Goal: Task Accomplishment & Management: Manage account settings

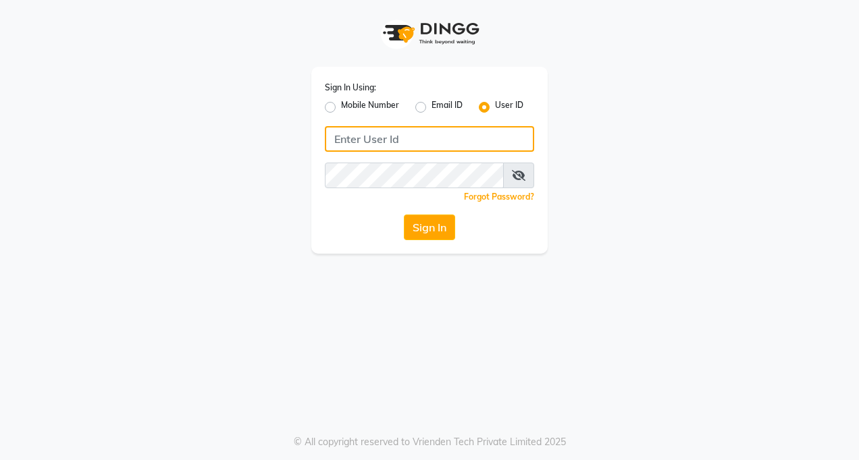
type input "tucsalon"
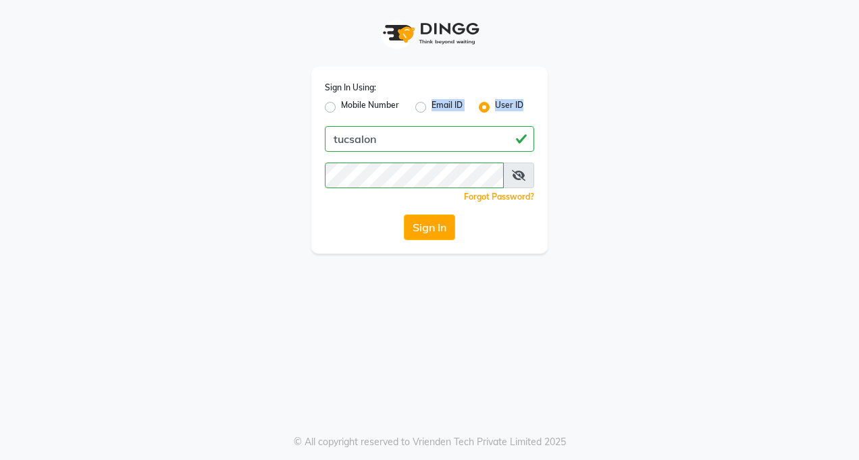
drag, startPoint x: 392, startPoint y: 124, endPoint x: 348, endPoint y: 155, distance: 53.4
click at [348, 155] on div "Sign In Using: Mobile Number Email ID User ID tucsalon Remember me Forgot Passw…" at bounding box center [429, 160] width 236 height 187
drag, startPoint x: 348, startPoint y: 155, endPoint x: 433, endPoint y: 227, distance: 111.6
click at [433, 227] on button "Sign In" at bounding box center [429, 228] width 51 height 26
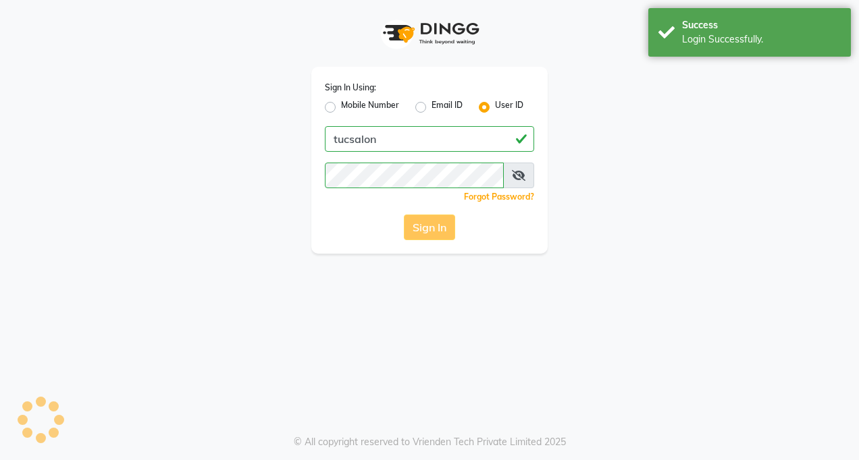
click at [436, 223] on div "Sign In" at bounding box center [429, 228] width 209 height 26
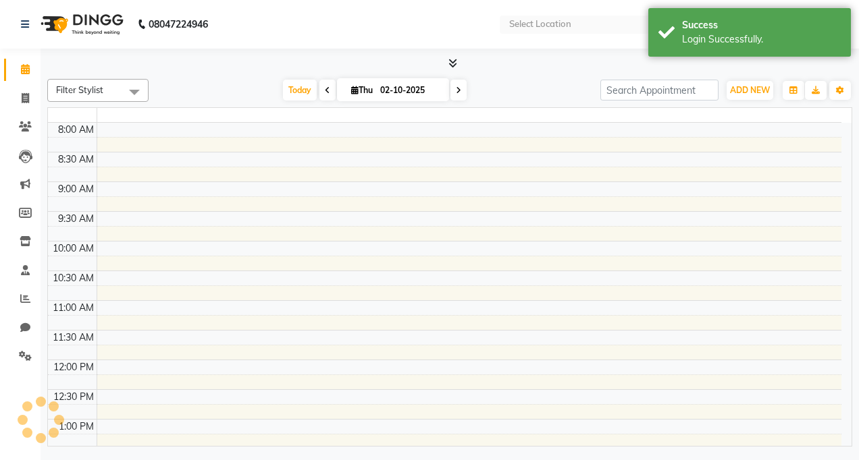
select select "en"
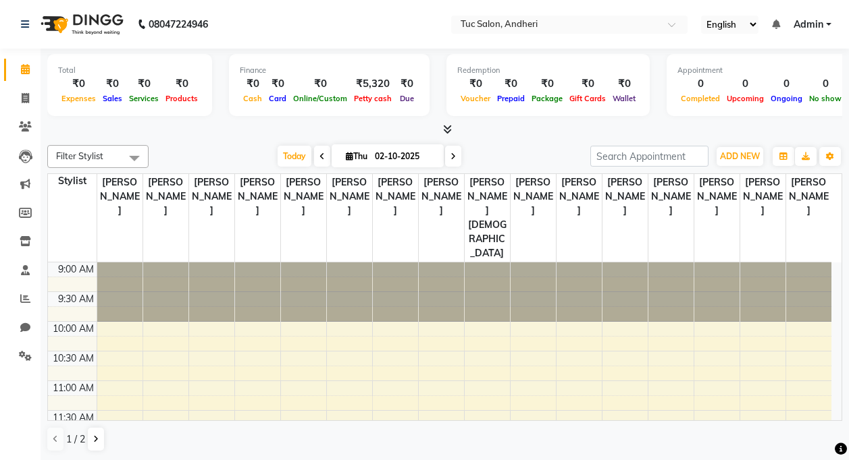
click at [319, 159] on icon at bounding box center [321, 157] width 5 height 8
type input "01-10-2025"
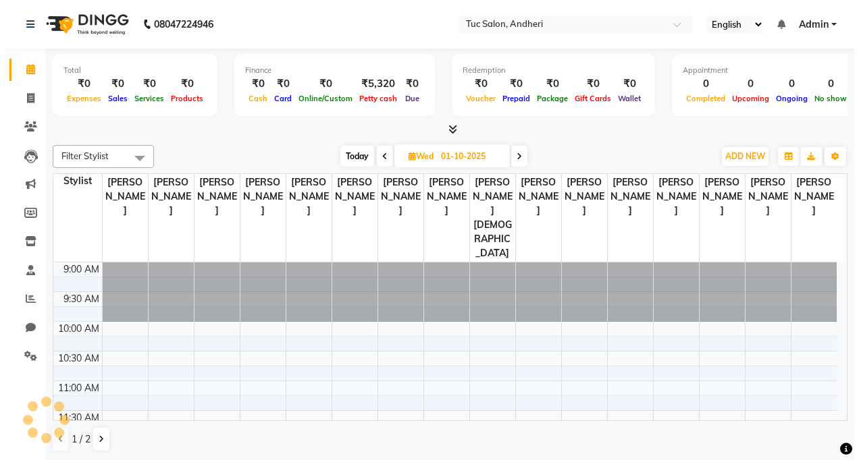
scroll to position [298, 0]
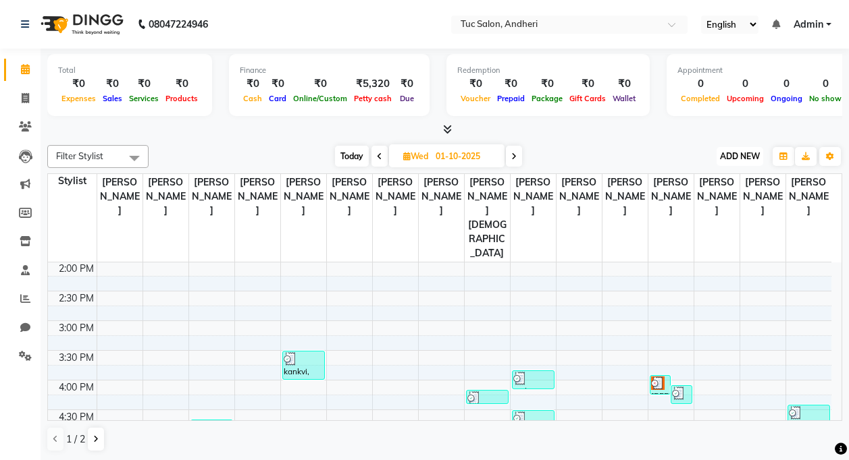
click at [735, 157] on span "ADD NEW" at bounding box center [740, 156] width 40 height 10
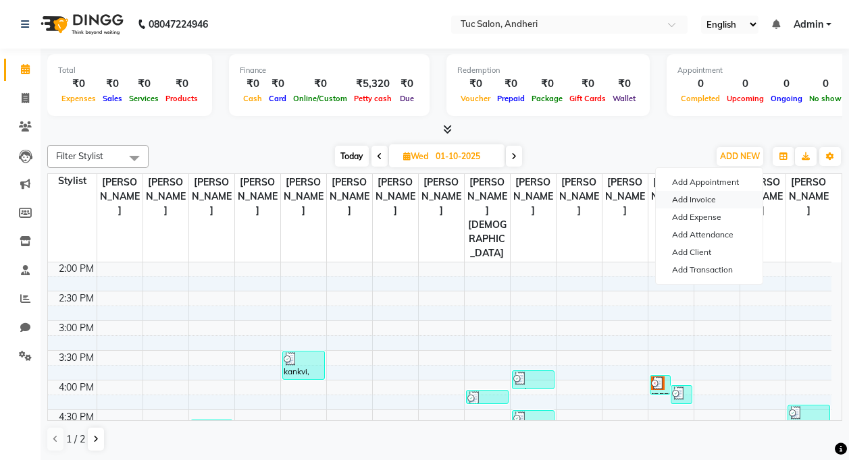
click at [695, 202] on link "Add Invoice" at bounding box center [709, 200] width 107 height 18
select select "service"
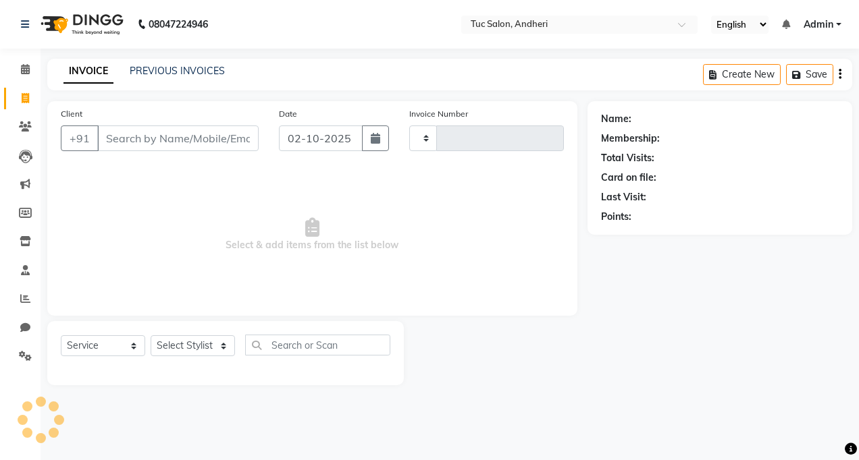
type input "0022"
select select "9101"
click at [199, 139] on input "Client" at bounding box center [177, 139] width 161 height 26
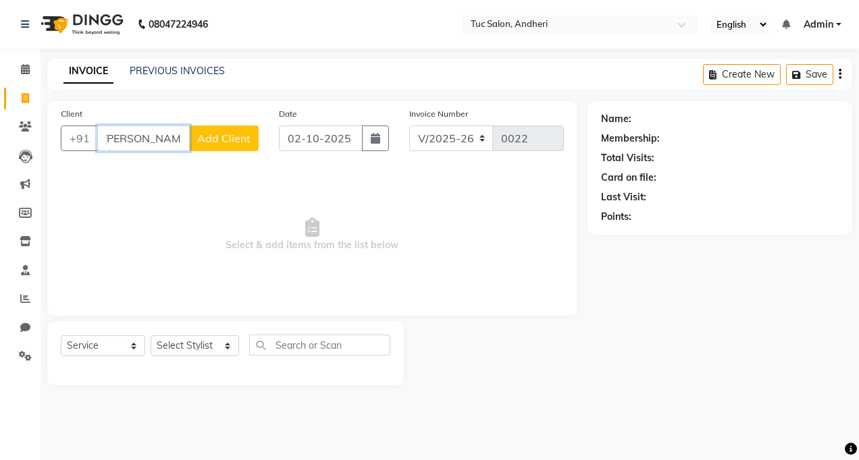
scroll to position [0, 9]
type input "sanchita pooja fd"
click at [236, 145] on button "Add Client" at bounding box center [224, 139] width 70 height 26
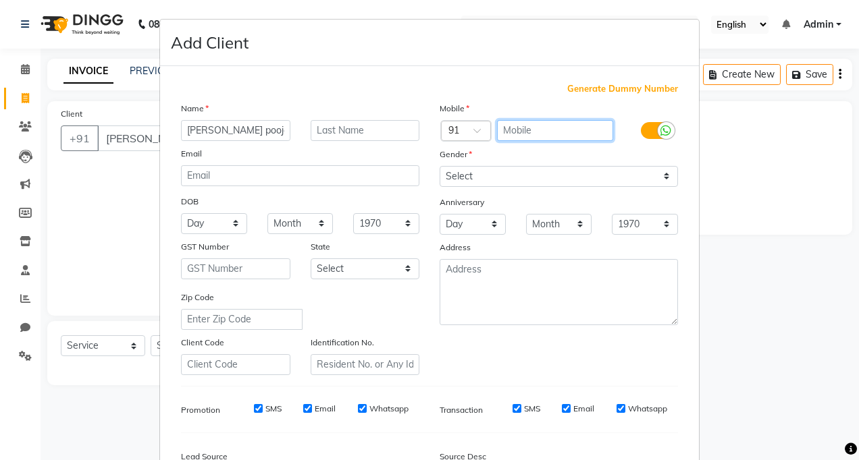
click at [538, 130] on input "text" at bounding box center [555, 130] width 117 height 21
type input "8100146841"
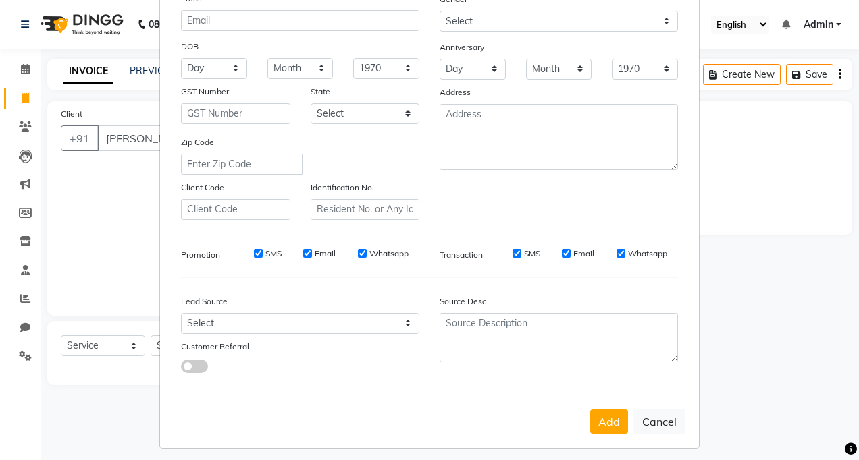
scroll to position [163, 0]
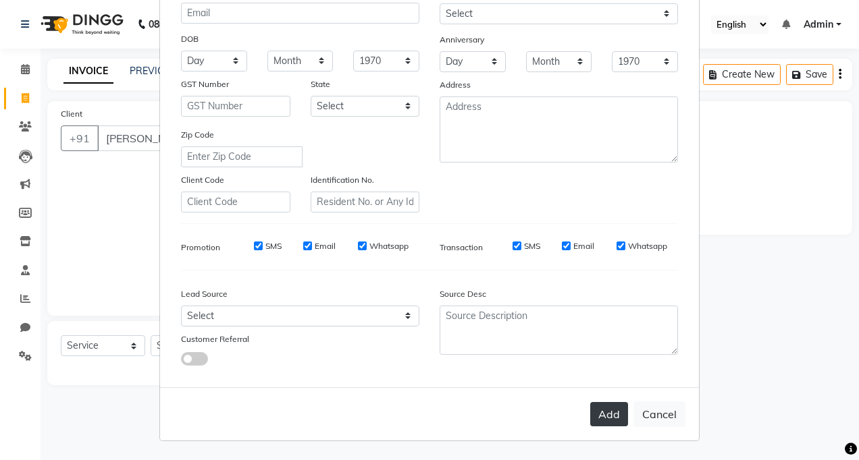
click at [616, 419] on button "Add" at bounding box center [609, 414] width 38 height 24
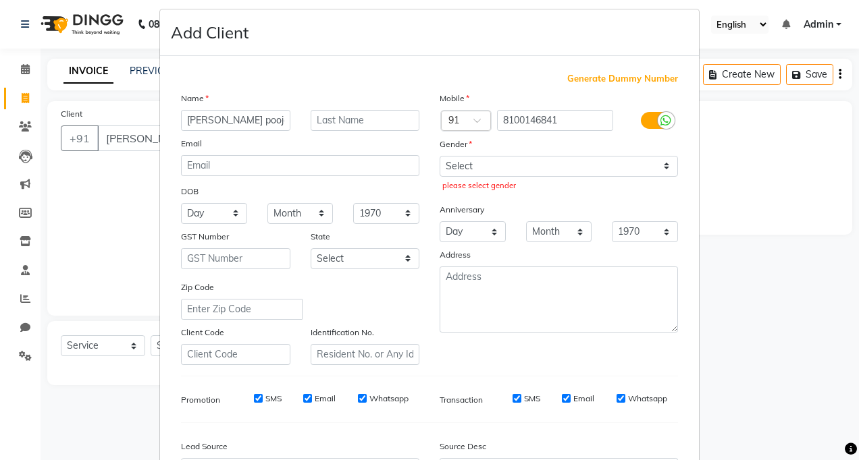
scroll to position [0, 0]
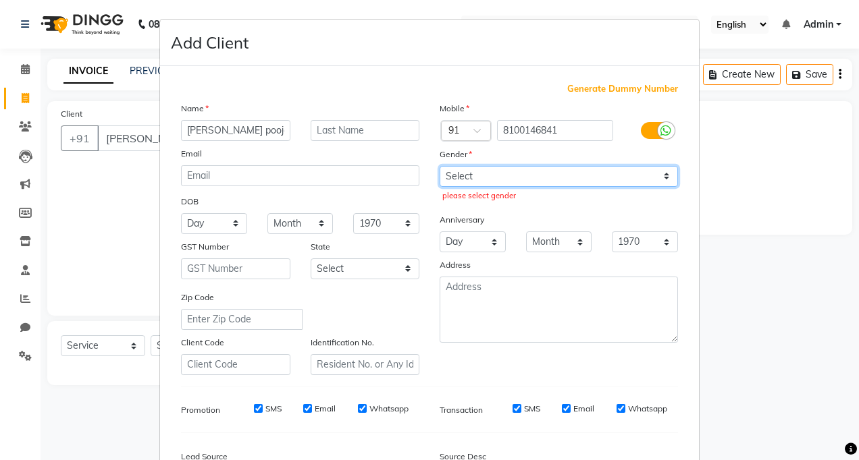
click at [452, 171] on select "Select Male Female Other Prefer Not To Say" at bounding box center [559, 176] width 238 height 21
select select "female"
click at [440, 166] on select "Select Male Female Other Prefer Not To Say" at bounding box center [559, 176] width 238 height 21
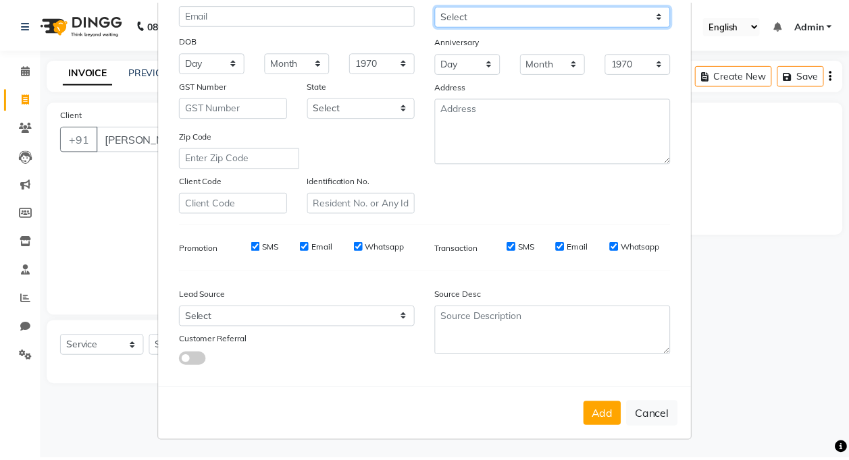
scroll to position [163, 0]
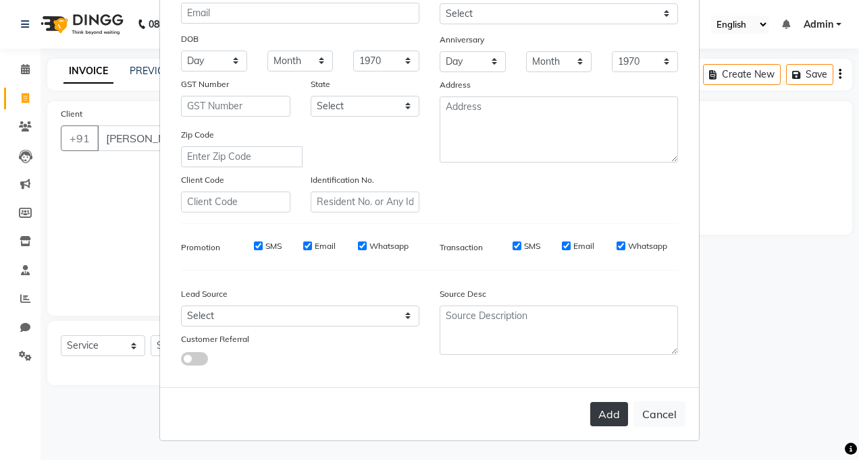
click at [599, 414] on button "Add" at bounding box center [609, 414] width 38 height 24
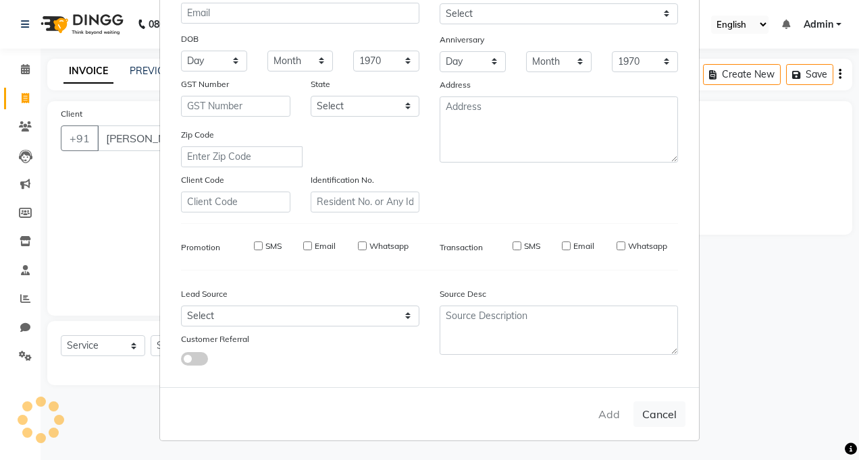
type input "8100146841"
select select
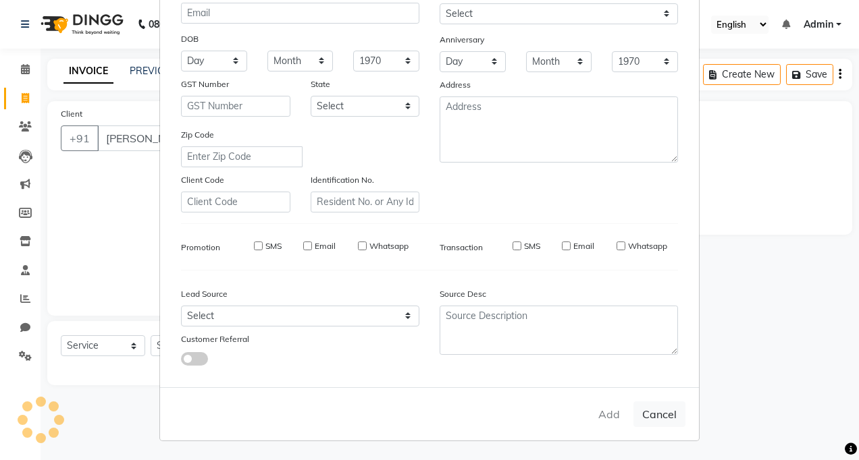
select select
checkbox input "false"
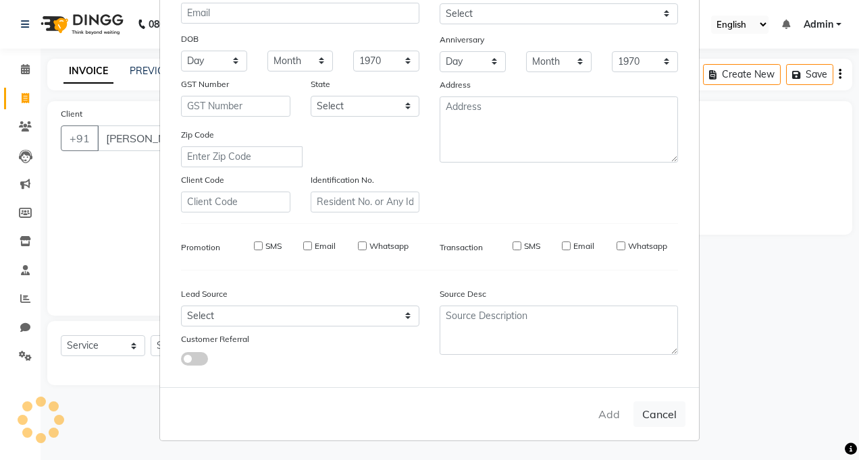
checkbox input "false"
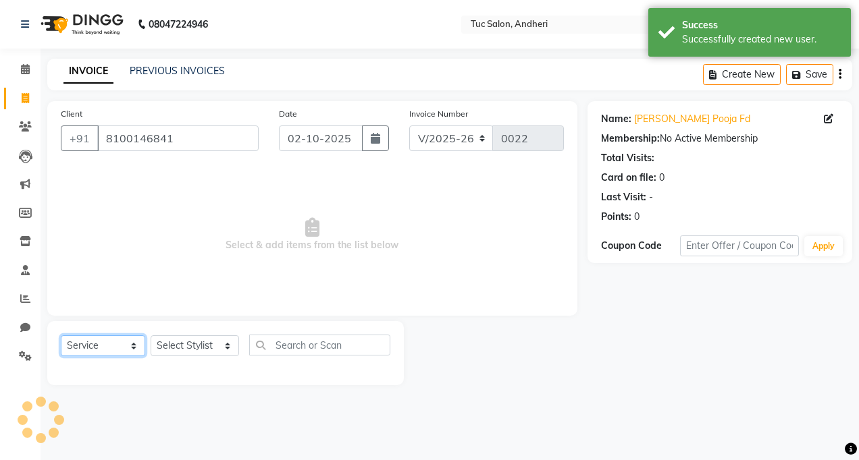
click at [90, 354] on select "Select Service Product Membership Package Voucher Prepaid Gift Card" at bounding box center [103, 346] width 84 height 21
click at [61, 336] on select "Select Service Product Membership Package Voucher Prepaid Gift Card" at bounding box center [103, 346] width 84 height 21
drag, startPoint x: 204, startPoint y: 357, endPoint x: 209, endPoint y: 350, distance: 8.2
click at [205, 356] on div "Select Service Product Membership Package Voucher Prepaid Gift Card Select Styl…" at bounding box center [225, 351] width 329 height 32
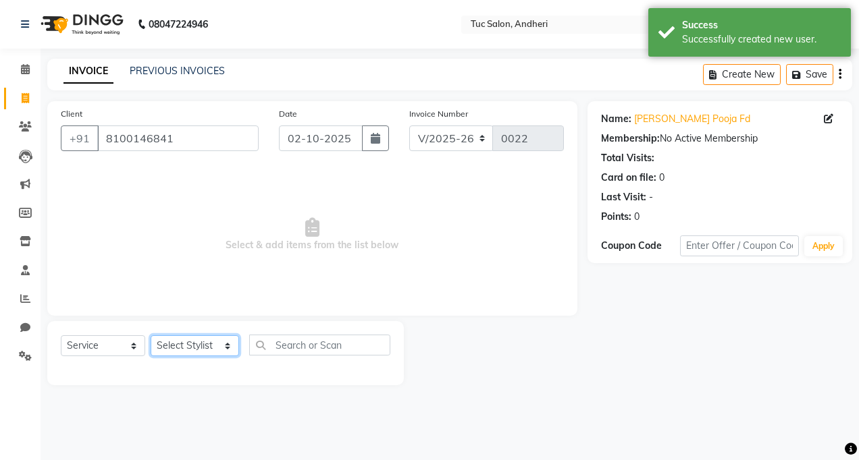
click at [211, 348] on select "Select Stylist Daya Singh Dheeraj Mishra Manisha Kaudare manish pal Nawaz Khan …" at bounding box center [195, 346] width 88 height 21
select select "93134"
click at [151, 336] on select "Select Stylist Daya Singh Dheeraj Mishra Manisha Kaudare manish pal Nawaz Khan …" at bounding box center [195, 346] width 88 height 21
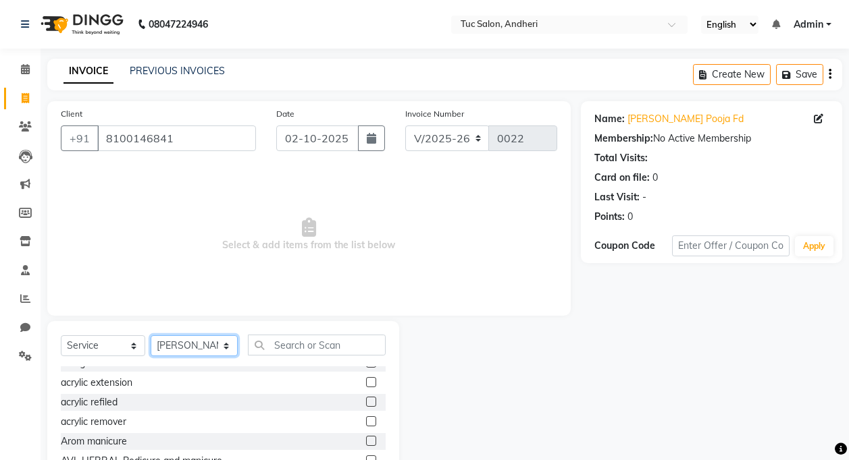
scroll to position [203, 0]
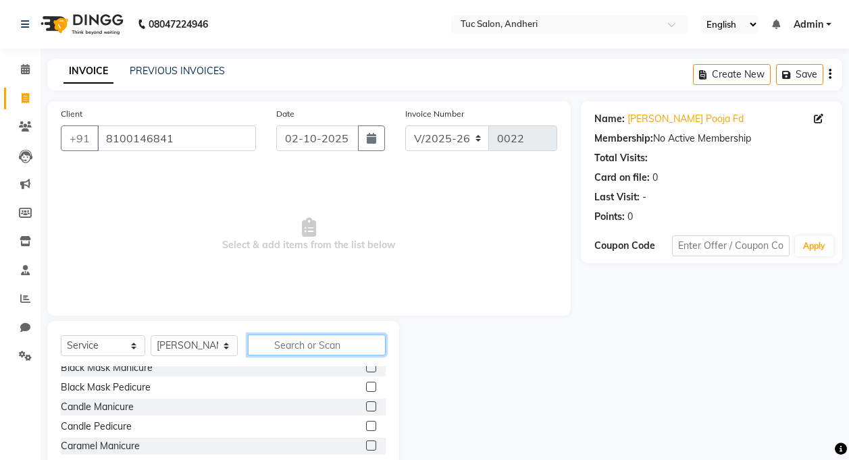
click at [310, 345] on input "text" at bounding box center [317, 345] width 138 height 21
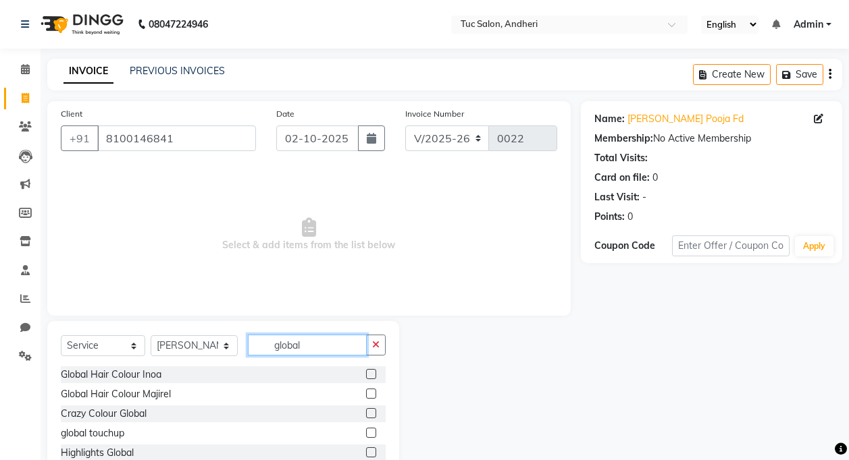
scroll to position [43, 0]
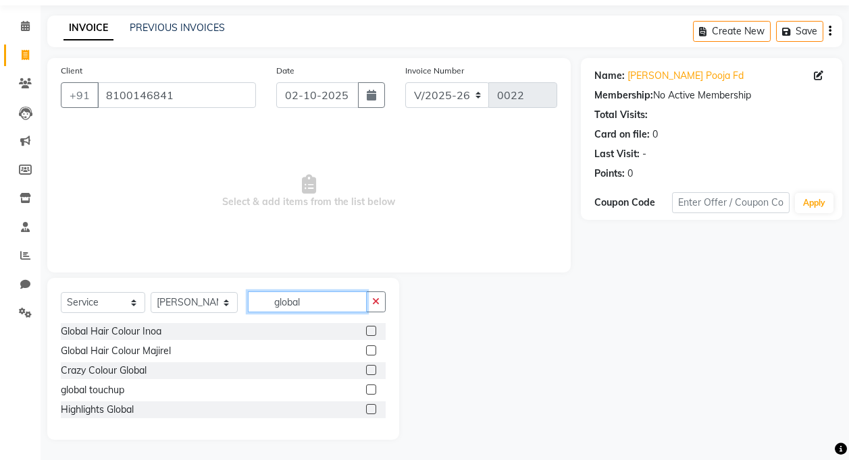
type input "global"
click at [149, 406] on div "Highlights Global" at bounding box center [223, 410] width 325 height 17
click at [371, 408] on label at bounding box center [371, 409] width 10 height 10
click at [371, 408] on input "checkbox" at bounding box center [370, 410] width 9 height 9
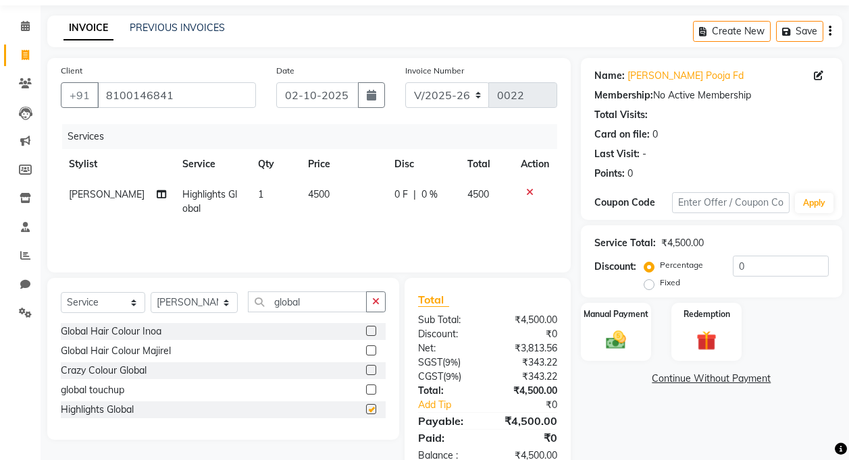
checkbox input "false"
click at [224, 305] on select "Select Stylist Daya Singh Dheeraj Mishra Manisha Kaudare manish pal Nawaz Khan …" at bounding box center [194, 302] width 87 height 21
select select "93123"
click at [151, 292] on select "Select Stylist Daya Singh Dheeraj Mishra Manisha Kaudare manish pal Nawaz Khan …" at bounding box center [194, 302] width 87 height 21
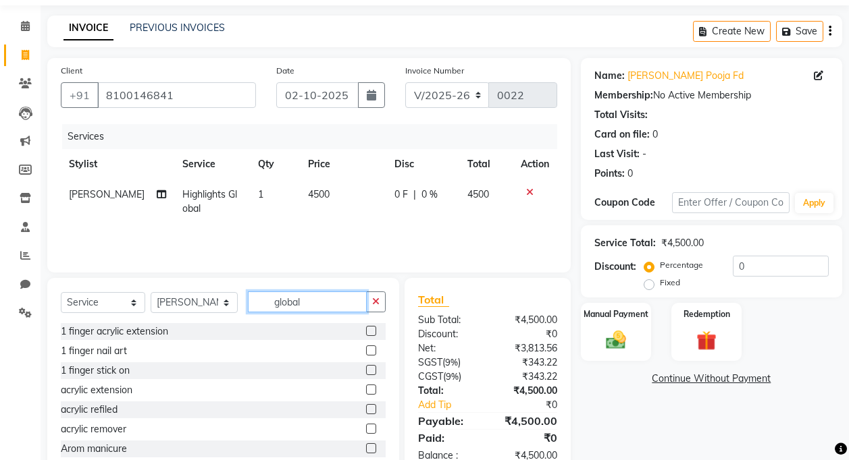
click at [308, 305] on input "global" at bounding box center [307, 302] width 119 height 21
type input "g"
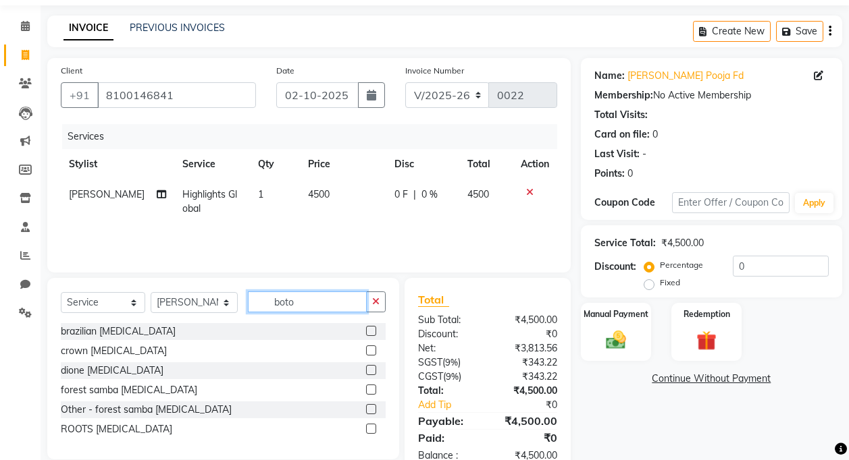
type input "boto"
click at [371, 330] on label at bounding box center [371, 331] width 10 height 10
click at [371, 330] on input "checkbox" at bounding box center [370, 331] width 9 height 9
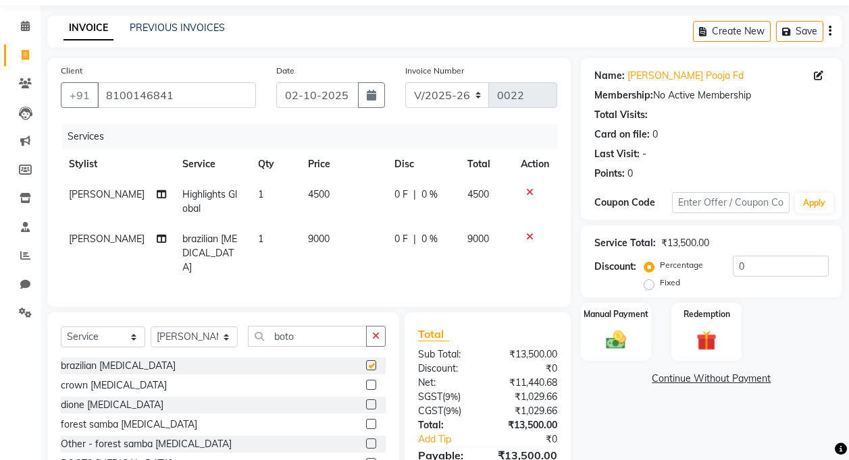
checkbox input "false"
click at [319, 240] on td "9000" at bounding box center [343, 253] width 87 height 59
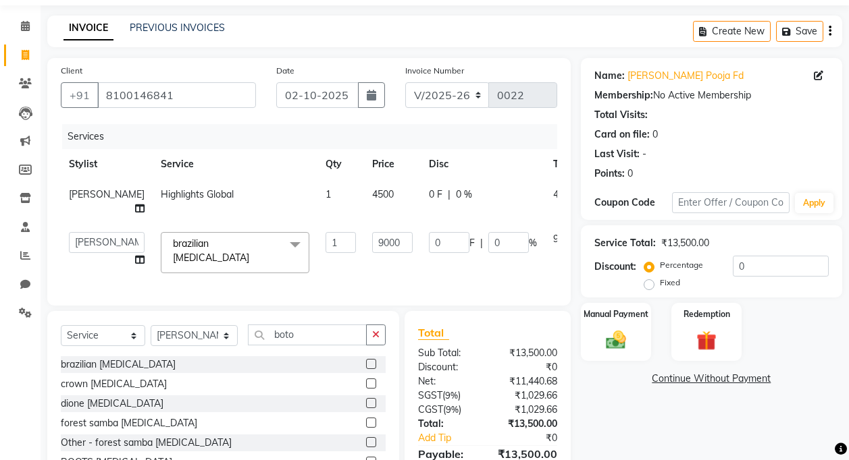
click at [372, 192] on span "4500" at bounding box center [383, 194] width 22 height 12
select select "93134"
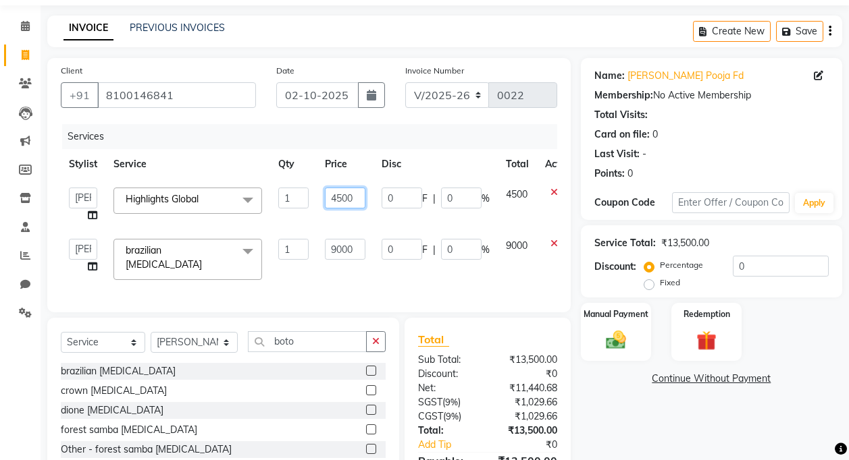
click at [348, 198] on input "4500" at bounding box center [345, 198] width 41 height 21
type input "4000"
click at [344, 249] on input "9000" at bounding box center [345, 249] width 41 height 21
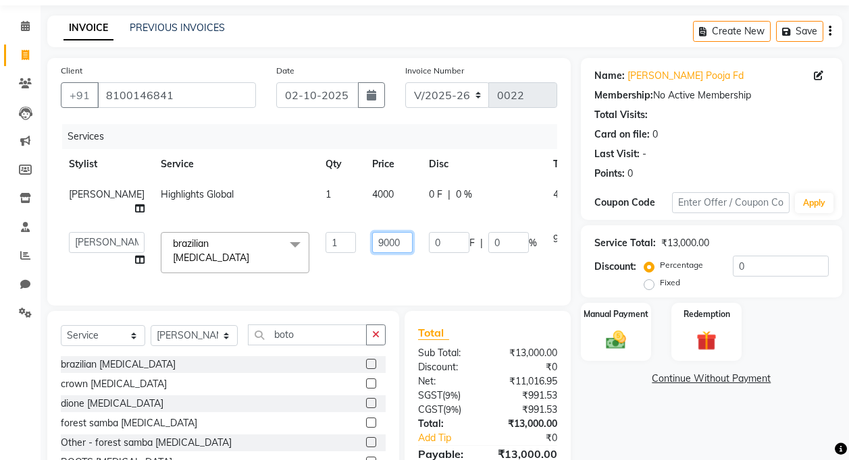
click at [372, 253] on input "9000" at bounding box center [392, 242] width 41 height 21
type input "4000"
click at [463, 282] on div "Services Stylist Service Qty Price Disc Total Action Ranjit Puran Highlights Gl…" at bounding box center [309, 208] width 496 height 168
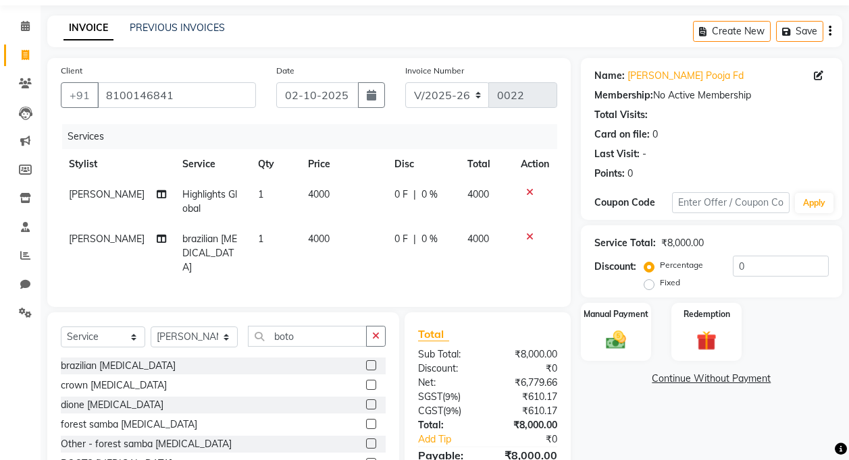
scroll to position [110, 0]
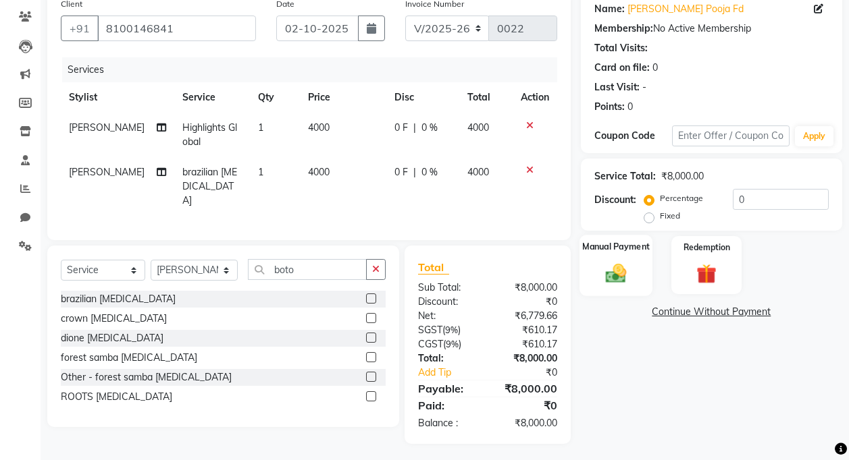
click at [612, 265] on img at bounding box center [616, 273] width 34 height 24
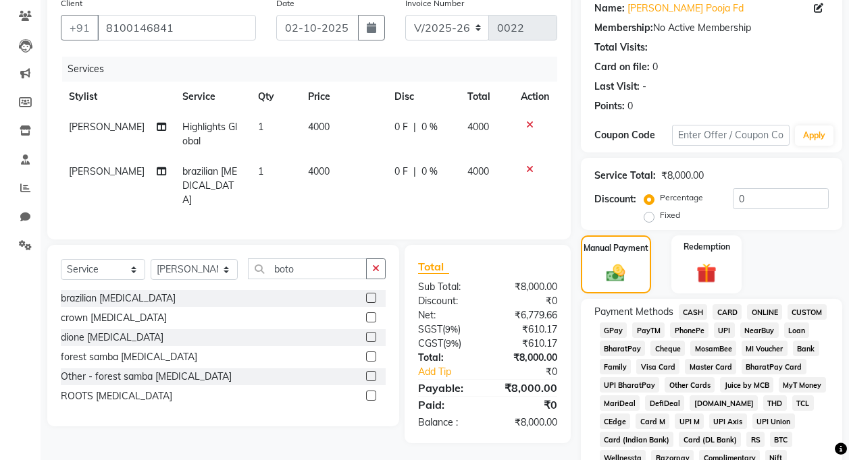
scroll to position [178, 0]
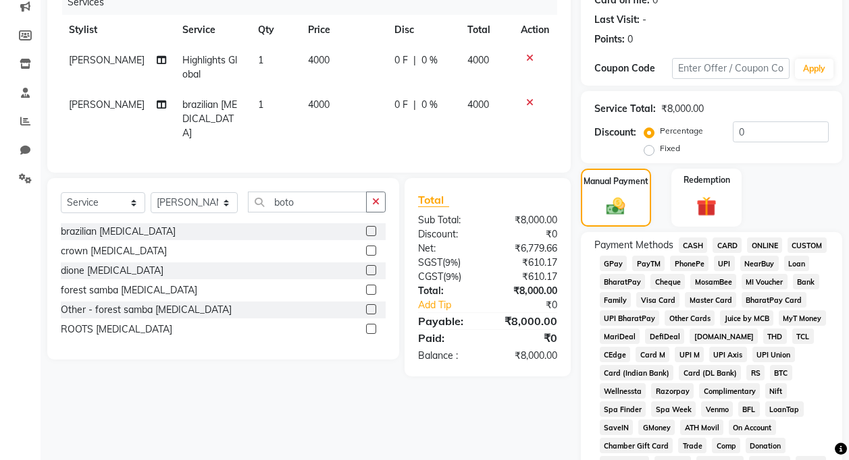
click at [697, 244] on span "CASH" at bounding box center [693, 246] width 29 height 16
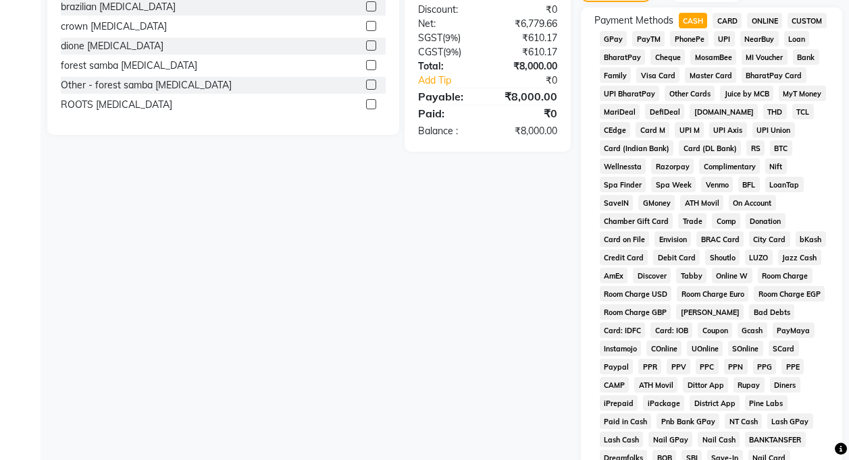
scroll to position [132, 0]
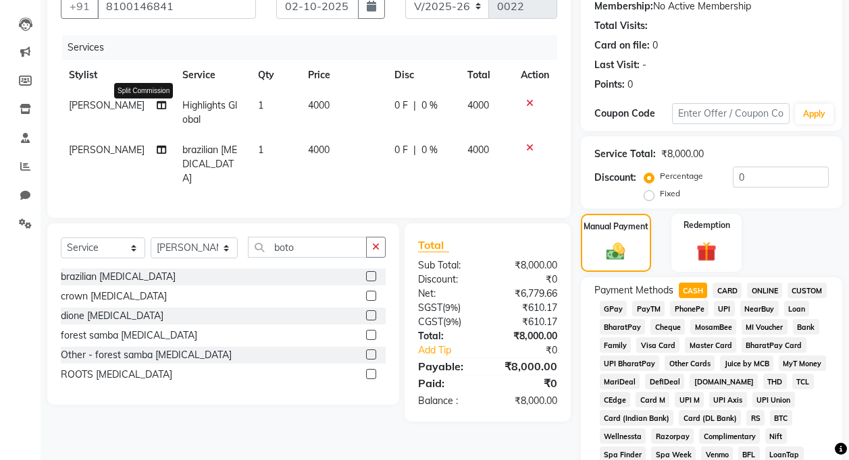
click at [157, 103] on icon at bounding box center [161, 105] width 9 height 9
select select "93134"
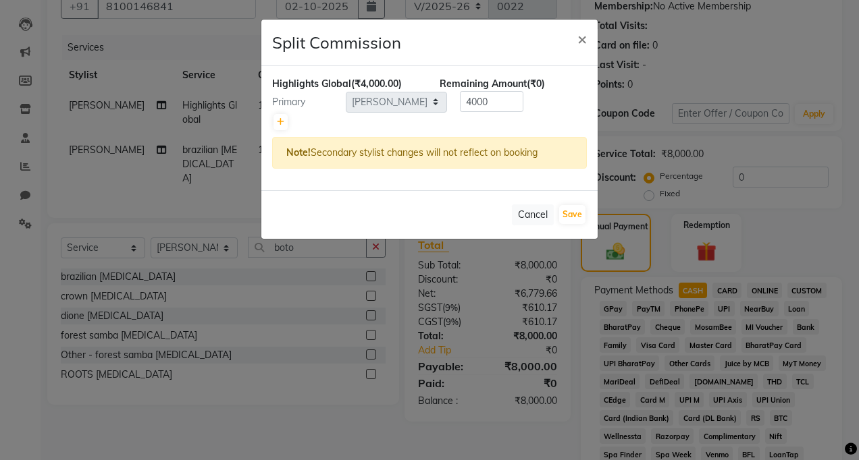
click at [151, 128] on ngb-modal-window "Split Commission × Highlights Global (₹4,000.00) Remaining Amount (₹0) Primary …" at bounding box center [429, 230] width 859 height 460
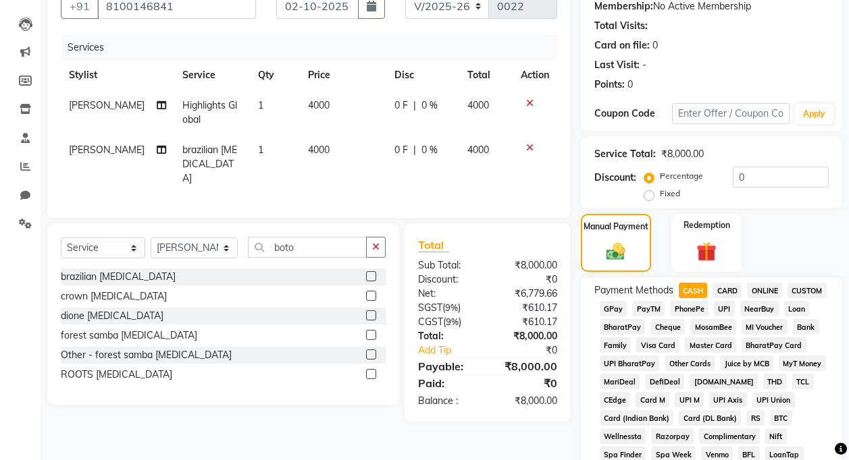
scroll to position [0, 0]
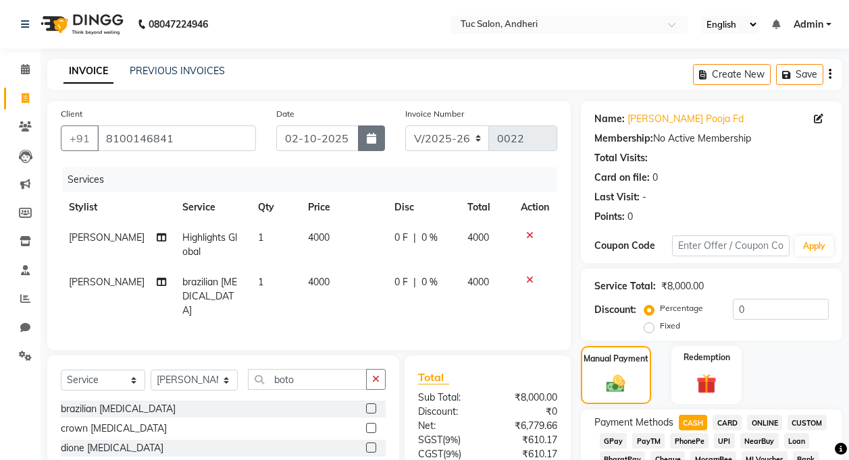
click at [367, 140] on icon "button" at bounding box center [371, 138] width 9 height 11
select select "10"
select select "2025"
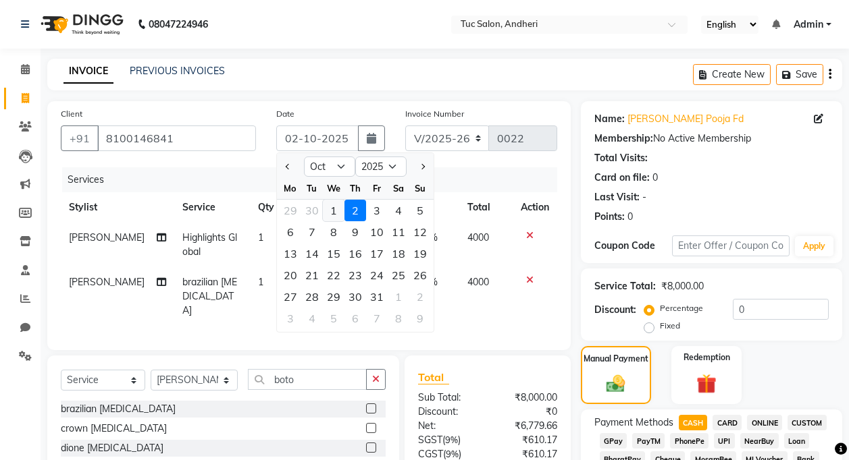
click at [331, 207] on div "1" at bounding box center [334, 211] width 22 height 22
type input "01-10-2025"
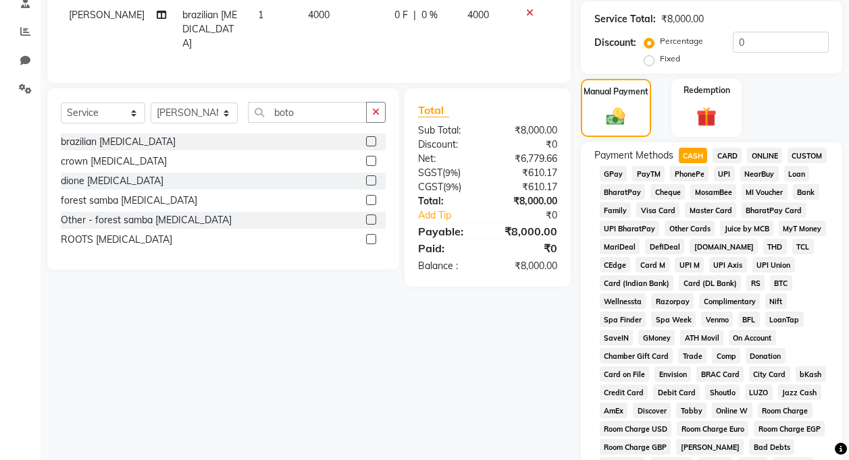
scroll to position [605, 0]
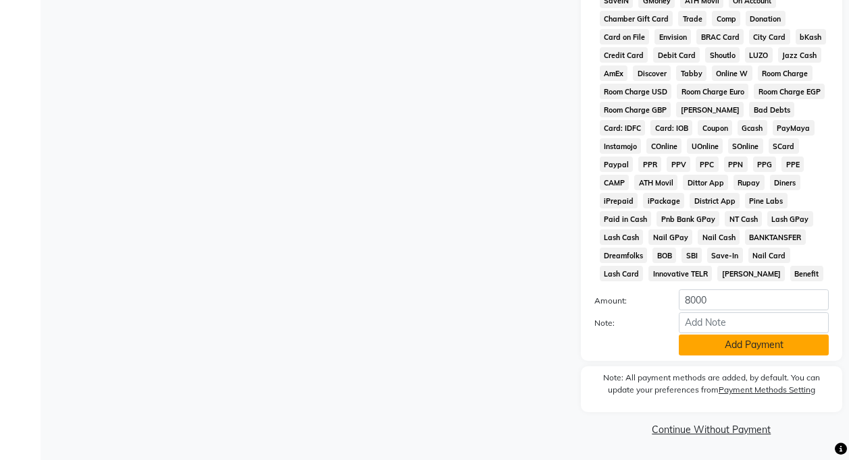
click at [750, 345] on button "Add Payment" at bounding box center [754, 345] width 150 height 21
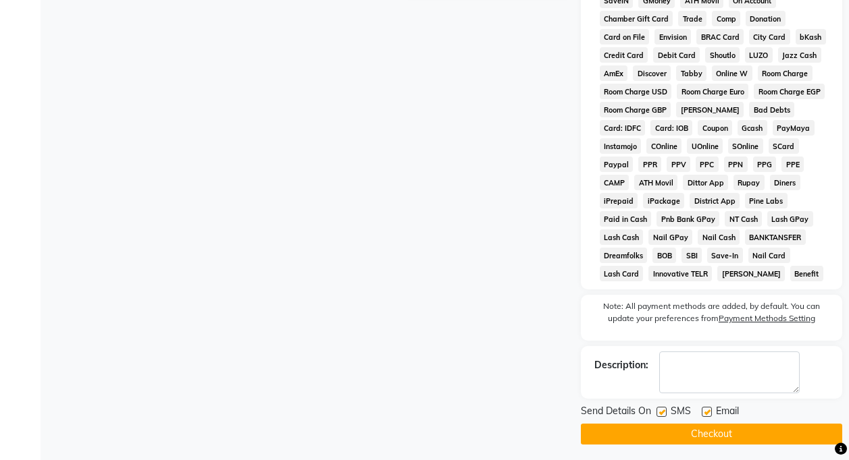
click at [660, 414] on label at bounding box center [661, 412] width 10 height 10
click at [660, 414] on input "checkbox" at bounding box center [660, 412] width 9 height 9
checkbox input "false"
click at [707, 413] on label at bounding box center [706, 412] width 10 height 10
click at [707, 413] on input "checkbox" at bounding box center [705, 412] width 9 height 9
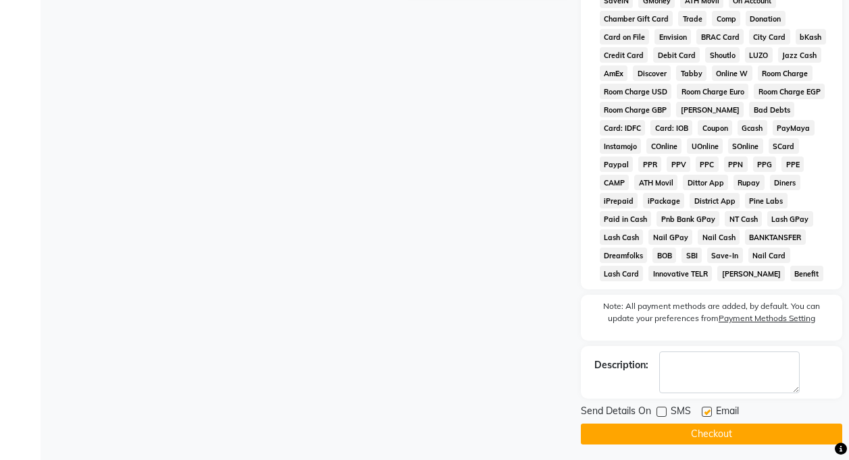
checkbox input "false"
click at [695, 438] on button "Checkout" at bounding box center [711, 434] width 261 height 21
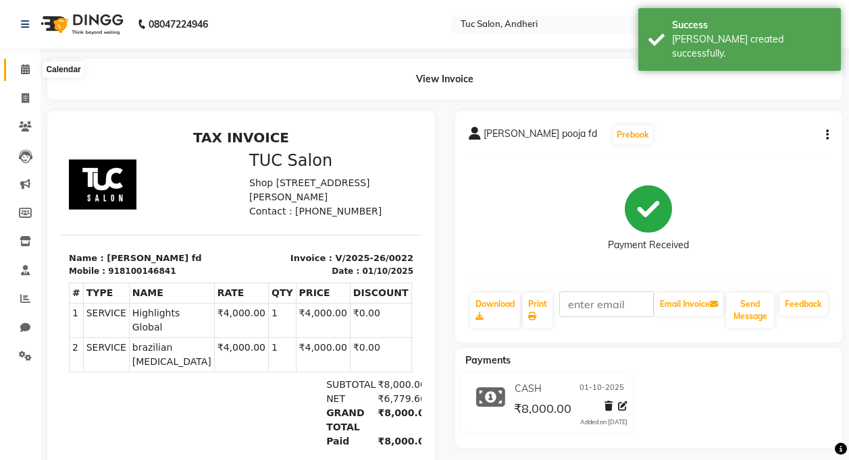
click at [24, 68] on icon at bounding box center [25, 69] width 9 height 10
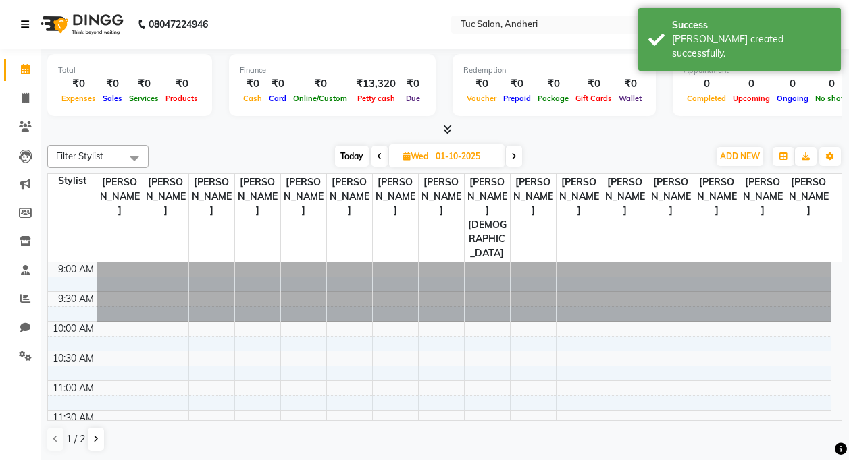
click at [26, 24] on icon at bounding box center [25, 24] width 8 height 9
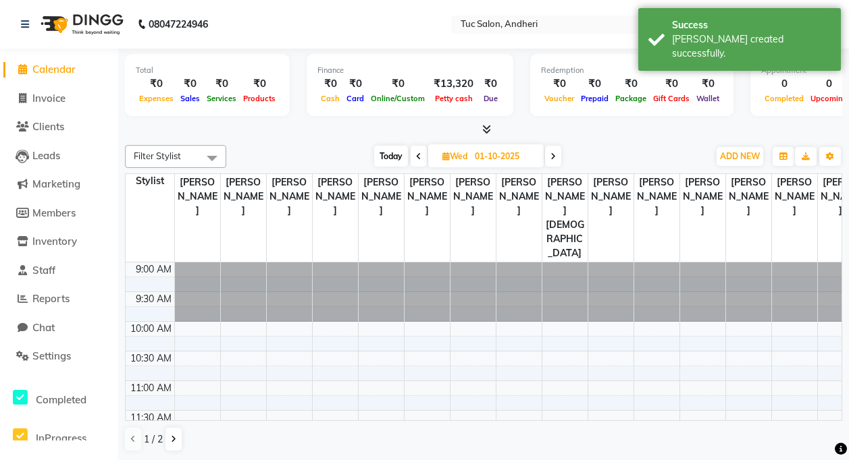
click at [411, 159] on span at bounding box center [419, 156] width 16 height 21
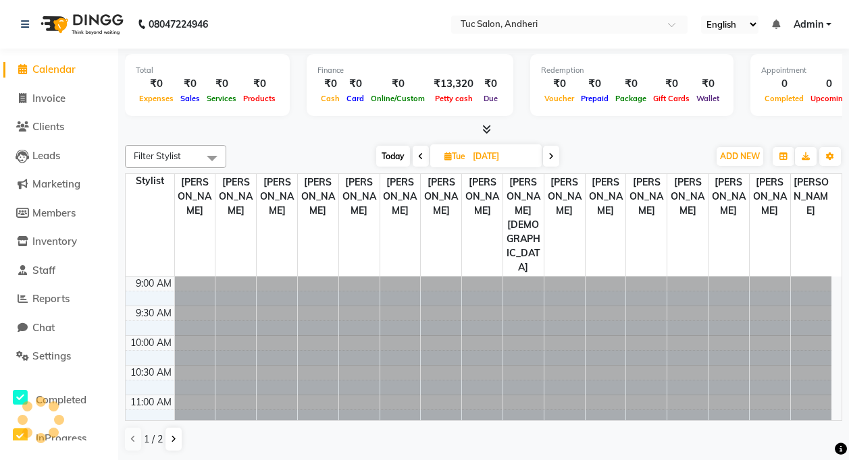
scroll to position [298, 0]
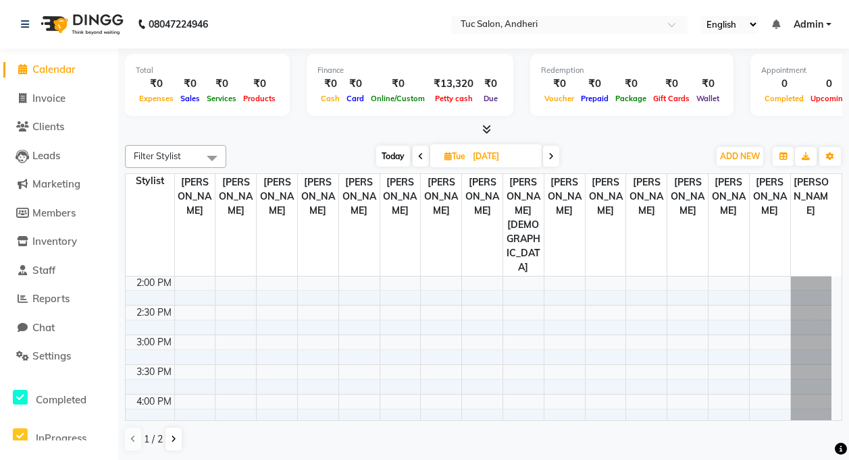
click at [550, 157] on icon at bounding box center [550, 157] width 5 height 8
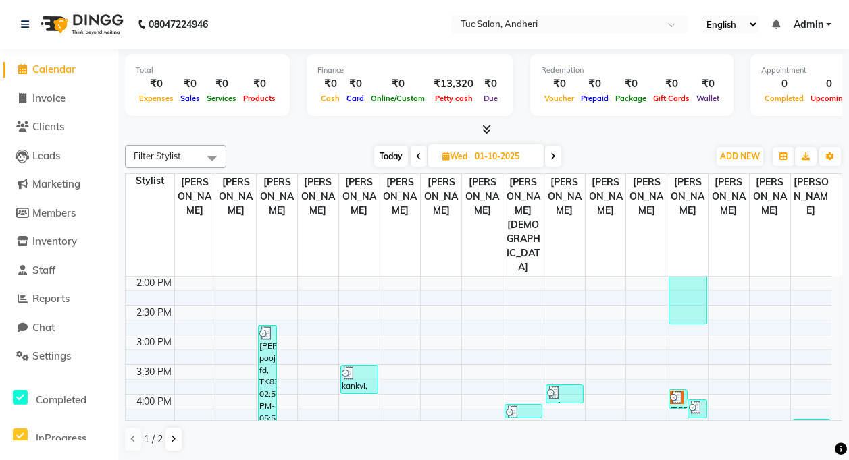
click at [550, 157] on span at bounding box center [553, 156] width 16 height 21
type input "02-10-2025"
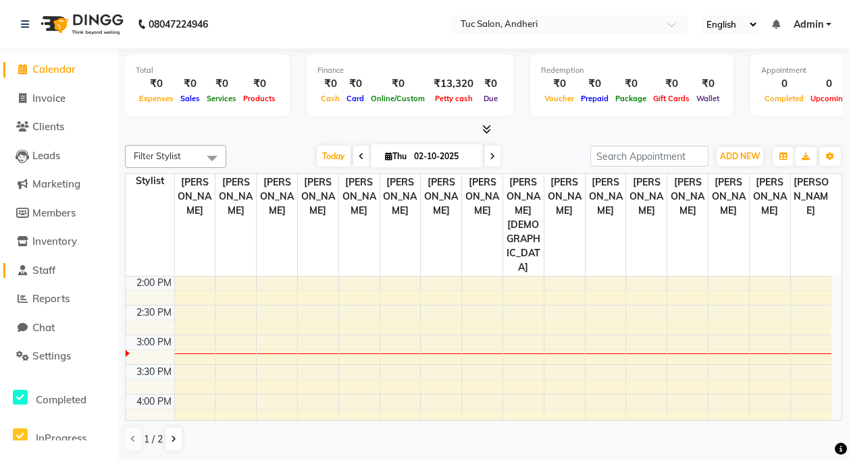
click at [45, 272] on span "Staff" at bounding box center [43, 270] width 23 height 13
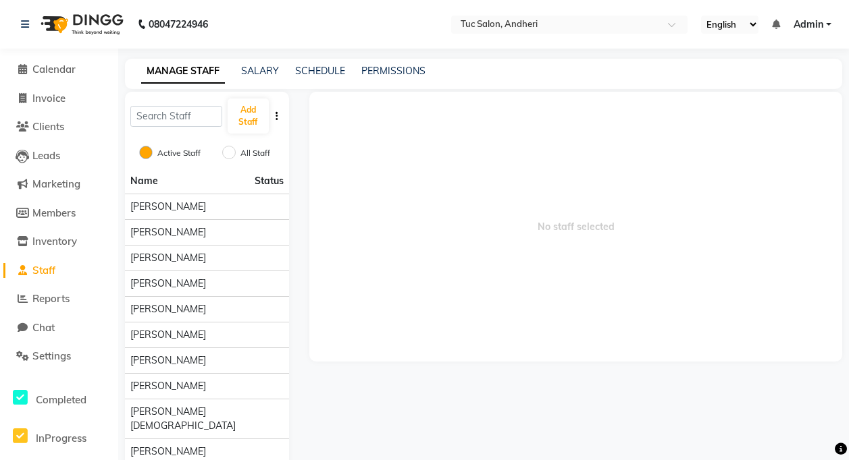
click at [275, 184] on span "Status" at bounding box center [269, 181] width 29 height 14
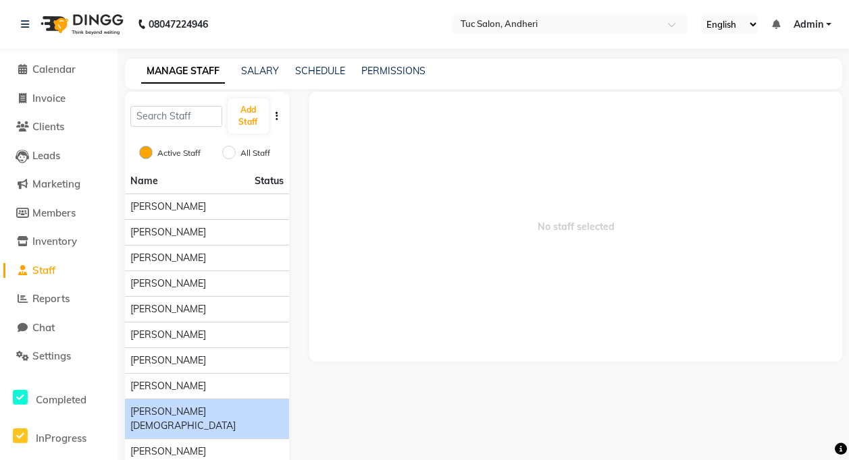
scroll to position [50, 0]
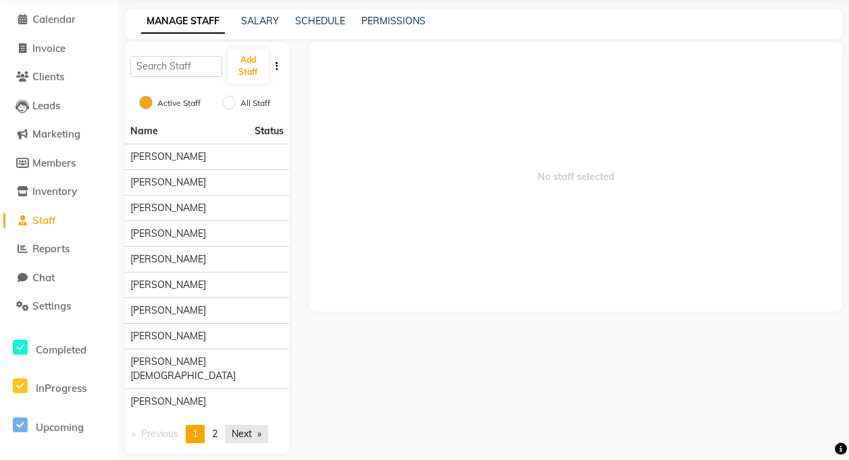
click at [268, 425] on link "Next page" at bounding box center [246, 434] width 43 height 18
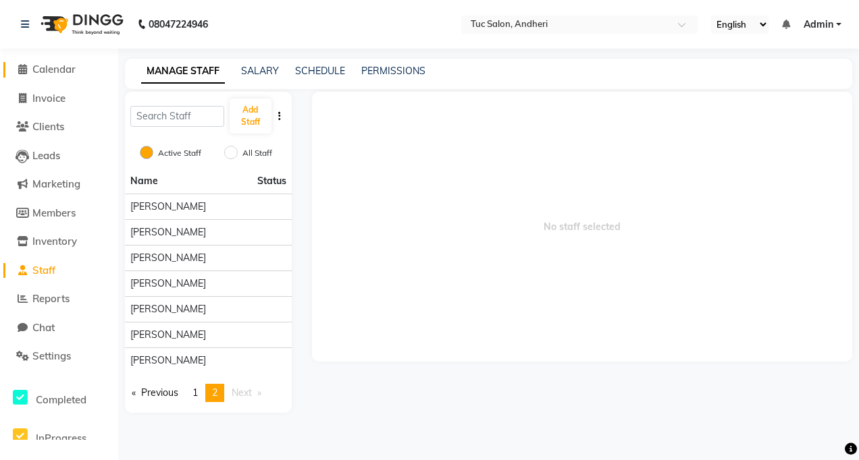
click at [51, 66] on span "Calendar" at bounding box center [53, 69] width 43 height 13
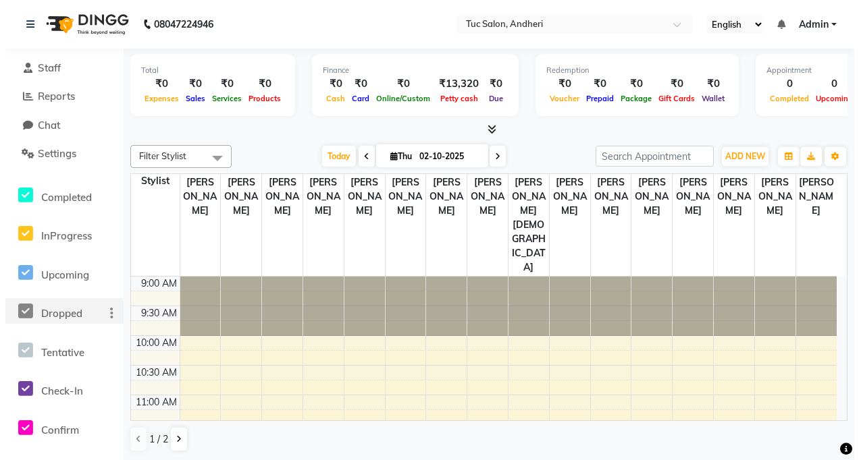
scroll to position [270, 0]
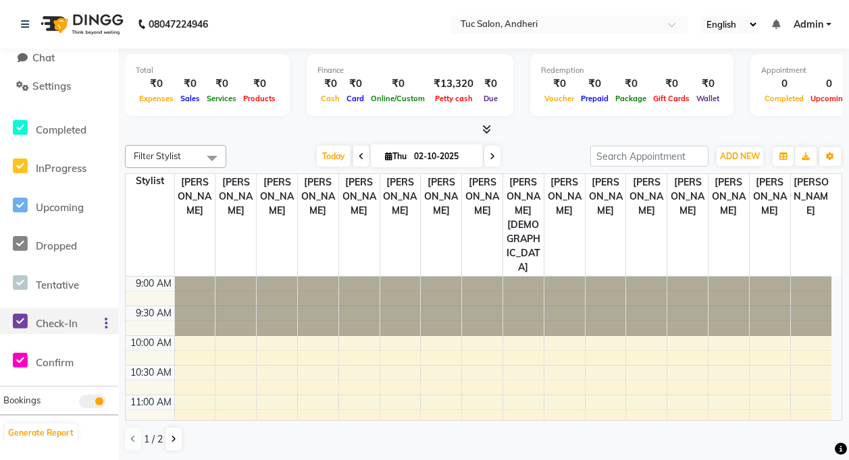
click at [53, 321] on span "Check-In" at bounding box center [57, 323] width 42 height 13
click at [67, 359] on span "Confirm" at bounding box center [55, 362] width 38 height 13
click at [758, 156] on span "ADD NEW" at bounding box center [740, 156] width 40 height 10
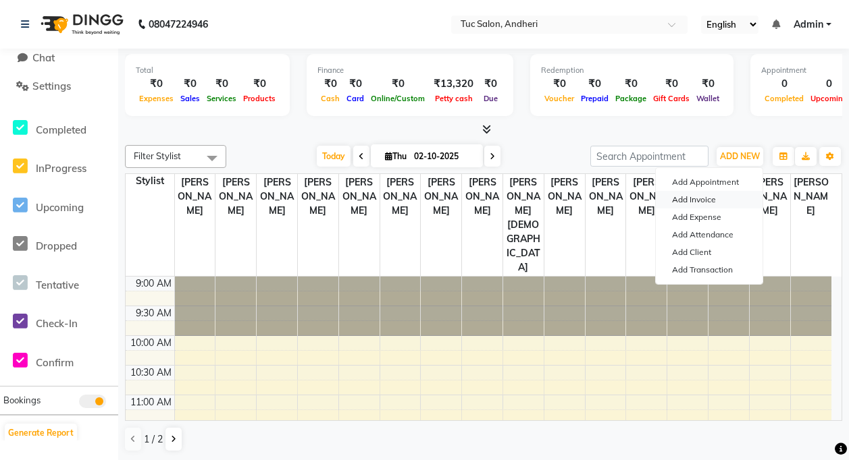
click at [716, 201] on link "Add Invoice" at bounding box center [709, 200] width 107 height 18
select select "service"
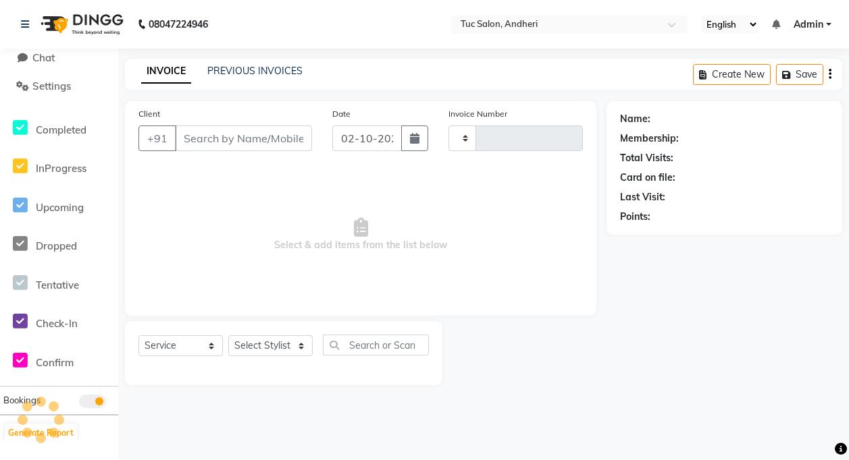
type input "0023"
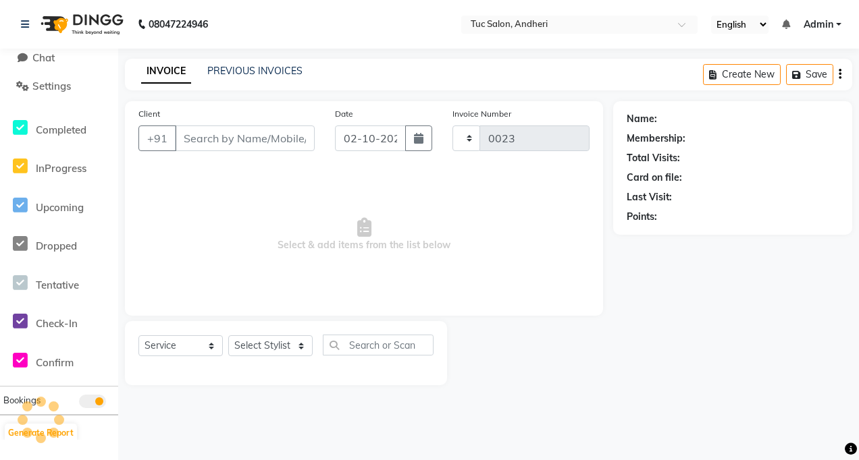
select select "9101"
click at [203, 137] on input "Client" at bounding box center [245, 139] width 140 height 26
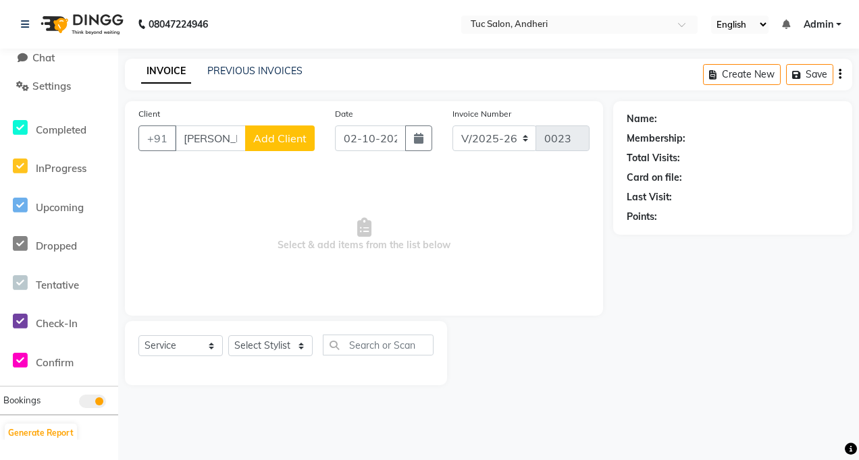
type input "sonal"
click at [303, 138] on span "Add Client" at bounding box center [279, 139] width 53 height 14
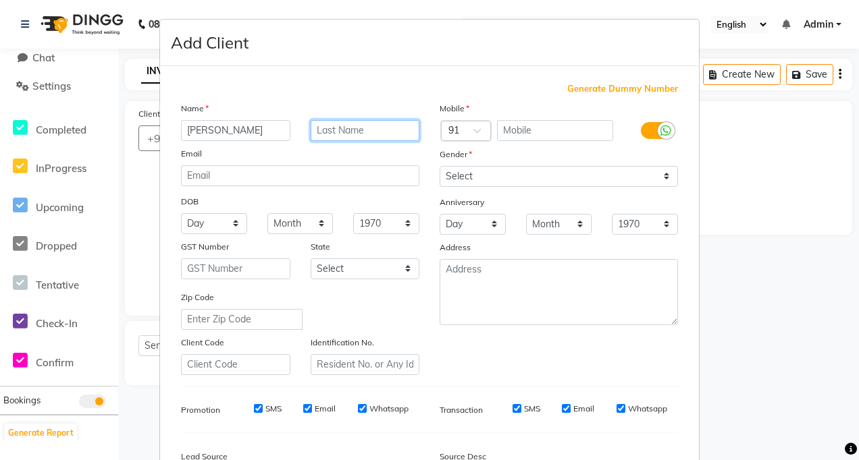
click at [331, 133] on input "text" at bounding box center [365, 130] width 109 height 21
type input "thakur"
click at [521, 134] on input "text" at bounding box center [555, 130] width 117 height 21
click at [531, 132] on input "9892" at bounding box center [555, 130] width 117 height 21
type input "9892107393"
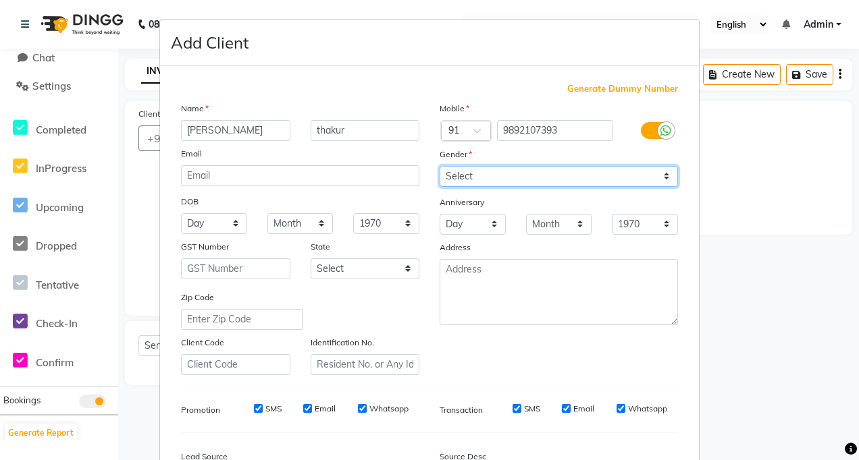
click at [654, 181] on select "Select Male Female Other Prefer Not To Say" at bounding box center [559, 176] width 238 height 21
select select "female"
click at [440, 166] on select "Select Male Female Other Prefer Not To Say" at bounding box center [559, 176] width 238 height 21
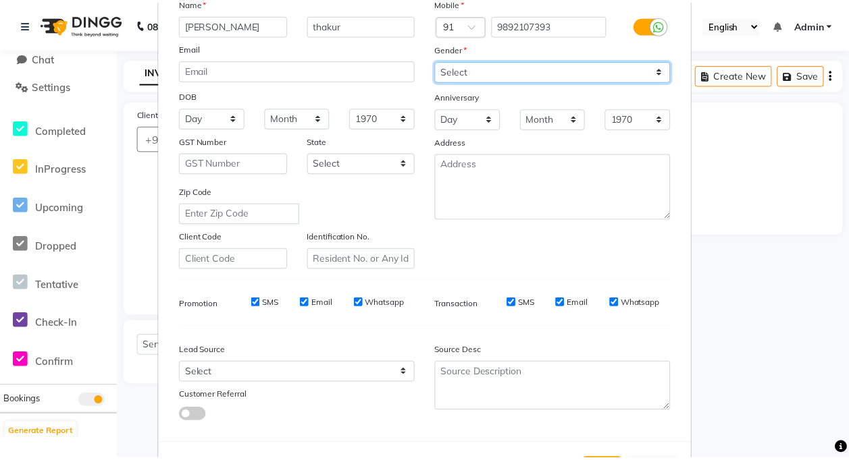
scroll to position [163, 0]
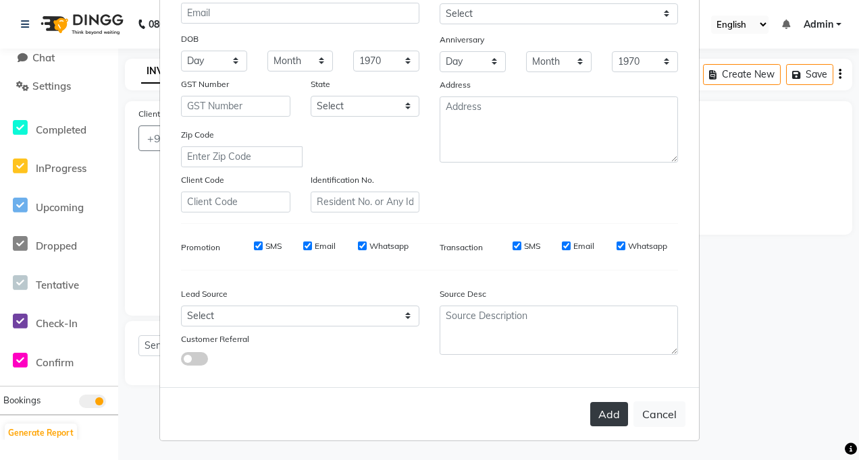
click at [608, 408] on button "Add" at bounding box center [609, 414] width 38 height 24
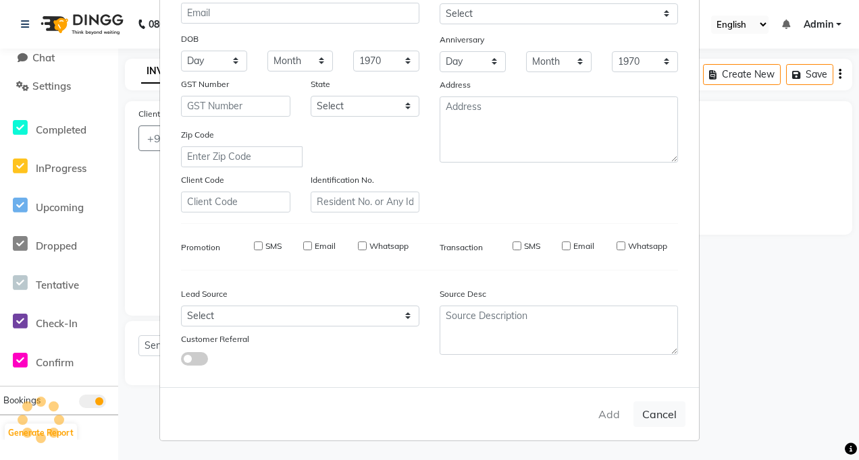
type input "9892107393"
select select
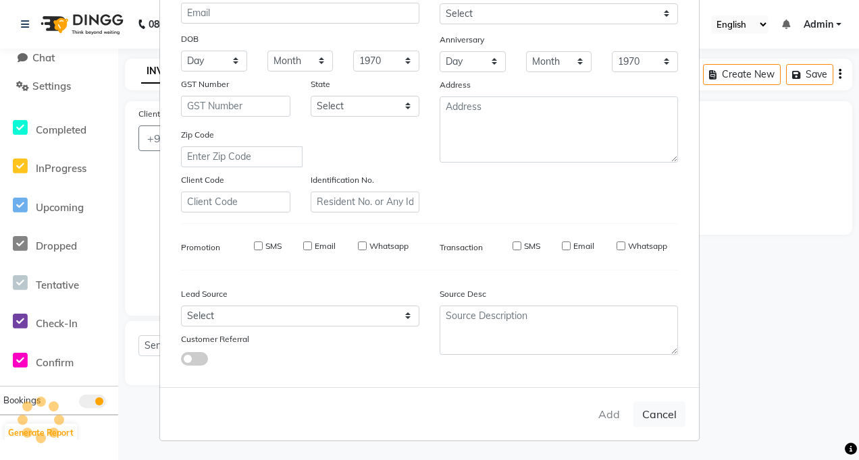
select select
checkbox input "false"
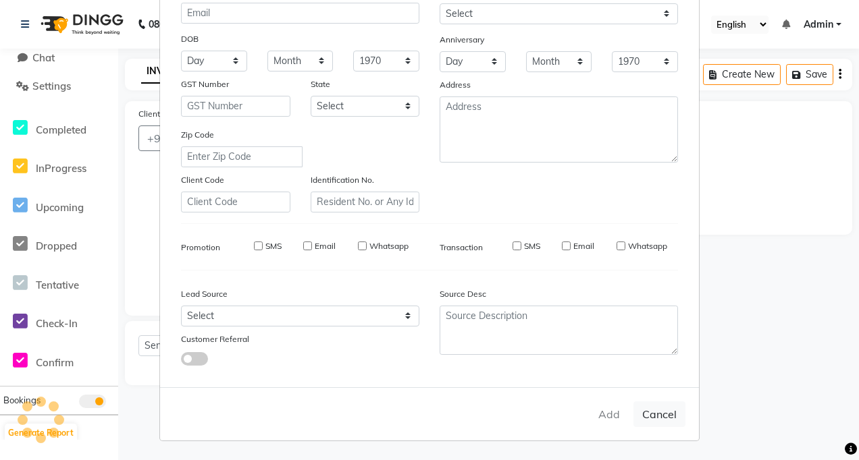
checkbox input "false"
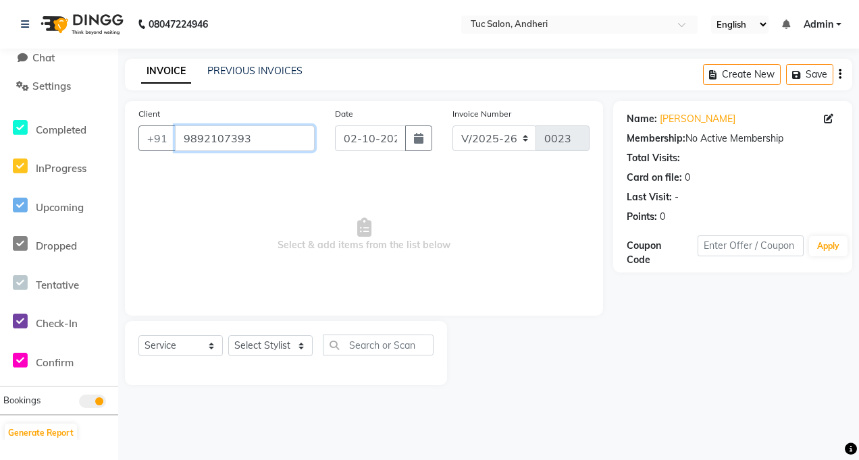
click at [296, 147] on input "9892107393" at bounding box center [245, 139] width 140 height 26
click at [271, 351] on select "Select Stylist Daya Singh Dheeraj Mishra Manisha Kaudare manish pal Nawaz Khan …" at bounding box center [270, 346] width 84 height 21
select select "93127"
click at [228, 336] on select "Select Stylist Daya Singh Dheeraj Mishra Manisha Kaudare manish pal Nawaz Khan …" at bounding box center [270, 346] width 84 height 21
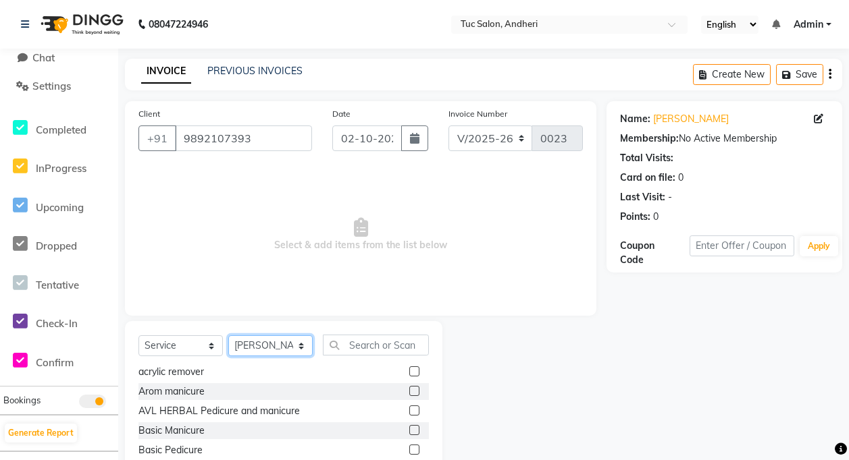
scroll to position [203, 0]
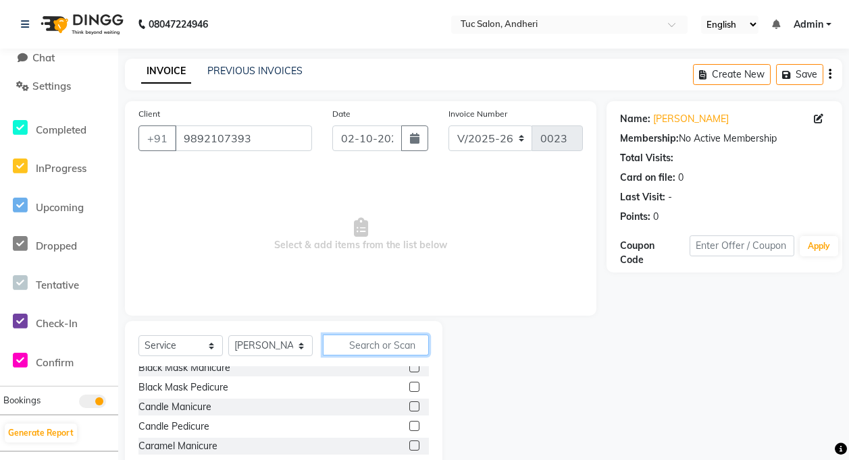
click at [371, 346] on input "text" at bounding box center [376, 345] width 106 height 21
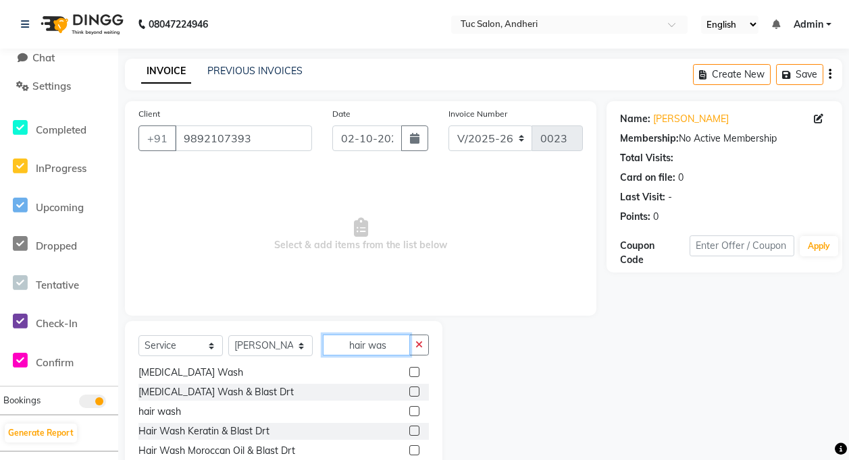
scroll to position [22, 0]
type input "hair was"
click at [409, 415] on label at bounding box center [414, 411] width 10 height 10
click at [409, 415] on input "checkbox" at bounding box center [413, 412] width 9 height 9
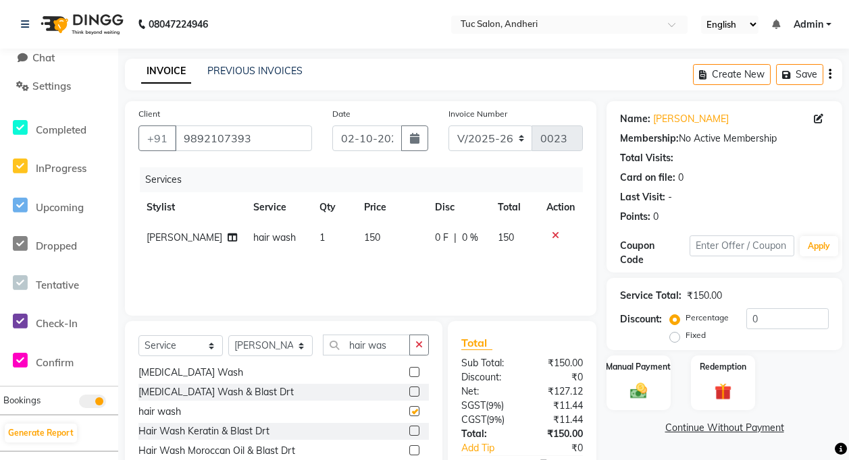
checkbox input "false"
click at [556, 238] on icon at bounding box center [555, 235] width 7 height 9
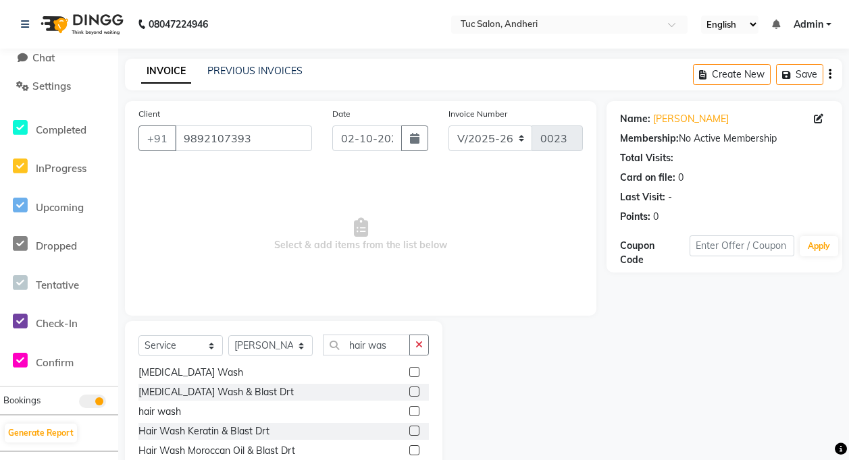
scroll to position [68, 0]
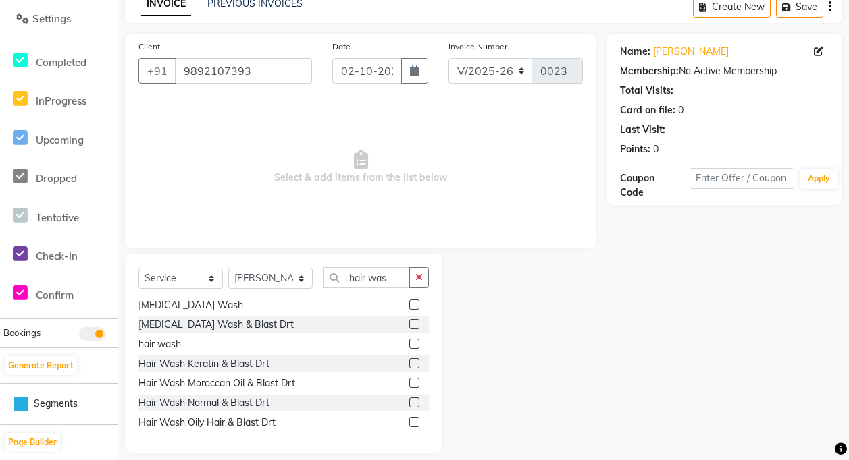
click at [409, 402] on label at bounding box center [414, 403] width 10 height 10
click at [409, 402] on input "checkbox" at bounding box center [413, 403] width 9 height 9
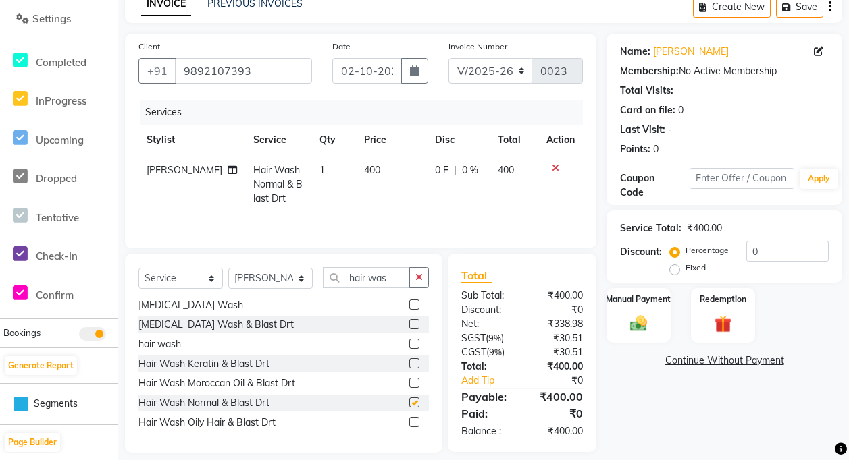
checkbox input "false"
click at [657, 321] on div "Manual Payment" at bounding box center [638, 315] width 67 height 57
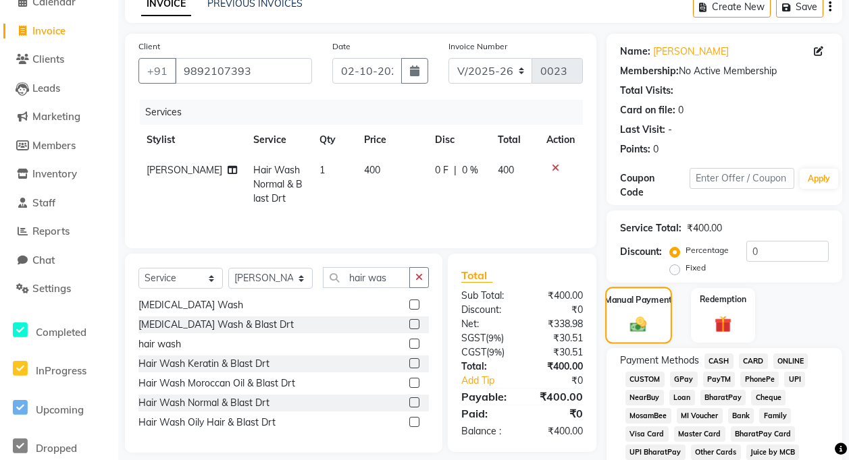
scroll to position [0, 0]
click at [694, 377] on span "GPay" at bounding box center [684, 380] width 28 height 16
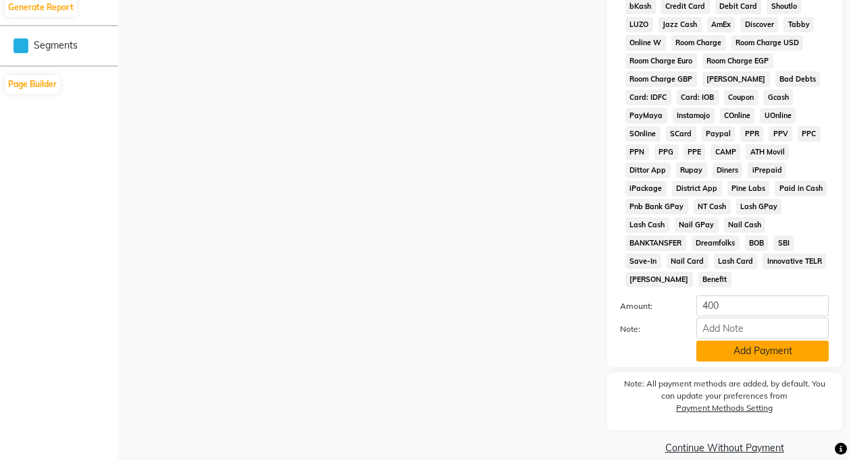
click at [751, 341] on button "Add Payment" at bounding box center [762, 351] width 132 height 21
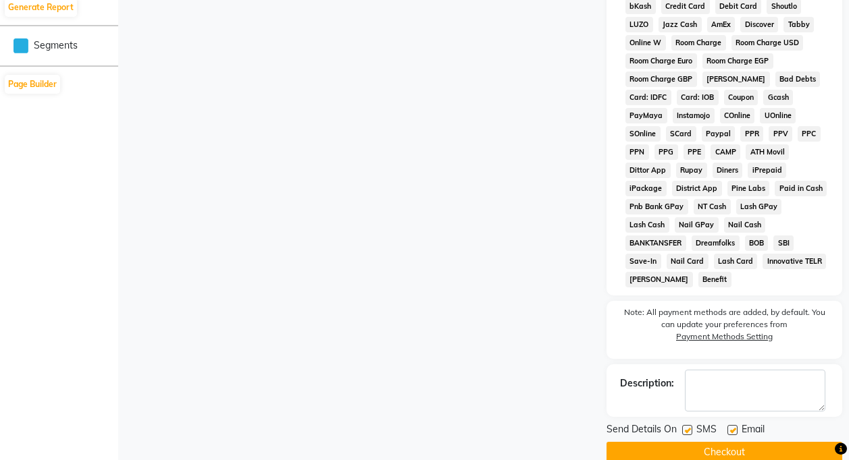
click at [686, 425] on label at bounding box center [687, 430] width 10 height 10
click at [686, 427] on input "checkbox" at bounding box center [686, 431] width 9 height 9
checkbox input "false"
click at [733, 425] on label at bounding box center [732, 430] width 10 height 10
click at [733, 427] on input "checkbox" at bounding box center [731, 431] width 9 height 9
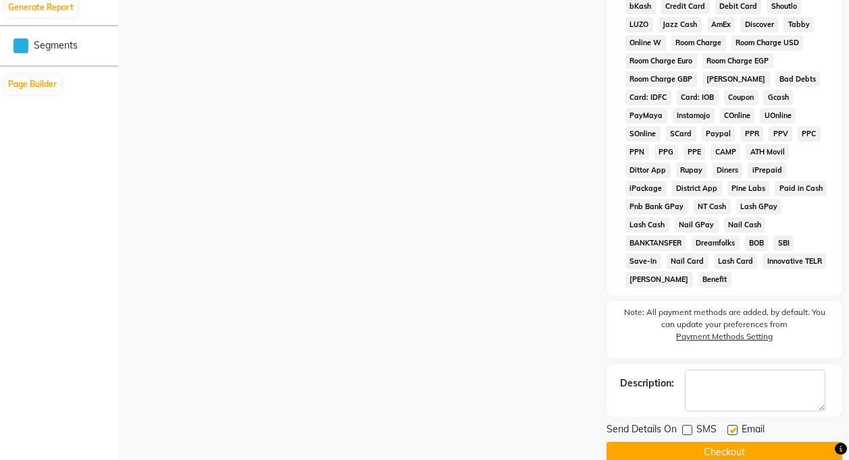
checkbox input "false"
click at [716, 442] on button "Checkout" at bounding box center [724, 452] width 236 height 21
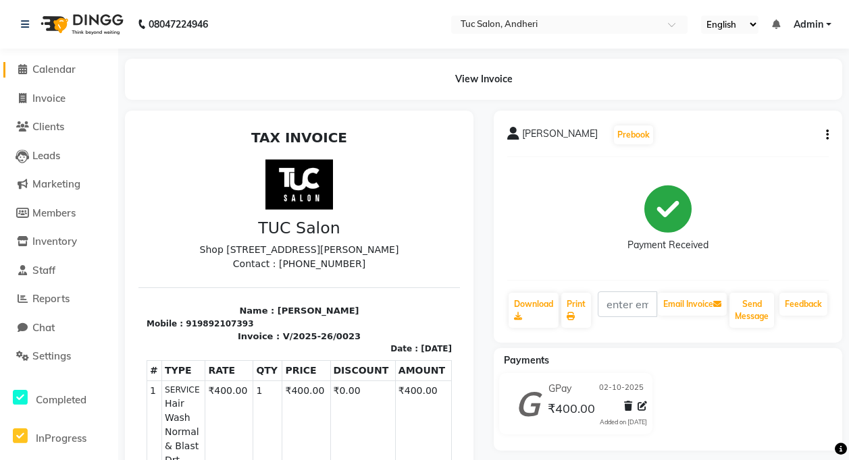
click at [47, 66] on span "Calendar" at bounding box center [53, 69] width 43 height 13
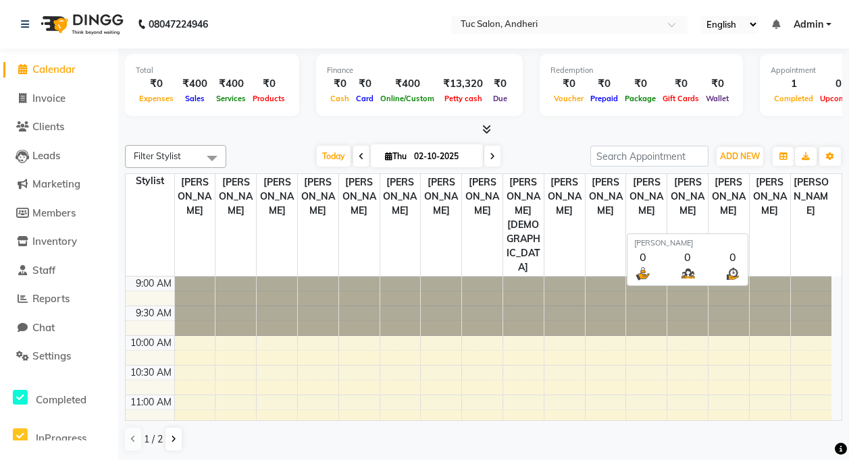
scroll to position [1, 0]
click at [730, 158] on span "ADD NEW" at bounding box center [740, 156] width 40 height 10
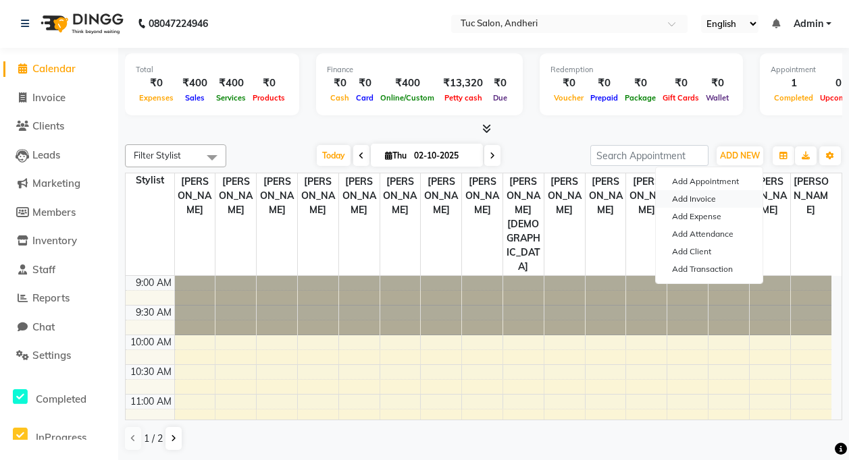
click at [712, 201] on link "Add Invoice" at bounding box center [709, 199] width 107 height 18
select select "service"
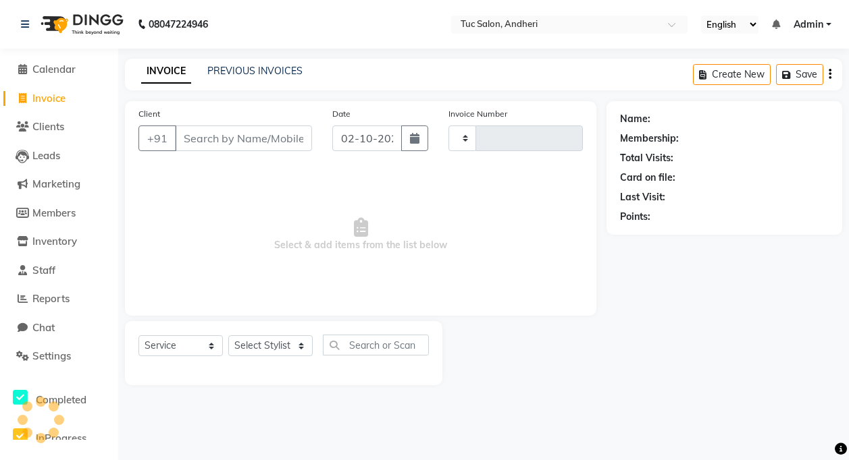
type input "0024"
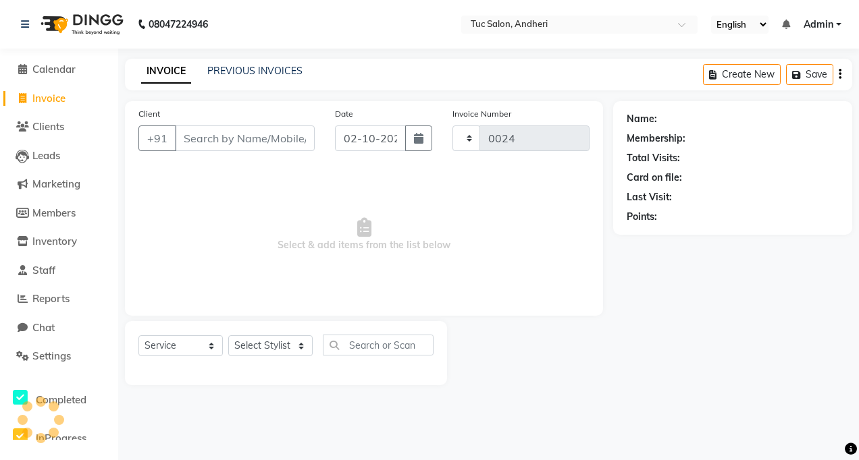
select select "9101"
click at [206, 138] on input "Client" at bounding box center [245, 139] width 140 height 26
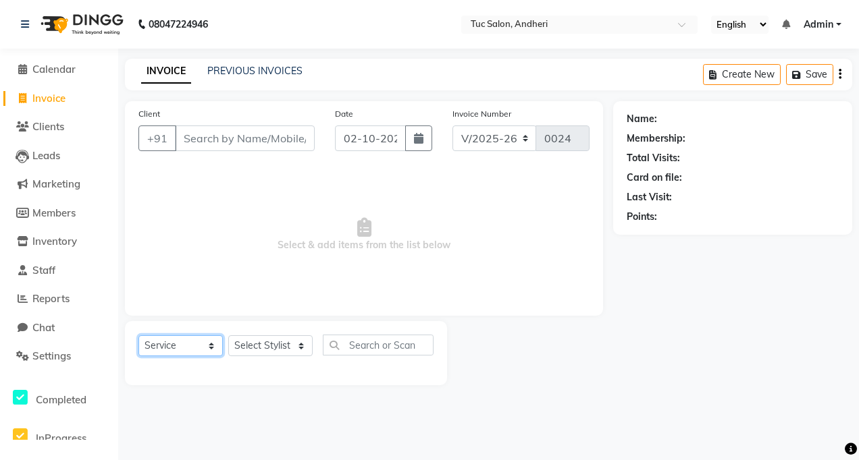
click at [172, 347] on select "Select Service Product Membership Package Voucher Prepaid Gift Card" at bounding box center [180, 346] width 84 height 21
click at [138, 336] on select "Select Service Product Membership Package Voucher Prepaid Gift Card" at bounding box center [180, 346] width 84 height 21
click at [263, 346] on select "Select Stylist Daya Singh Dheeraj Mishra Manisha Kaudare manish pal Nawaz Khan …" at bounding box center [270, 346] width 84 height 21
click at [367, 351] on input "text" at bounding box center [378, 345] width 111 height 21
click at [367, 346] on input "text" at bounding box center [378, 345] width 111 height 21
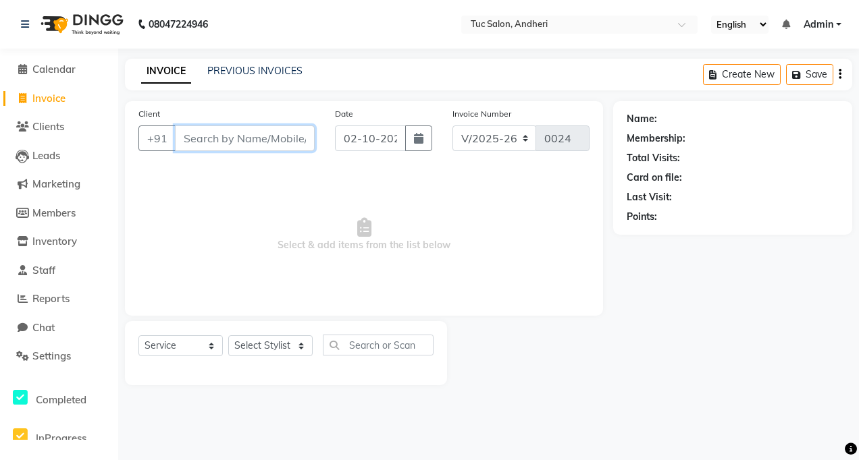
click at [195, 135] on input "Client" at bounding box center [245, 139] width 140 height 26
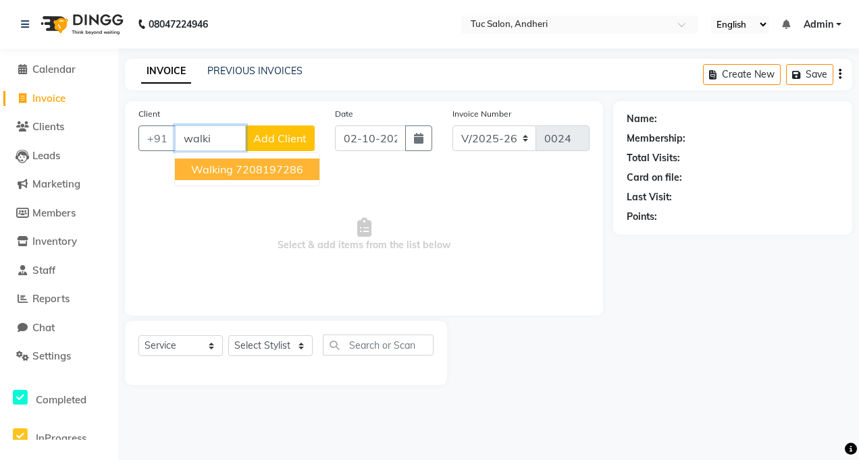
click at [227, 180] on button "walking 7208197286" at bounding box center [247, 170] width 144 height 22
type input "7208197286"
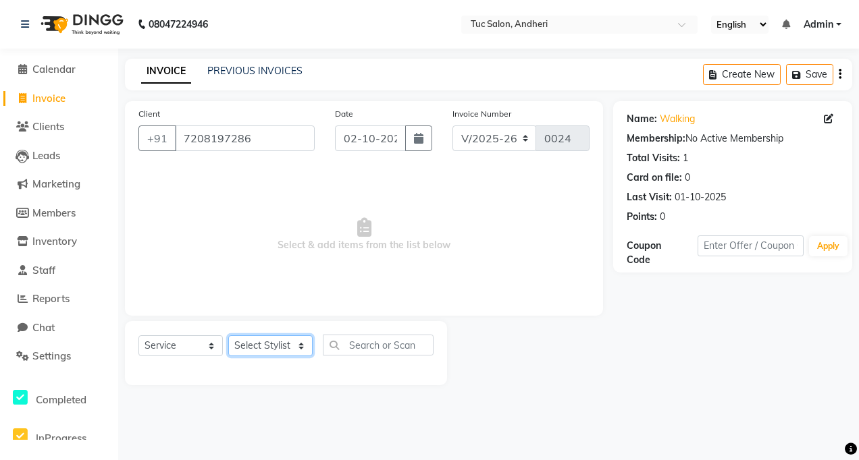
click at [269, 352] on select "Select Stylist Daya Singh Dheeraj Mishra Manisha Kaudare manish pal Nawaz Khan …" at bounding box center [270, 346] width 84 height 21
select select "93134"
click at [228, 336] on select "Select Stylist Daya Singh Dheeraj Mishra Manisha Kaudare manish pal Nawaz Khan …" at bounding box center [270, 346] width 84 height 21
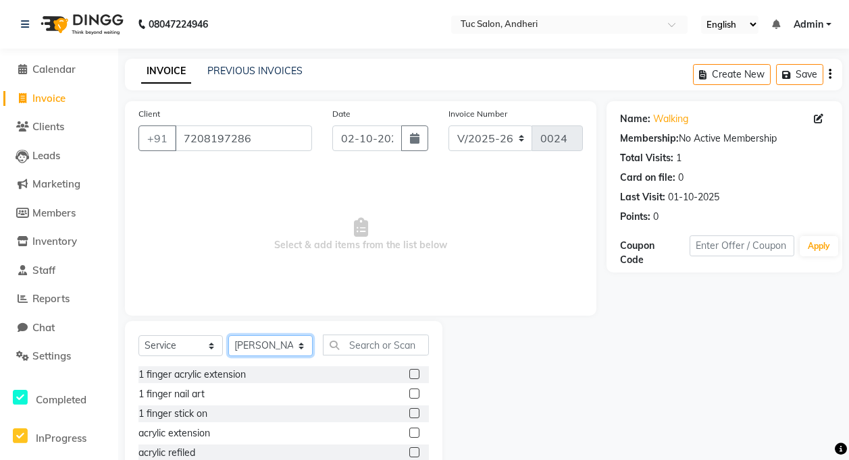
scroll to position [80, 0]
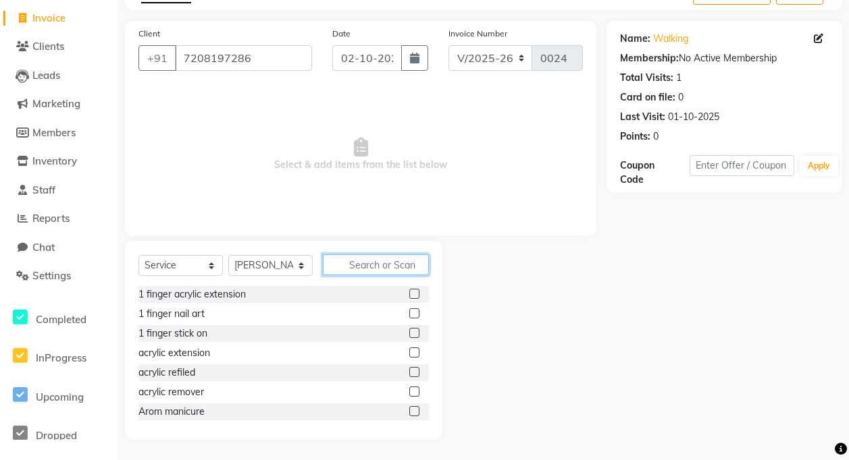
click at [354, 269] on input "text" at bounding box center [376, 265] width 106 height 21
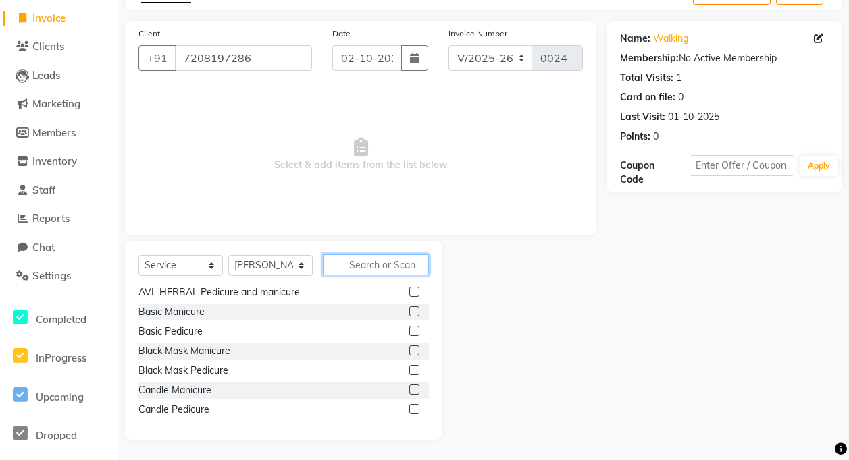
scroll to position [203, 0]
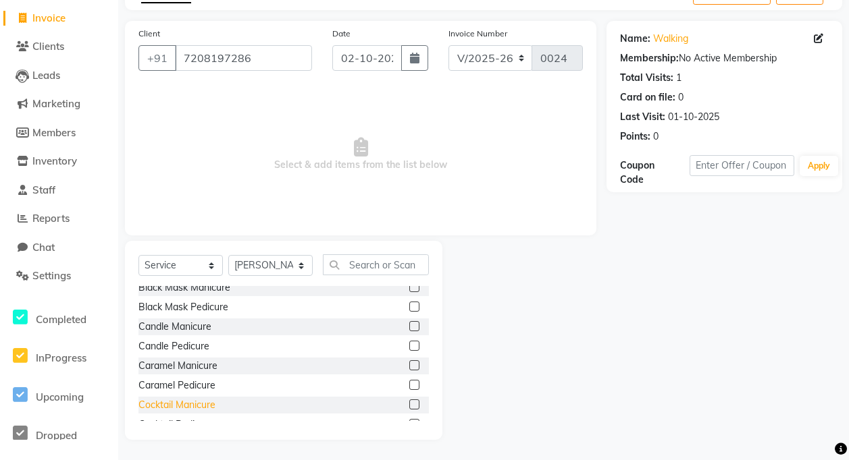
click at [186, 399] on div "Cocktail Manicure" at bounding box center [176, 405] width 77 height 14
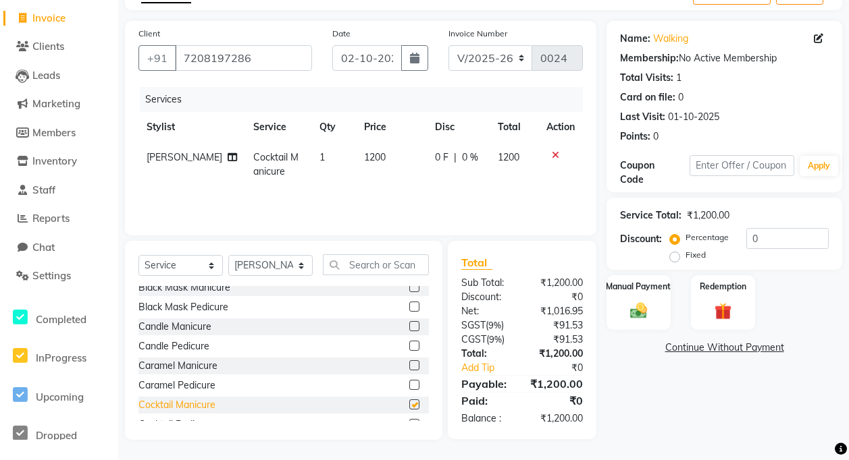
checkbox input "false"
drag, startPoint x: 370, startPoint y: 157, endPoint x: 344, endPoint y: 164, distance: 26.5
click at [356, 164] on td "1200" at bounding box center [391, 164] width 71 height 45
select select "93134"
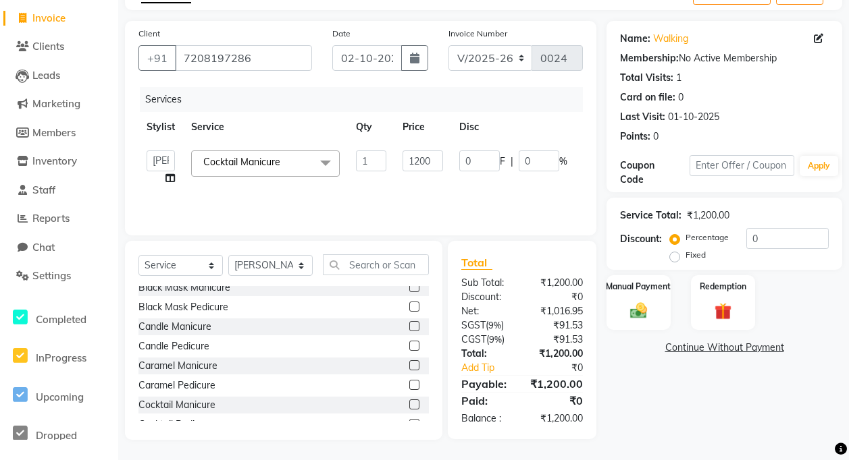
click at [323, 161] on span at bounding box center [325, 164] width 27 height 26
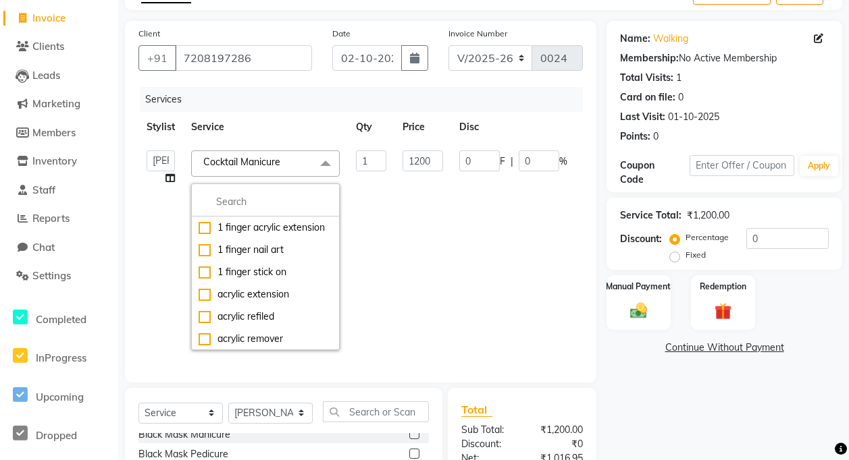
drag, startPoint x: 182, startPoint y: 157, endPoint x: 199, endPoint y: 157, distance: 16.9
click at [190, 157] on tr "Daya Singh Dheeraj Mishra Manisha Kaudare manish pal Nawaz Khan Neeta Kaudare R…" at bounding box center [398, 250] width 521 height 216
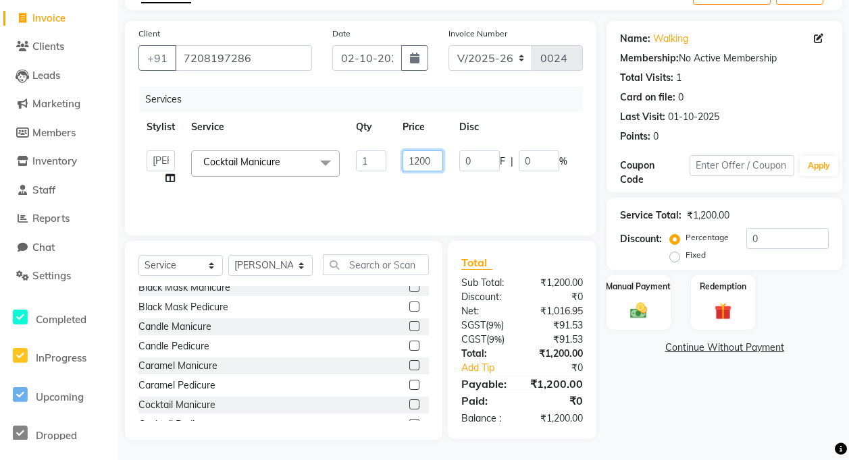
click at [439, 156] on input "1200" at bounding box center [422, 161] width 41 height 21
click at [421, 160] on input "1200" at bounding box center [422, 161] width 41 height 21
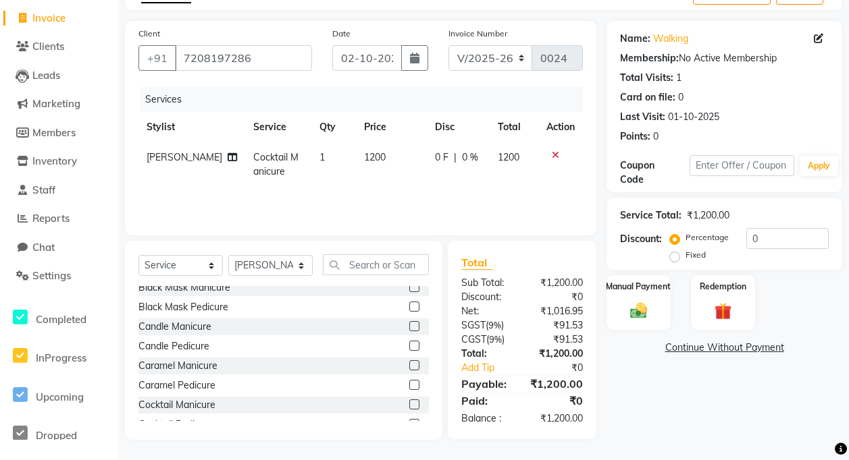
click at [364, 159] on span "1200" at bounding box center [375, 157] width 22 height 12
select select "93134"
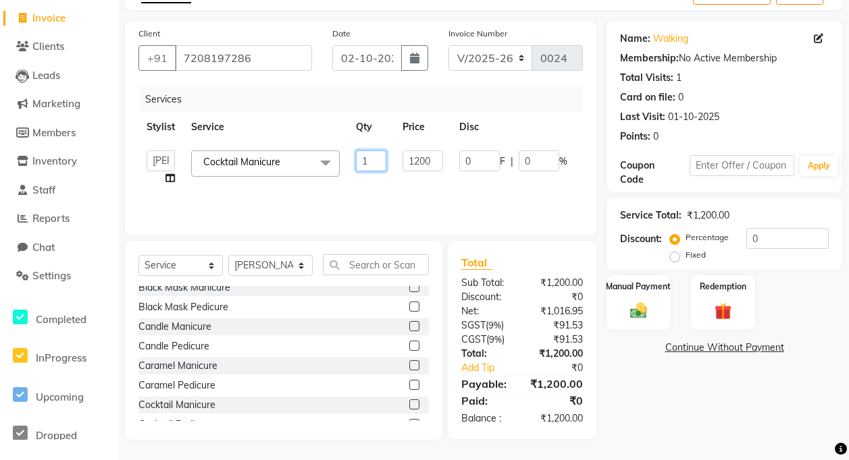
click at [372, 160] on input "1" at bounding box center [371, 161] width 30 height 21
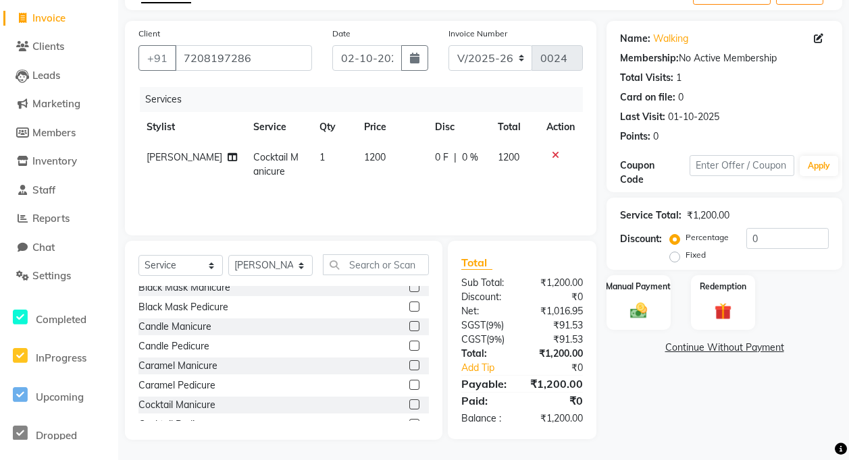
click at [371, 156] on td "1200" at bounding box center [391, 164] width 71 height 45
select select "93134"
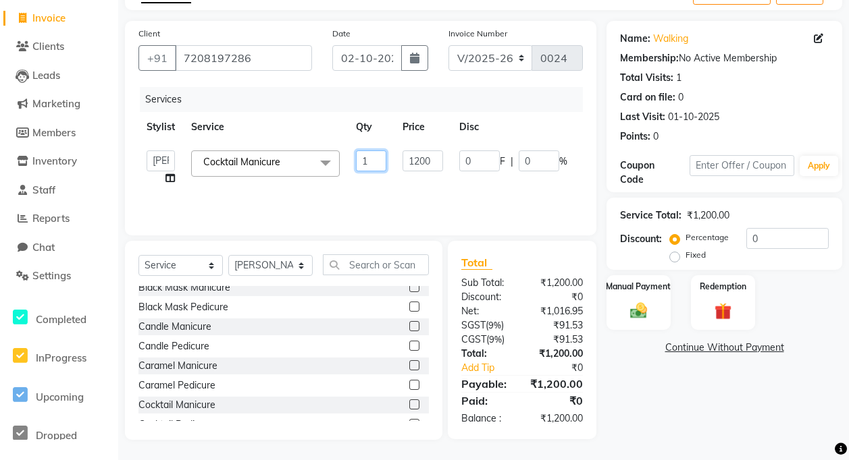
click at [374, 158] on input "1" at bounding box center [371, 161] width 30 height 21
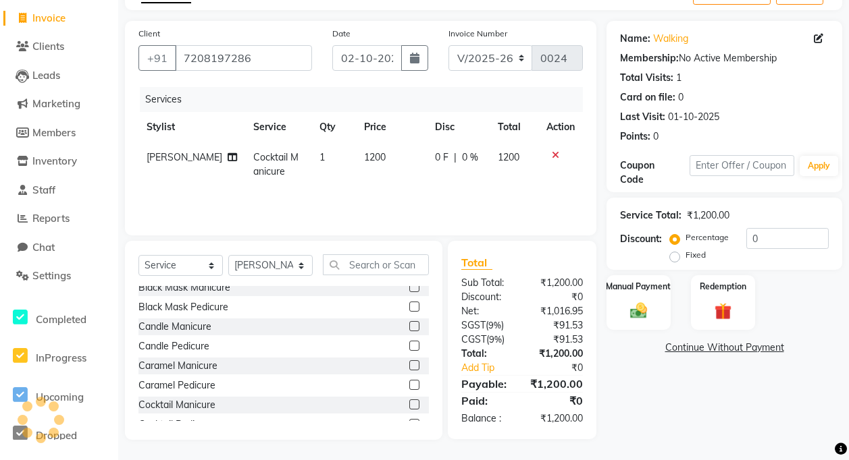
click at [364, 157] on span "1200" at bounding box center [375, 157] width 22 height 12
select select "93134"
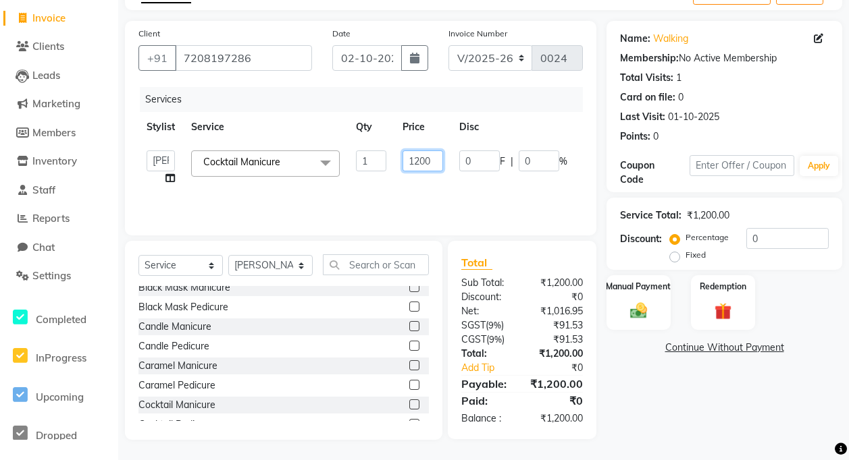
click at [423, 167] on input "1200" at bounding box center [422, 161] width 41 height 21
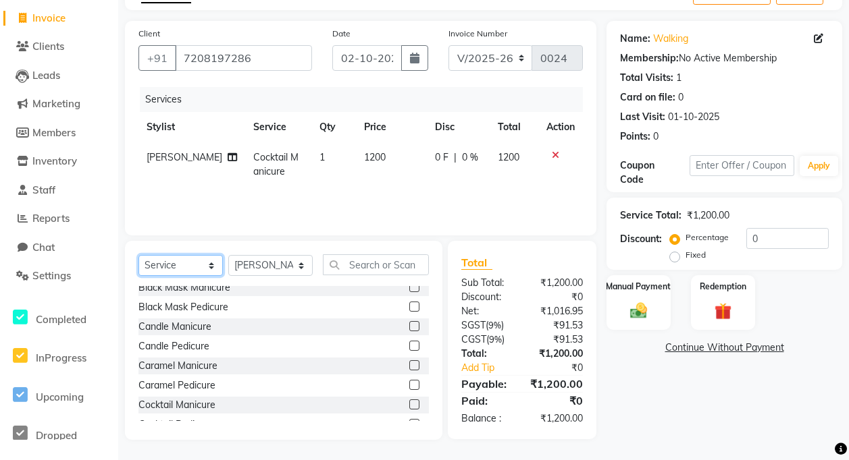
click at [193, 263] on select "Select Service Product Membership Package Voucher Prepaid Gift Card" at bounding box center [180, 265] width 84 height 21
click at [557, 153] on icon at bounding box center [555, 155] width 7 height 9
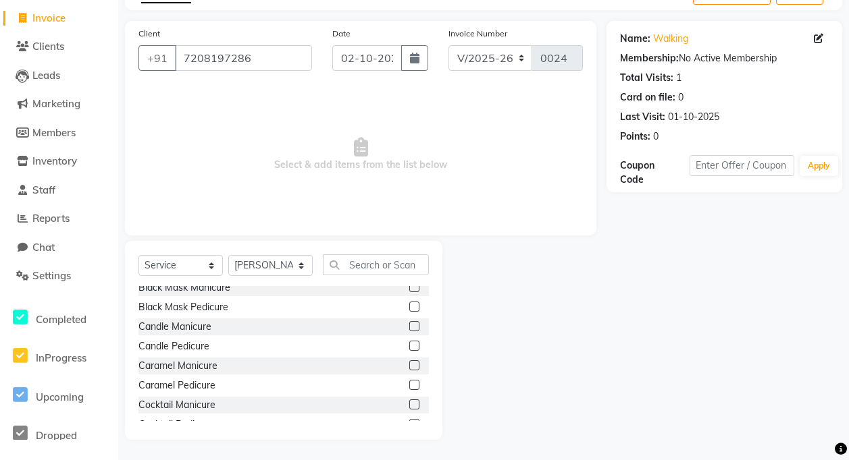
click at [340, 255] on div "Select Service Product Membership Package Voucher Prepaid Gift Card Select Styl…" at bounding box center [283, 340] width 317 height 199
click at [347, 265] on input "text" at bounding box center [376, 265] width 106 height 21
click at [335, 276] on div "Select Service Product Membership Package Voucher Prepaid Gift Card Select Styl…" at bounding box center [283, 271] width 290 height 32
click at [402, 264] on input "text" at bounding box center [376, 265] width 106 height 21
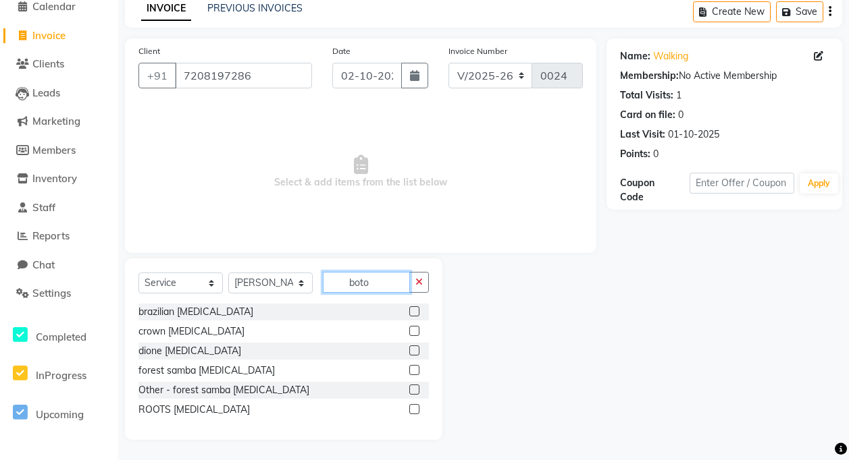
scroll to position [63, 0]
type input "boto"
click at [148, 313] on div "brazilian botox" at bounding box center [195, 312] width 115 height 14
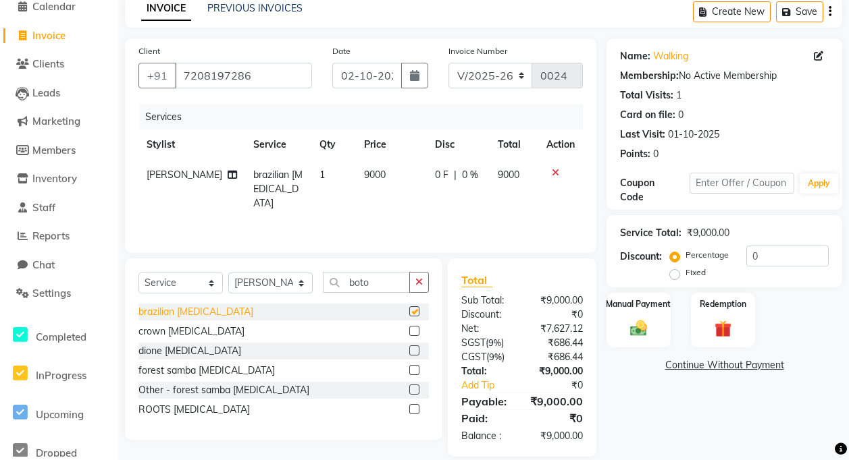
checkbox input "false"
click at [364, 174] on span "9000" at bounding box center [375, 175] width 22 height 12
select select "93134"
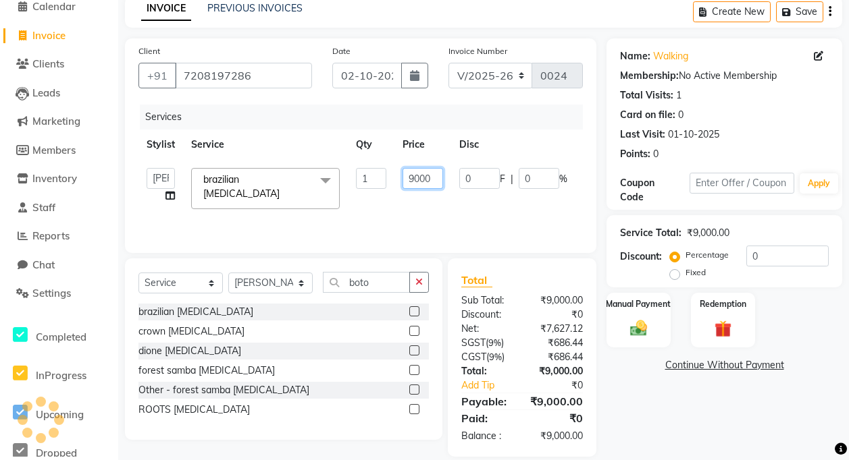
click at [431, 180] on input "9000" at bounding box center [422, 178] width 41 height 21
type input "9"
type input "12000"
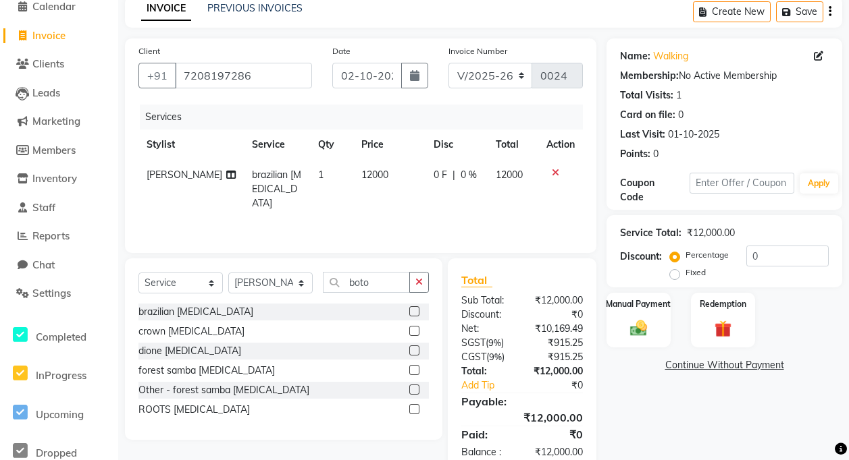
click at [508, 176] on span "12000" at bounding box center [509, 175] width 27 height 12
select select "93134"
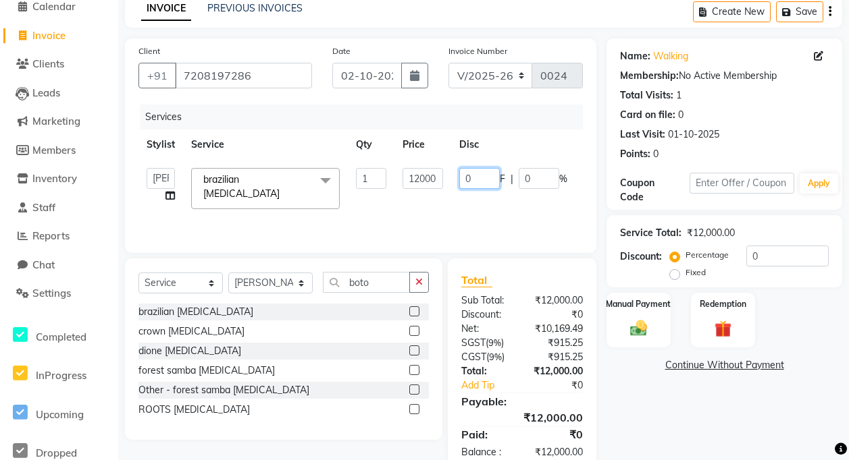
click at [483, 185] on input "0" at bounding box center [479, 178] width 41 height 21
click at [489, 183] on input "5000" at bounding box center [479, 178] width 41 height 21
type input "5"
click at [685, 277] on label "Fixed" at bounding box center [695, 273] width 20 height 12
click at [675, 277] on input "Fixed" at bounding box center [676, 272] width 9 height 9
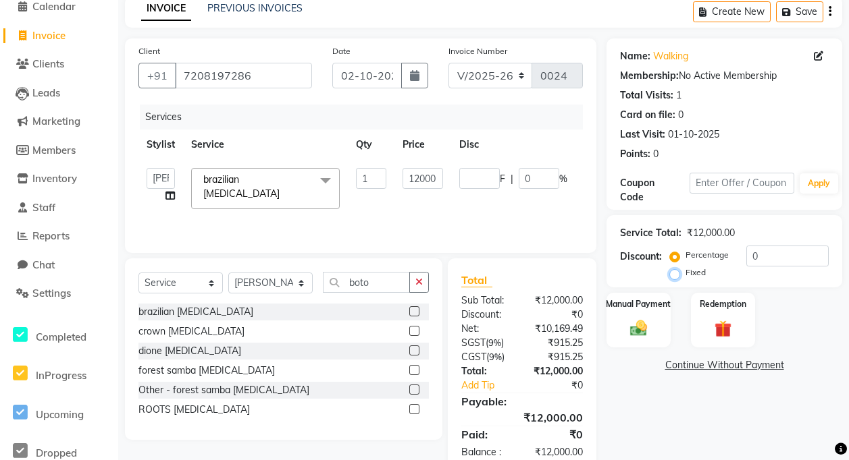
radio input "true"
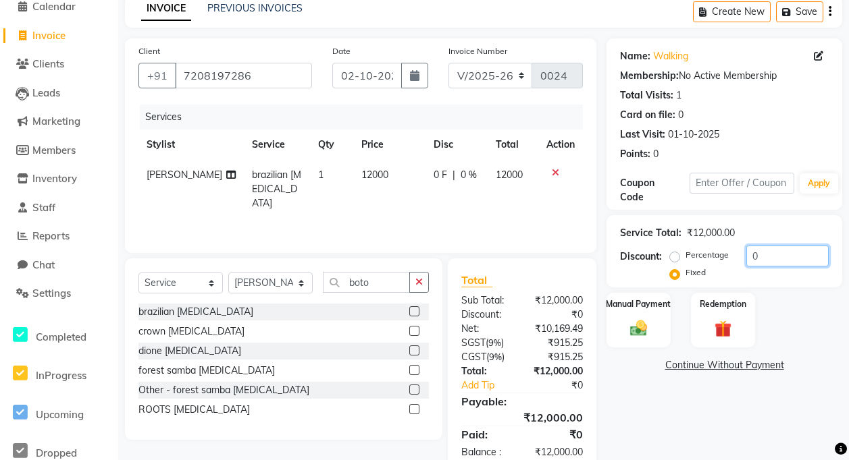
click at [758, 248] on input "0" at bounding box center [787, 256] width 82 height 21
click at [750, 255] on input "0" at bounding box center [787, 256] width 82 height 21
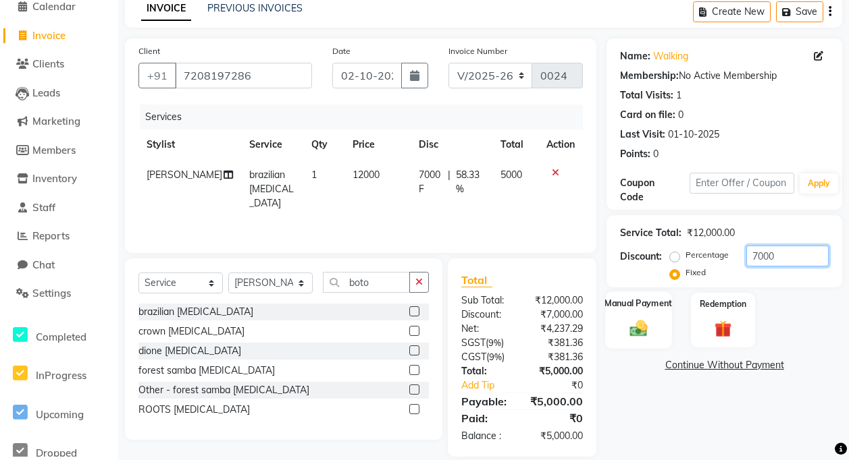
type input "7000"
click at [644, 324] on img at bounding box center [638, 328] width 29 height 20
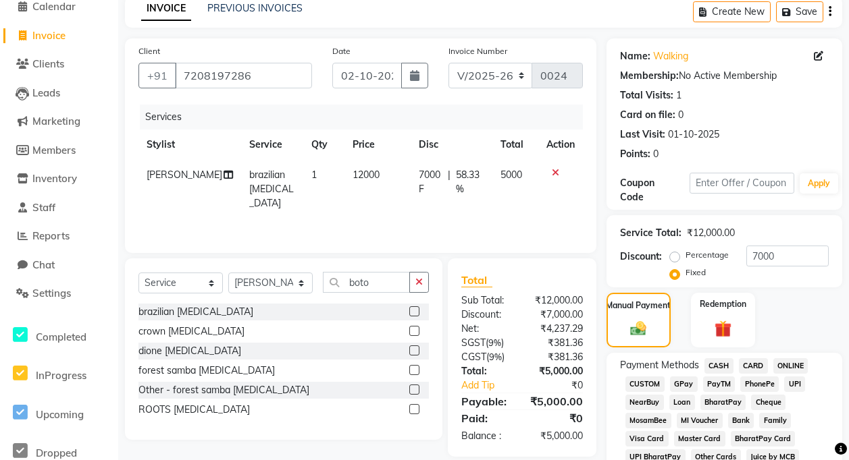
click at [689, 381] on span "GPay" at bounding box center [684, 385] width 28 height 16
drag, startPoint x: 689, startPoint y: 381, endPoint x: 679, endPoint y: 392, distance: 14.3
click at [679, 391] on span "GPay" at bounding box center [684, 385] width 28 height 16
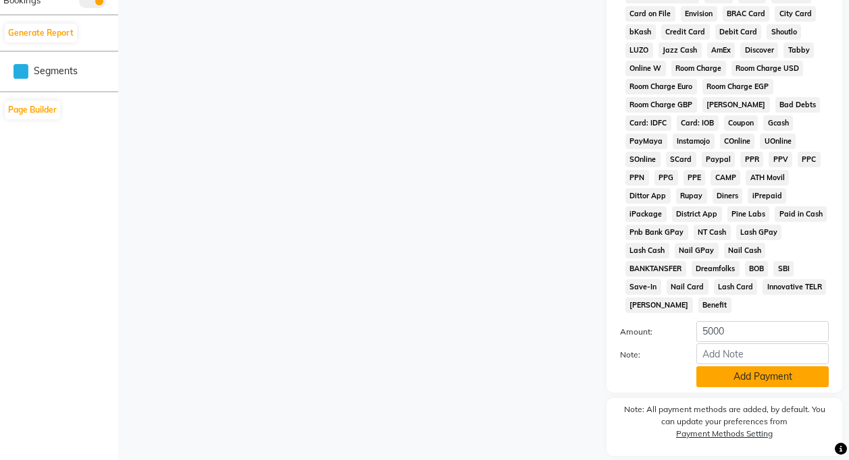
click at [774, 367] on button "Add Payment" at bounding box center [762, 377] width 132 height 21
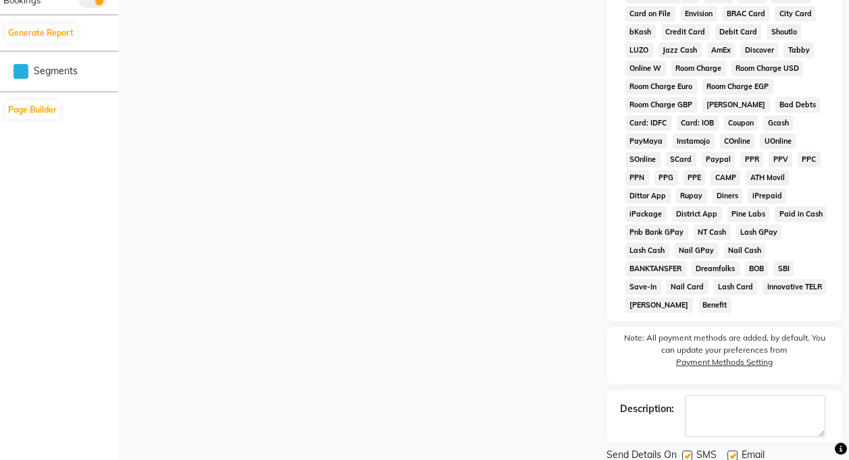
scroll to position [701, 0]
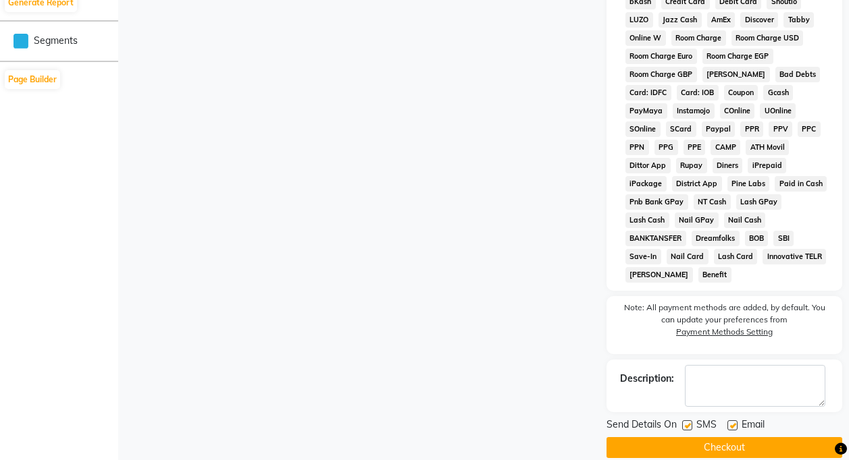
click at [689, 421] on label at bounding box center [687, 426] width 10 height 10
click at [689, 422] on input "checkbox" at bounding box center [686, 426] width 9 height 9
checkbox input "false"
click at [733, 421] on label at bounding box center [732, 426] width 10 height 10
click at [733, 422] on input "checkbox" at bounding box center [731, 426] width 9 height 9
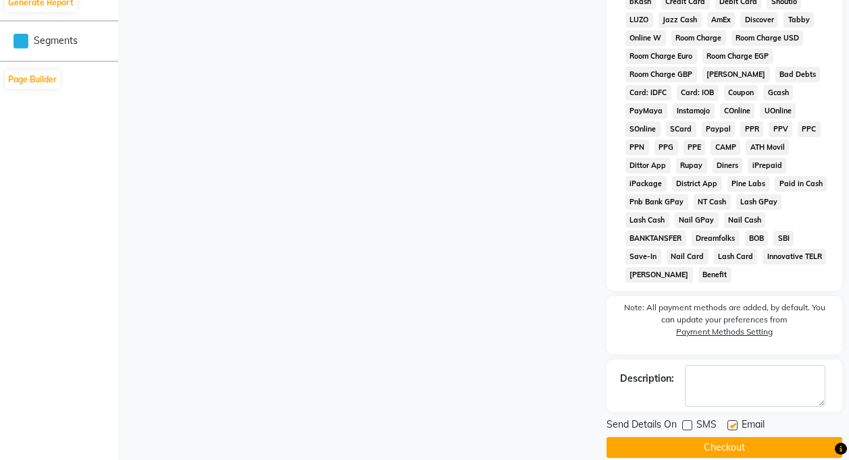
checkbox input "false"
click at [736, 438] on button "Checkout" at bounding box center [724, 448] width 236 height 21
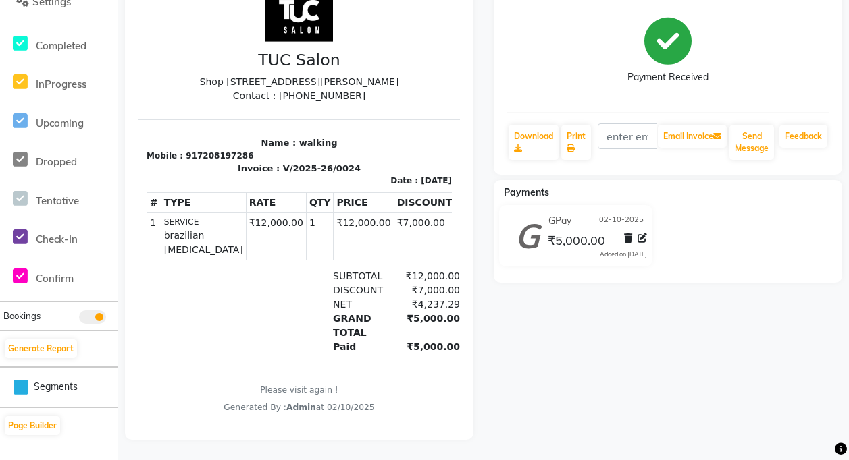
scroll to position [43, 0]
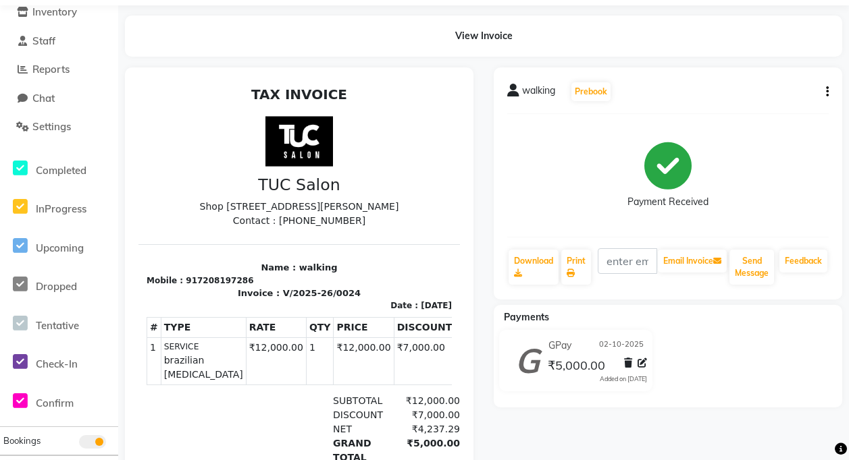
click at [643, 366] on icon at bounding box center [641, 363] width 9 height 9
select select "5"
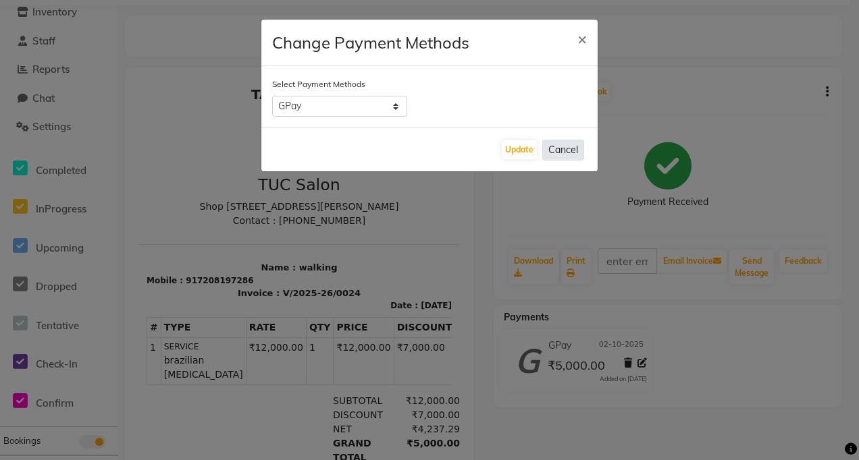
click at [573, 159] on button "Cancel" at bounding box center [563, 150] width 42 height 21
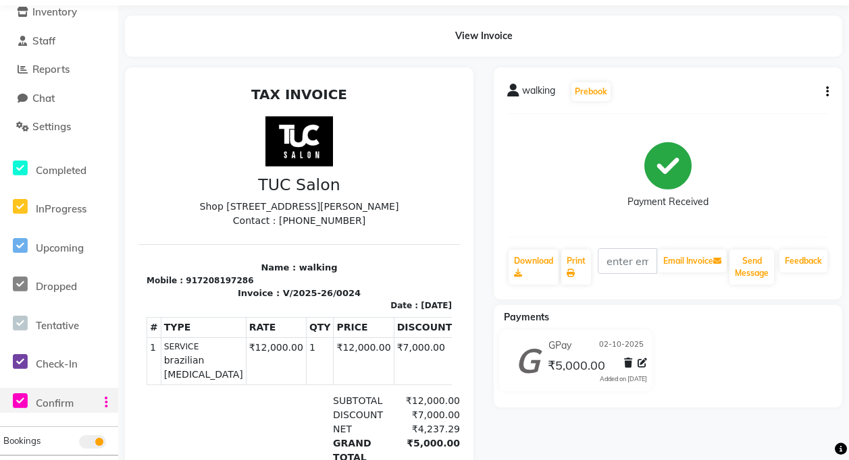
click at [63, 408] on span "Confirm" at bounding box center [55, 403] width 38 height 13
click at [71, 402] on span "Confirm" at bounding box center [55, 403] width 38 height 13
click at [80, 360] on div "Check-In" at bounding box center [59, 362] width 118 height 26
click at [75, 361] on span "Check-In" at bounding box center [57, 364] width 42 height 13
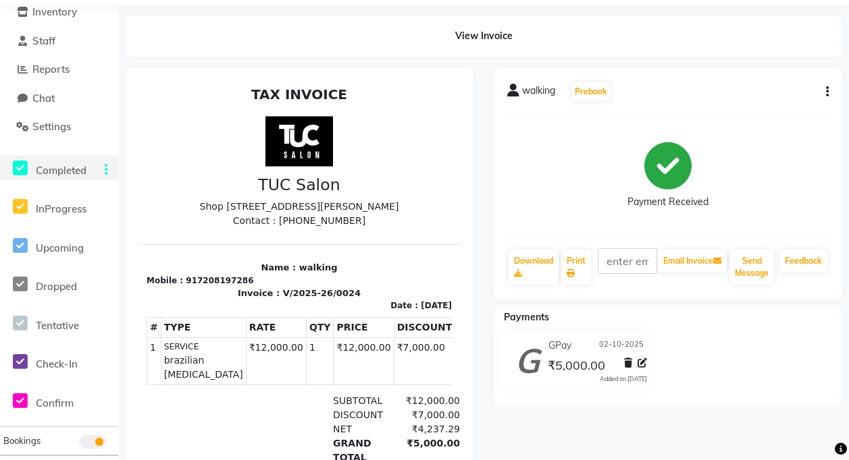
click at [42, 175] on span "Completed" at bounding box center [61, 170] width 51 height 13
click at [43, 175] on span "Completed" at bounding box center [61, 170] width 51 height 13
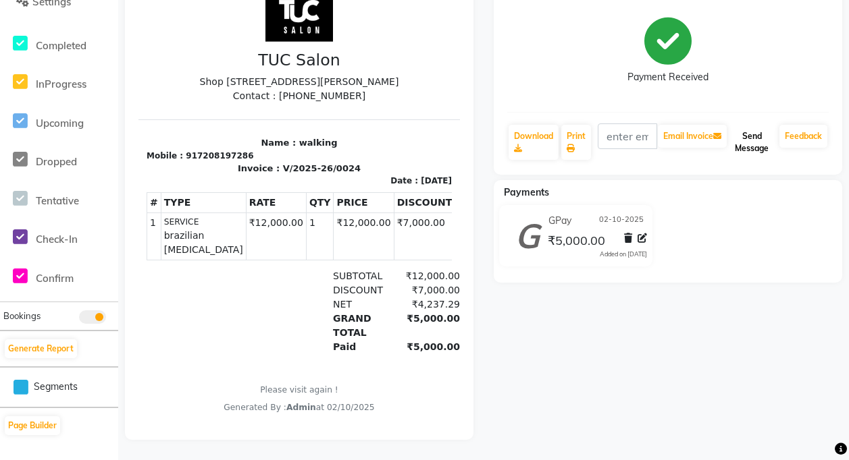
click at [758, 130] on button "Send Message" at bounding box center [751, 142] width 45 height 35
select select "service"
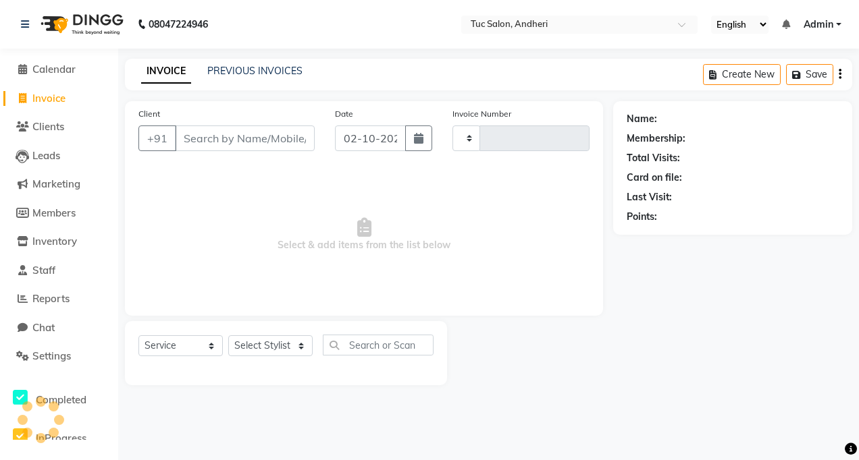
type input "0025"
select select "9101"
click at [65, 70] on span "Calendar" at bounding box center [53, 69] width 43 height 13
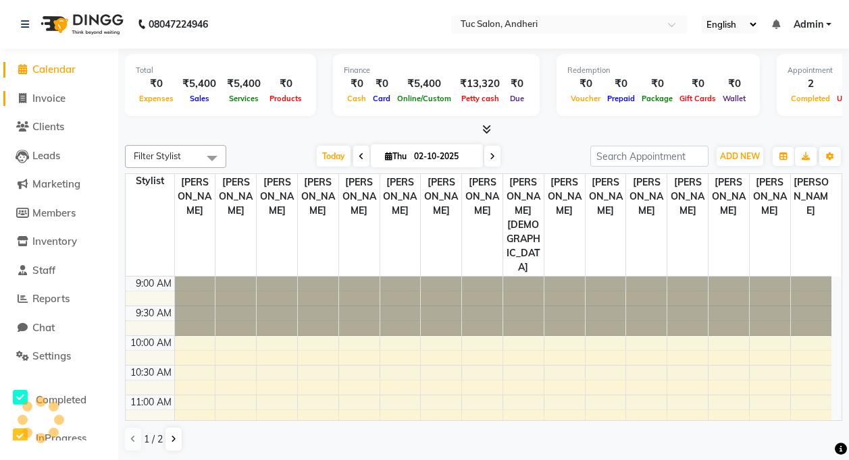
click at [56, 96] on span "Invoice" at bounding box center [48, 98] width 33 height 13
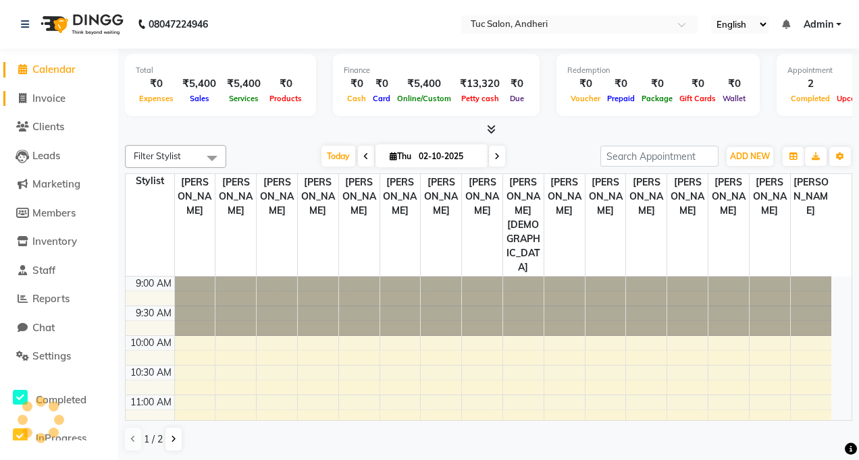
select select "9101"
select select "service"
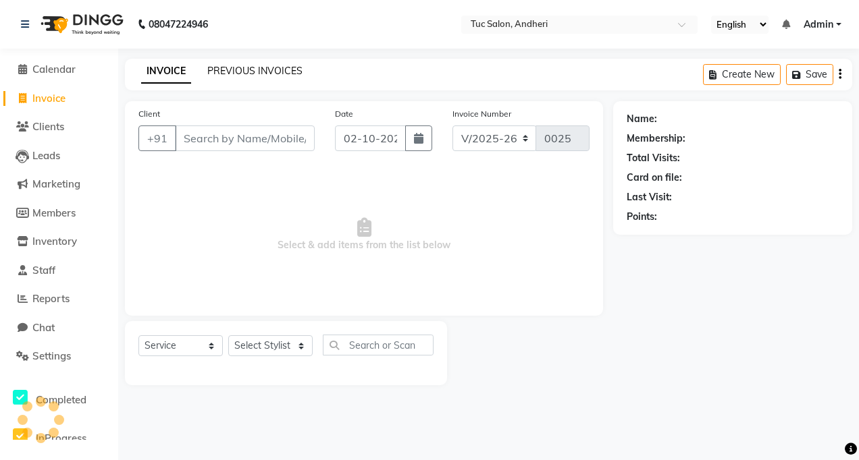
click at [230, 66] on link "PREVIOUS INVOICES" at bounding box center [254, 71] width 95 height 12
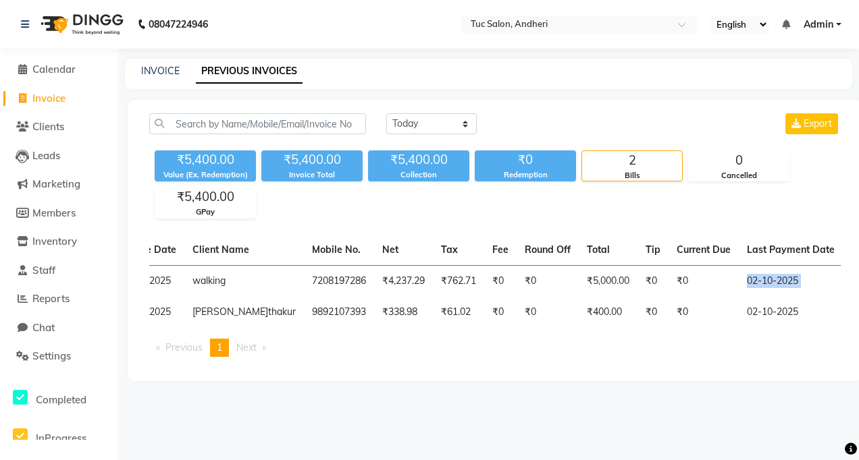
drag, startPoint x: 807, startPoint y: 272, endPoint x: 846, endPoint y: 282, distance: 39.8
click at [846, 282] on div "Invoice No. Invoice Date Client Name Mobile No. Net Tax Fee Round Off Total Tip…" at bounding box center [495, 301] width 708 height 133
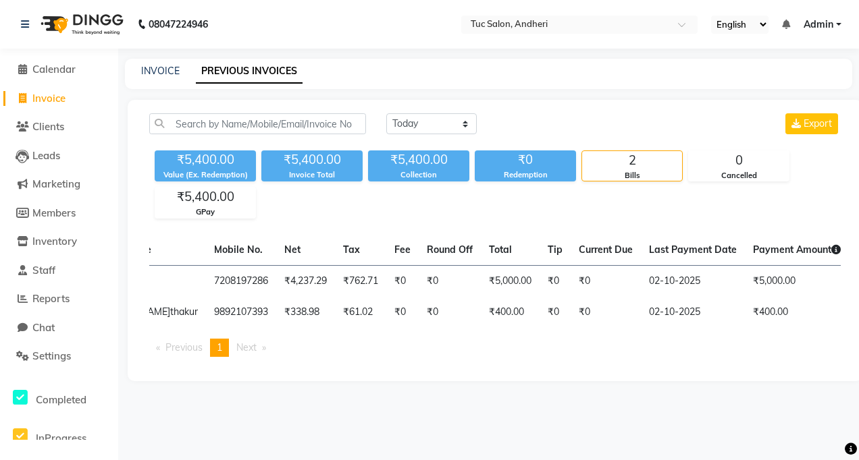
drag, startPoint x: 799, startPoint y: 291, endPoint x: 790, endPoint y: 394, distance: 103.0
click at [789, 392] on main "INVOICE PREVIOUS INVOICES Today Yesterday Custom Range Export ₹5,400.00 Value (…" at bounding box center [488, 230] width 741 height 343
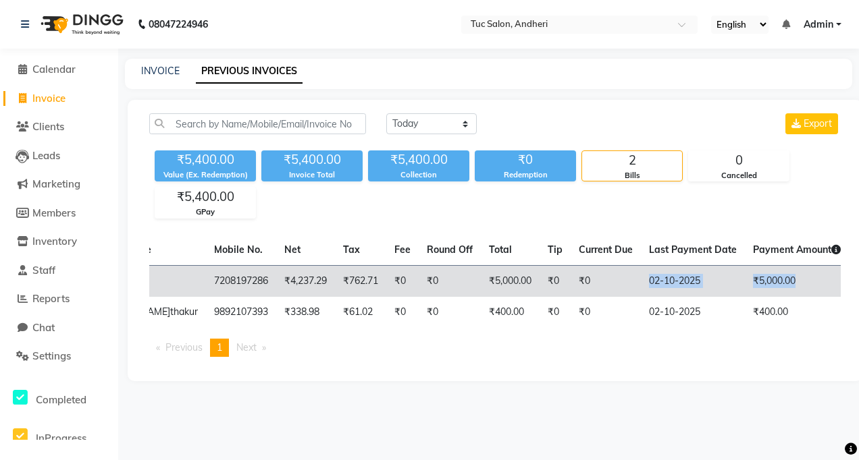
drag, startPoint x: 787, startPoint y: 284, endPoint x: 547, endPoint y: 291, distance: 240.5
click at [547, 291] on tr "V/2025-26/0024 02-10-2025 walking 7208197286 ₹4,237.29 ₹762.71 ₹0 ₹0 ₹5,000.00 …" at bounding box center [511, 281] width 1148 height 32
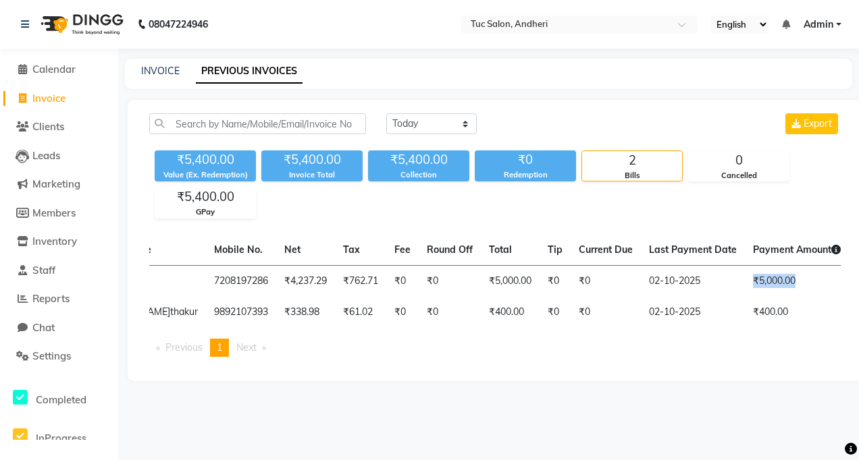
drag, startPoint x: 811, startPoint y: 266, endPoint x: 774, endPoint y: 248, distance: 40.5
click at [758, 250] on table "Invoice No. Invoice Date Client Name Mobile No. Net Tax Fee Round Off Total Tip…" at bounding box center [494, 281] width 691 height 93
click at [830, 458] on div "08047224946 Select Location × Tuc Salon, Andheri English ENGLISH Español العربي…" at bounding box center [429, 230] width 859 height 460
click at [828, 460] on div "08047224946 Select Location × Tuc Salon, Andheri English ENGLISH Español العربي…" at bounding box center [429, 230] width 859 height 460
click at [830, 460] on html "08047224946 Select Location × Tuc Salon, Andheri English ENGLISH Español العربي…" at bounding box center [429, 230] width 859 height 460
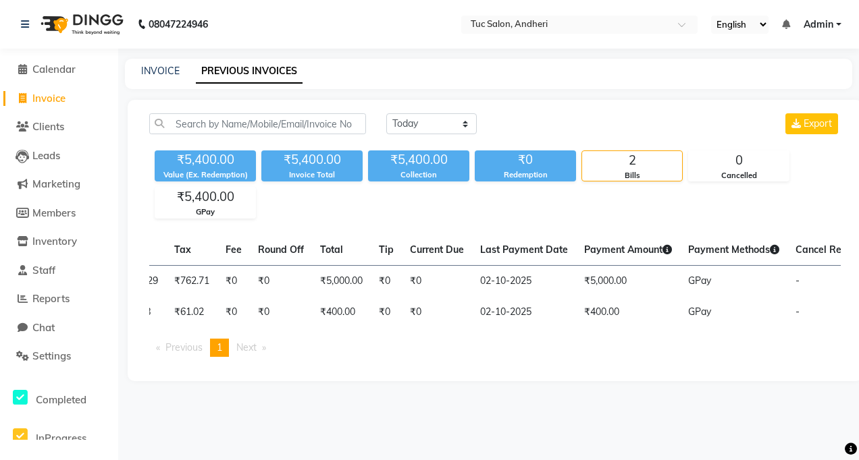
scroll to position [0, 419]
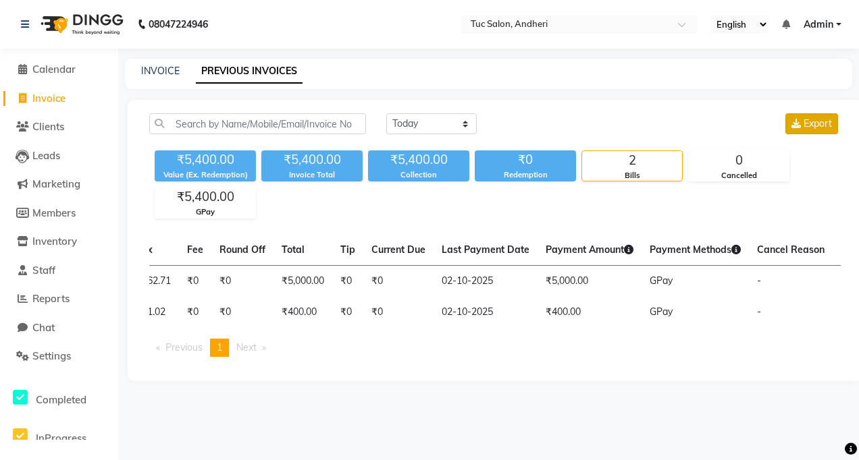
click at [810, 125] on span "Export" at bounding box center [817, 123] width 28 height 12
click at [763, 251] on span "Cancel Reason" at bounding box center [791, 250] width 68 height 12
drag, startPoint x: 261, startPoint y: 253, endPoint x: 311, endPoint y: 248, distance: 49.5
click at [311, 248] on tr "Invoice No. Invoice Date Client Name Mobile No. Net Tax Fee Round Off Total Tip…" at bounding box center [304, 250] width 1148 height 31
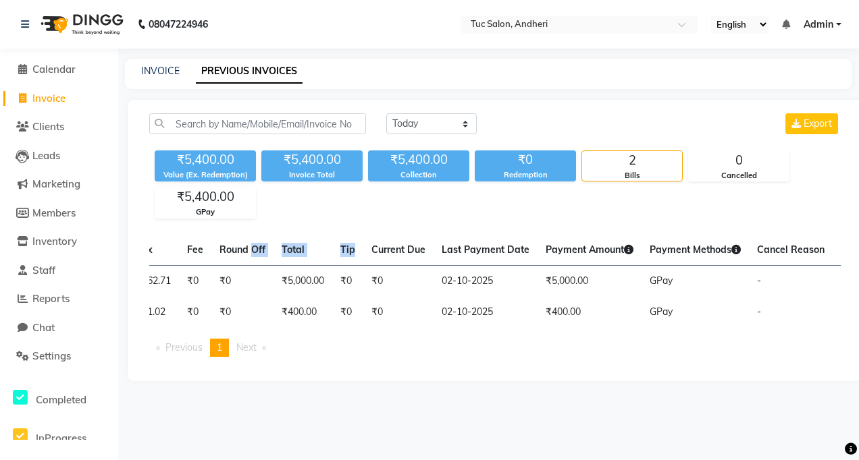
scroll to position [0, 0]
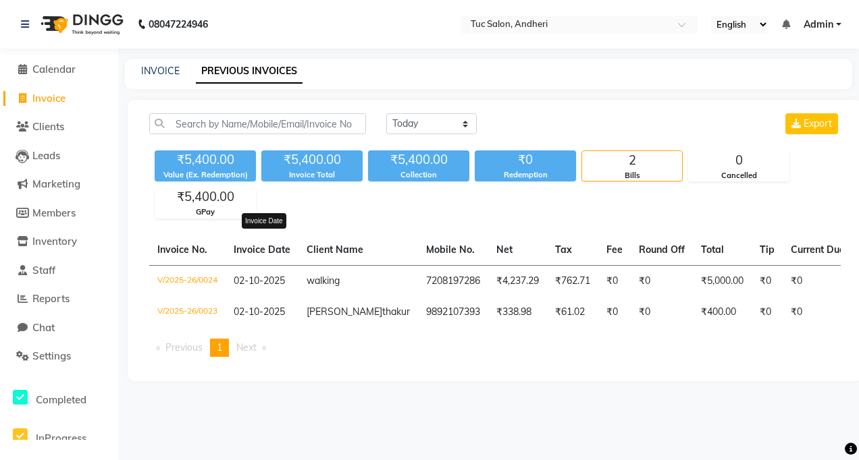
click at [271, 253] on span "Invoice Date" at bounding box center [262, 250] width 57 height 12
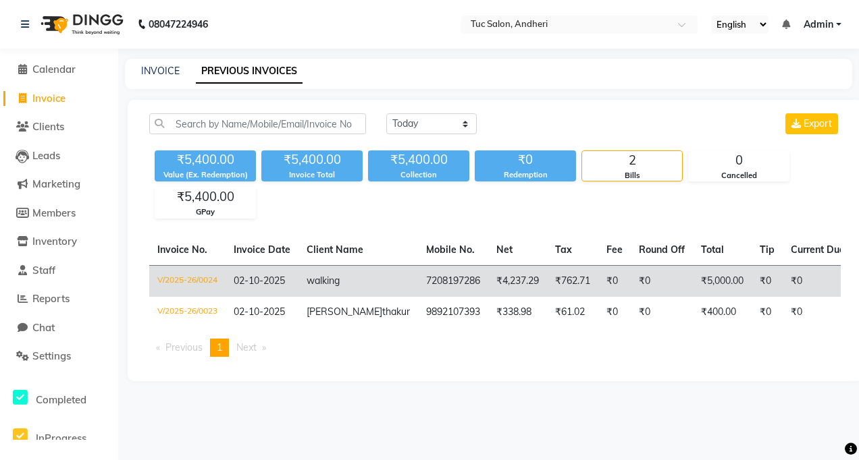
click at [269, 279] on span "02-10-2025" at bounding box center [259, 281] width 51 height 12
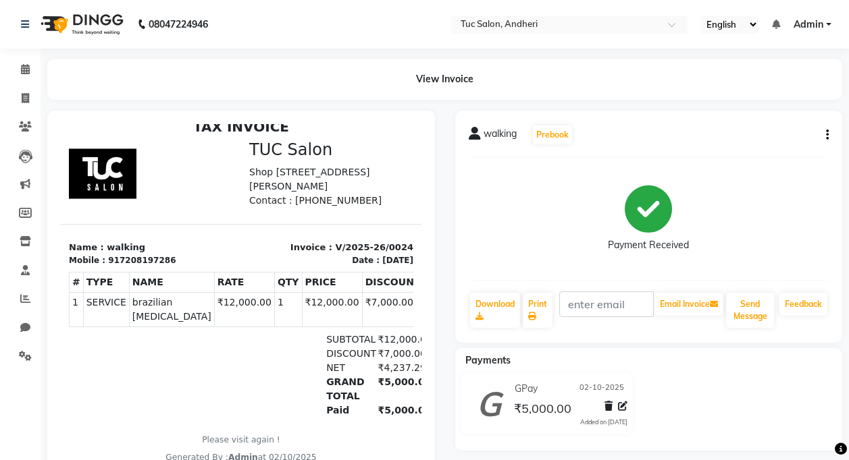
scroll to position [57, 0]
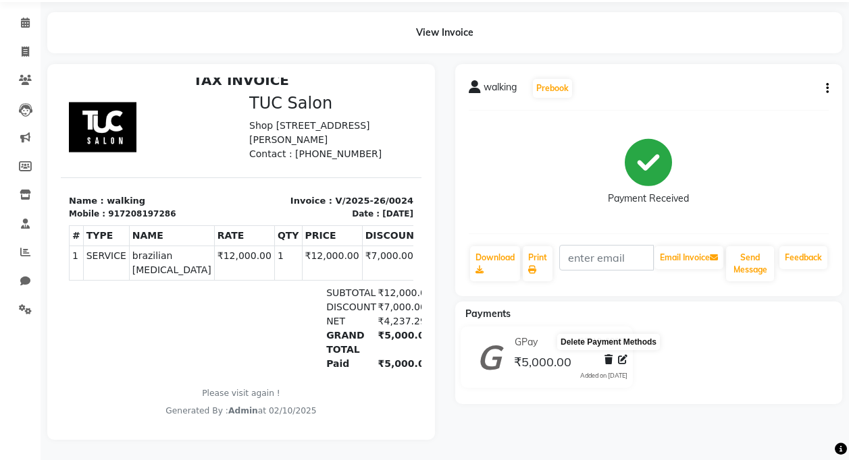
click at [604, 355] on icon at bounding box center [608, 359] width 8 height 9
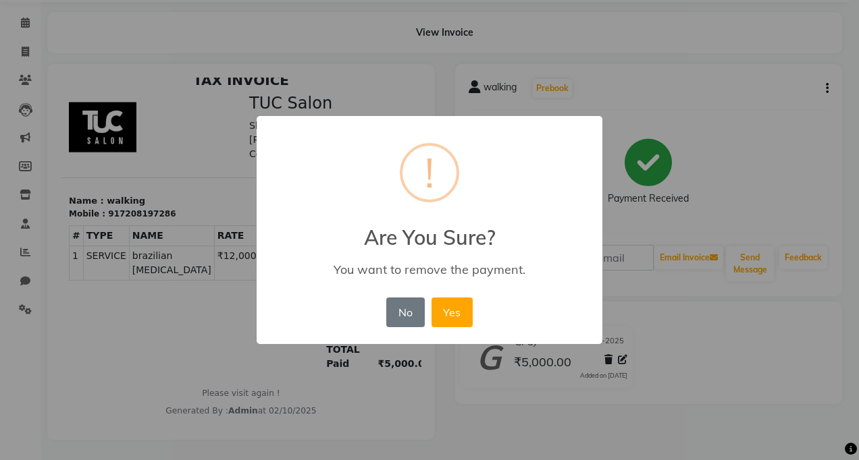
click at [477, 323] on div "× ! Are You Sure? You want to remove the payment. No No Yes" at bounding box center [430, 230] width 346 height 228
click at [453, 325] on button "Yes" at bounding box center [451, 313] width 41 height 30
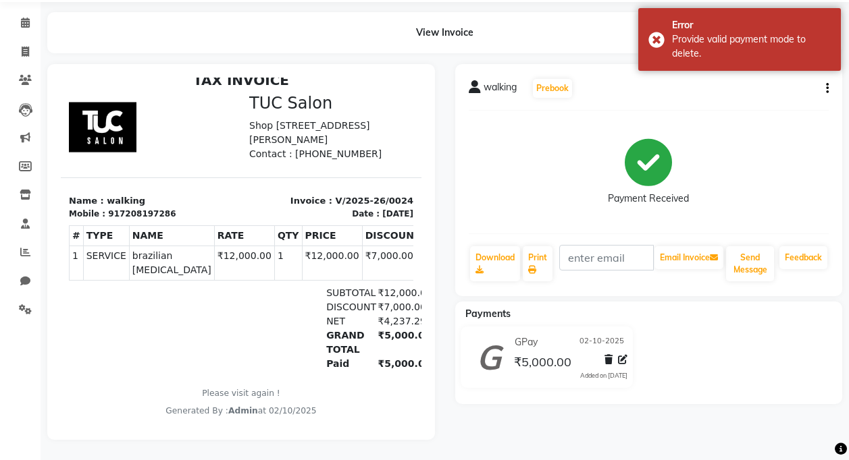
click at [827, 88] on icon "button" at bounding box center [827, 88] width 3 height 1
drag, startPoint x: 731, startPoint y: 97, endPoint x: 747, endPoint y: 122, distance: 30.1
click at [747, 122] on div "Cancel Invoice Split Service Amount Edit Item Staff Edit Invoice Print Settings" at bounding box center [760, 88] width 109 height 95
click at [823, 82] on button "button" at bounding box center [824, 89] width 8 height 14
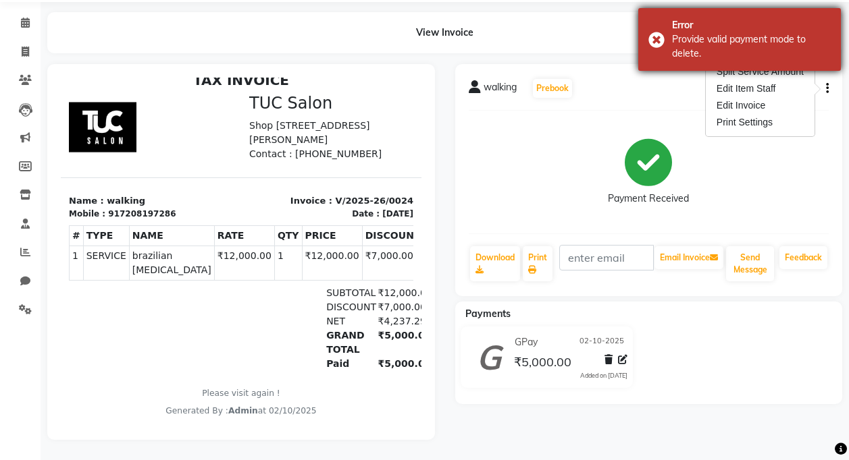
click at [740, 60] on div "Provide valid payment mode to delete." at bounding box center [751, 46] width 159 height 28
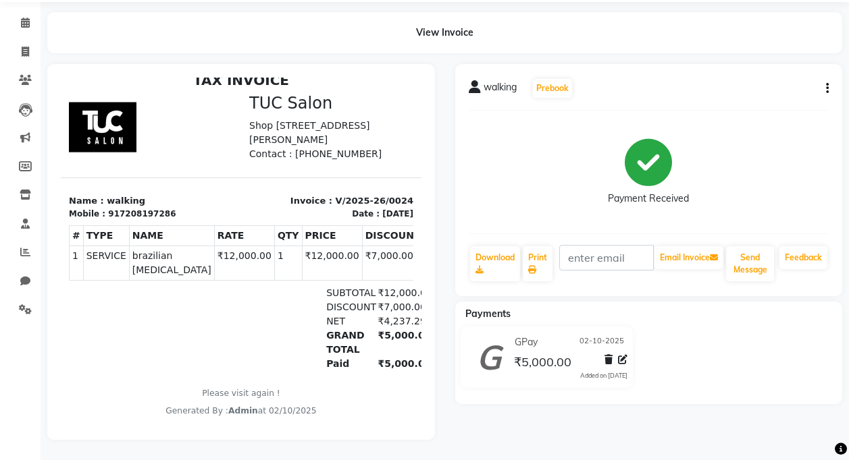
click at [827, 88] on icon "button" at bounding box center [827, 88] width 3 height 1
click at [770, 47] on div "Cancel Invoice" at bounding box center [760, 55] width 92 height 17
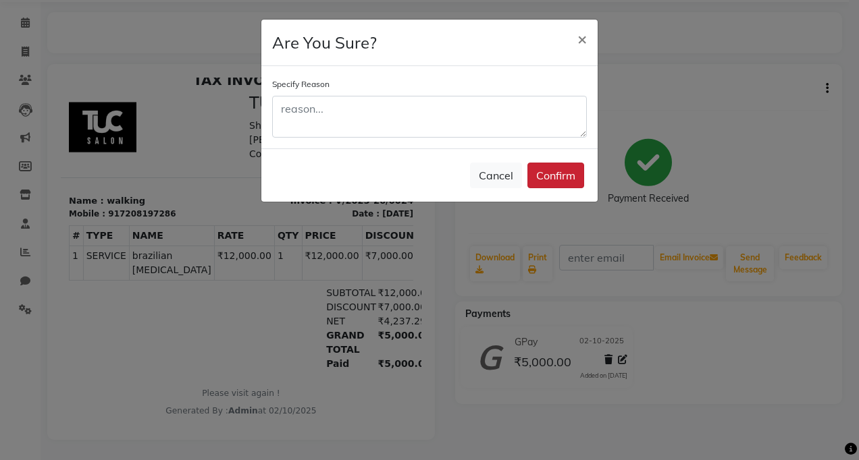
click at [562, 163] on button "Confirm" at bounding box center [555, 176] width 57 height 26
click at [552, 171] on button "Confirm" at bounding box center [555, 176] width 57 height 26
click at [505, 176] on button "Cancel" at bounding box center [496, 176] width 52 height 26
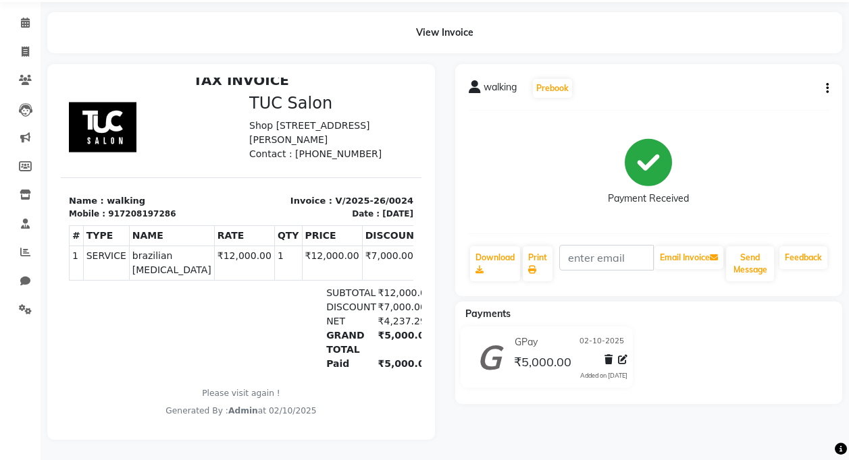
click at [824, 82] on button "button" at bounding box center [824, 89] width 8 height 14
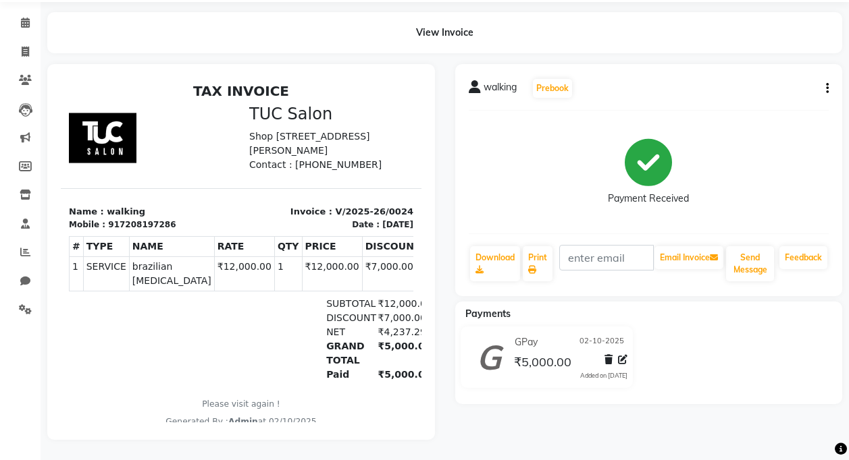
click at [829, 80] on div "walking Prebook Payment Received Download Print Email Invoice Send Message Feed…" at bounding box center [649, 180] width 388 height 232
click at [827, 88] on icon "button" at bounding box center [827, 88] width 3 height 1
drag, startPoint x: 824, startPoint y: 78, endPoint x: 630, endPoint y: 132, distance: 201.6
click at [630, 139] on icon at bounding box center [648, 162] width 47 height 47
click at [828, 88] on icon "button" at bounding box center [827, 88] width 3 height 1
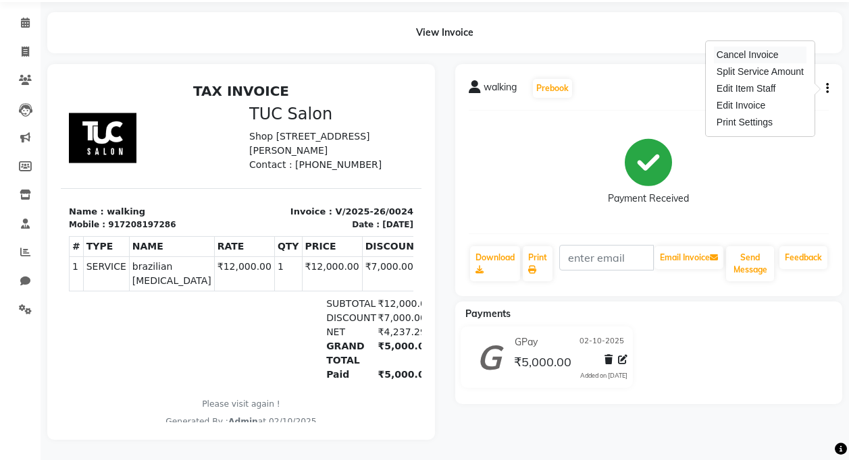
click at [765, 47] on div "Cancel Invoice" at bounding box center [760, 55] width 92 height 17
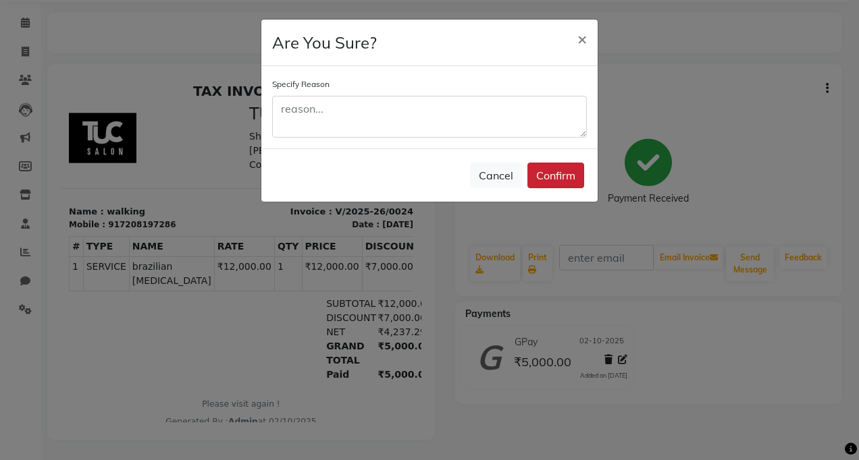
click at [558, 178] on button "Confirm" at bounding box center [555, 176] width 57 height 26
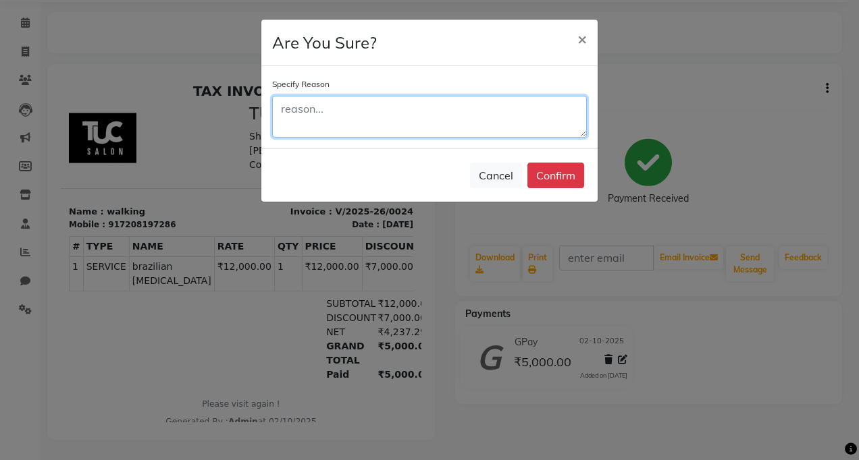
click at [418, 117] on textarea at bounding box center [429, 117] width 315 height 42
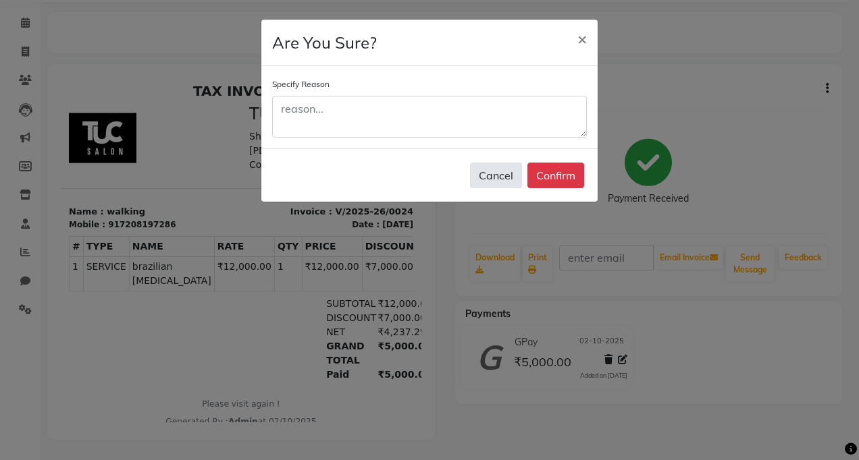
click at [514, 182] on button "Cancel" at bounding box center [496, 176] width 52 height 26
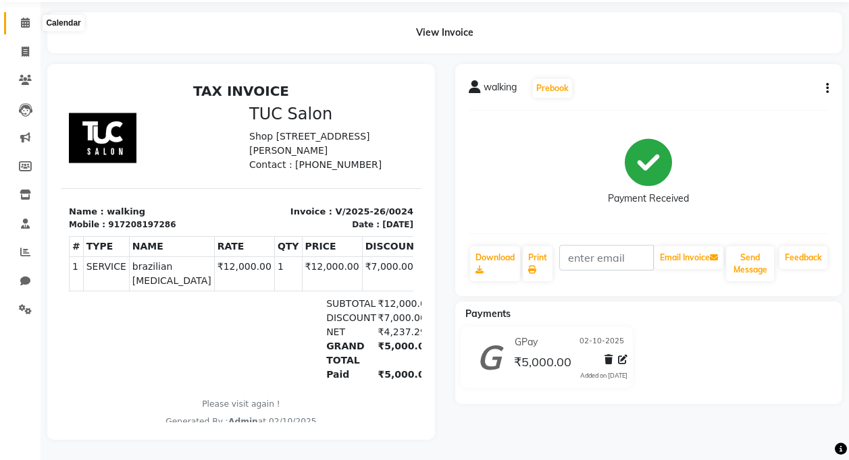
click at [18, 16] on span at bounding box center [26, 24] width 24 height 16
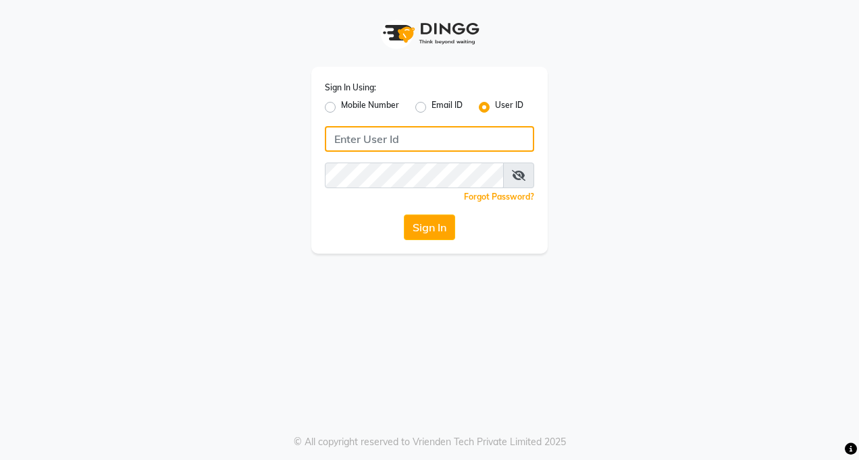
type input "tucsalon"
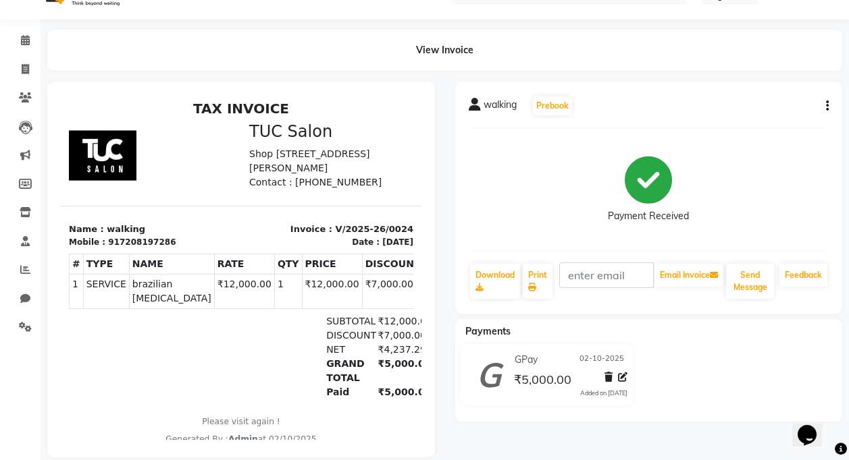
scroll to position [57, 0]
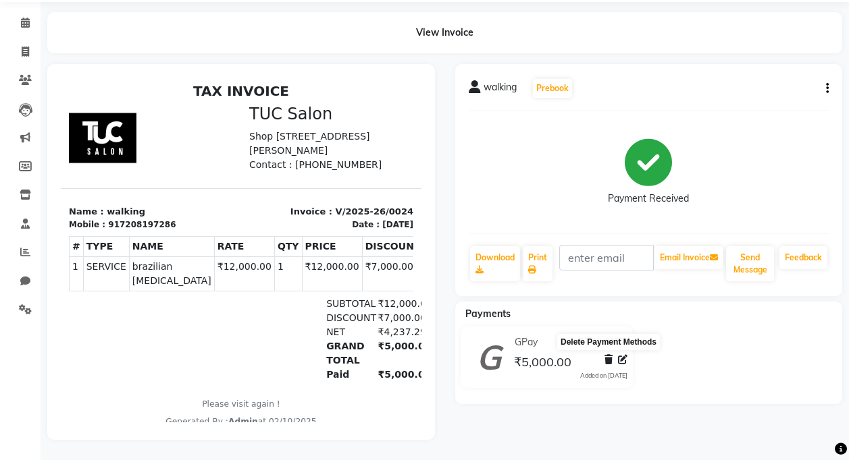
click at [606, 355] on icon at bounding box center [608, 359] width 8 height 9
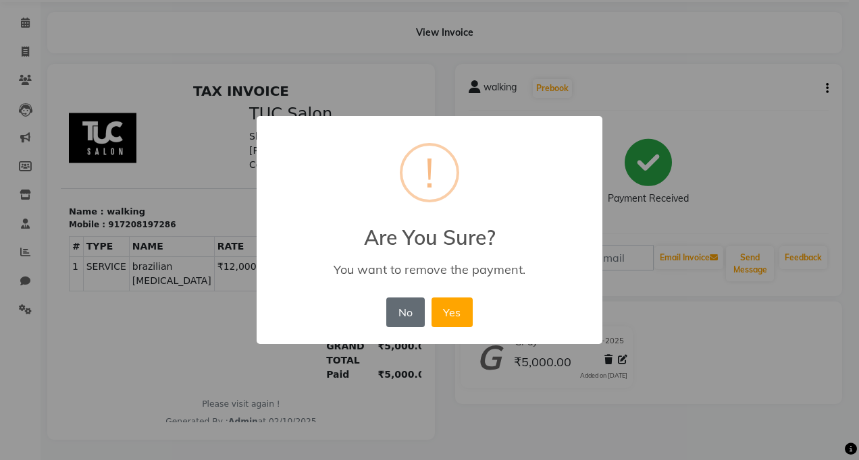
click at [414, 318] on button "No" at bounding box center [405, 313] width 38 height 30
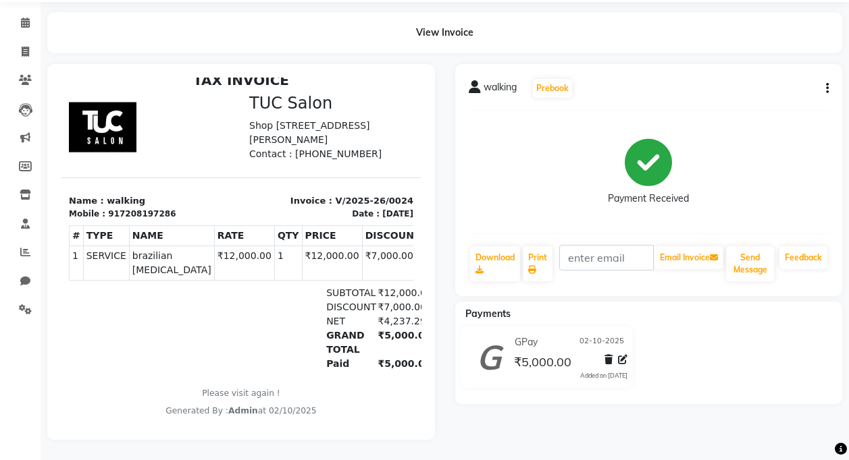
scroll to position [21, 0]
click at [828, 88] on icon "button" at bounding box center [827, 88] width 3 height 1
click at [748, 97] on div "Edit Invoice" at bounding box center [760, 105] width 92 height 17
select select "service"
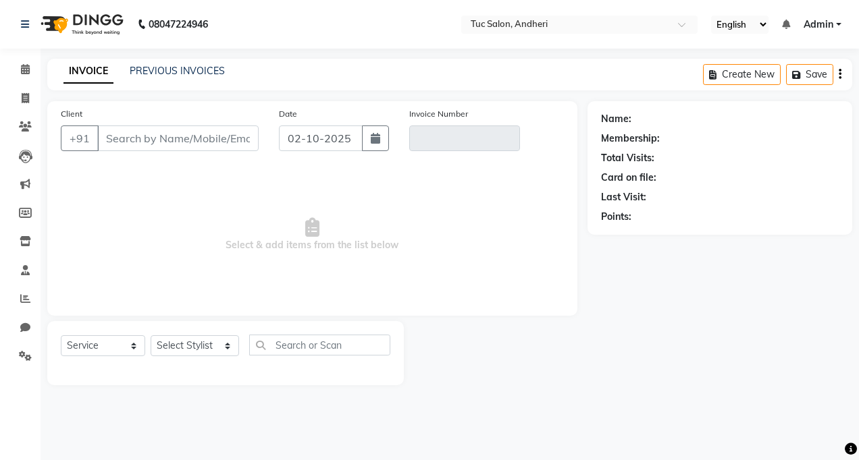
type input "7208197286"
type input "V/2025-26/0024"
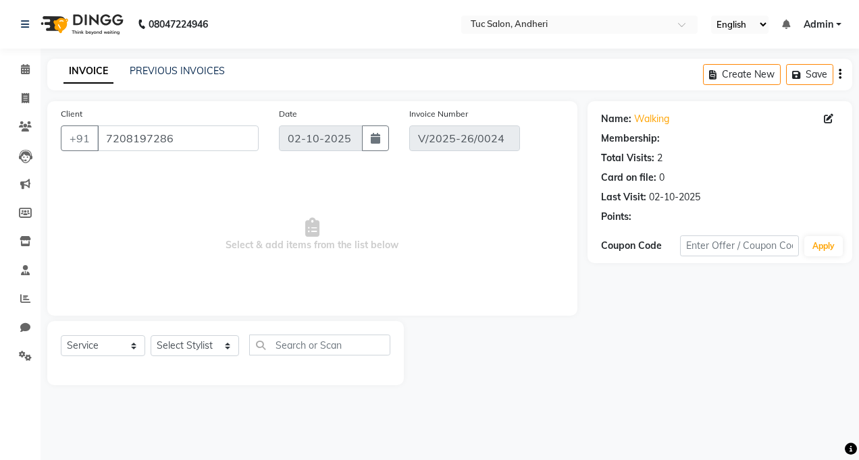
select select "select"
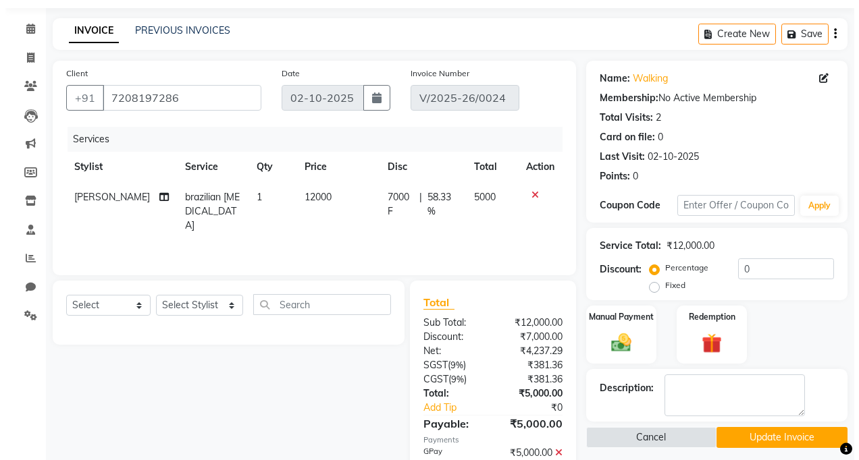
scroll to position [108, 0]
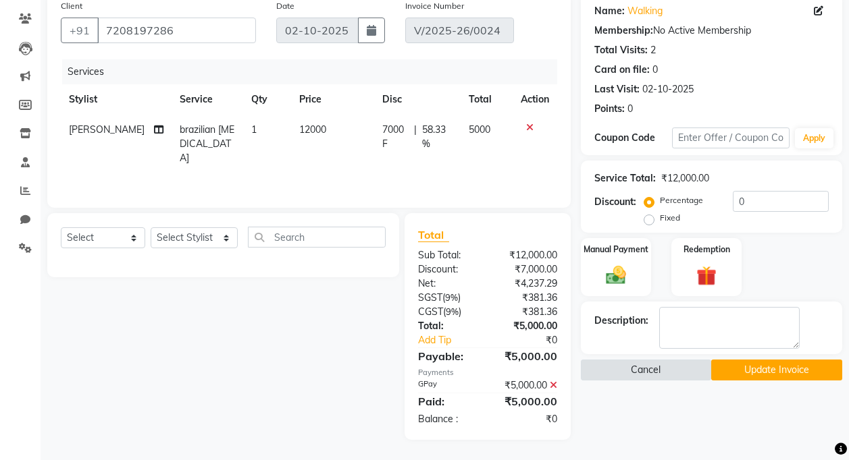
click at [705, 378] on button "Cancel" at bounding box center [646, 370] width 131 height 21
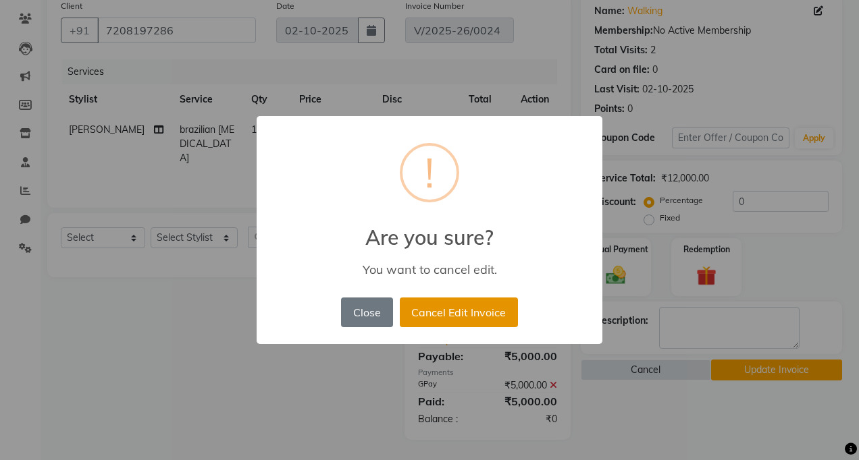
click at [458, 307] on button "Cancel Edit Invoice" at bounding box center [459, 313] width 118 height 30
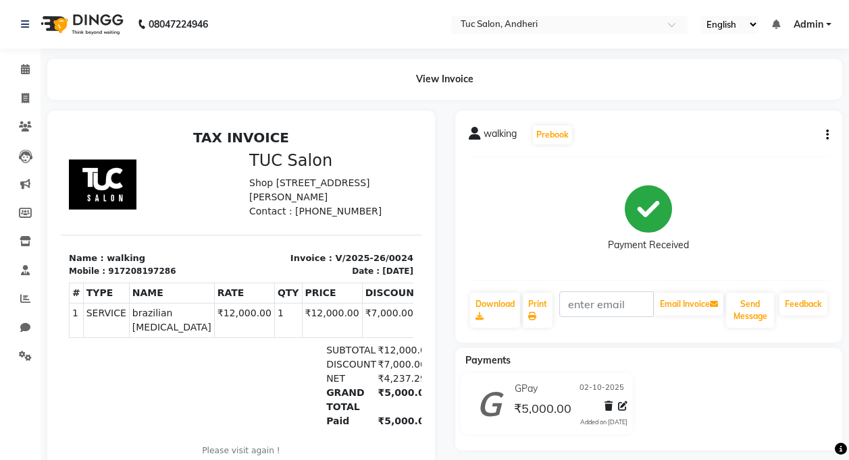
click at [828, 142] on div "walking Prebook Payment Received Download Print Email Invoice Send Message Feed…" at bounding box center [649, 227] width 388 height 232
click at [826, 136] on icon "button" at bounding box center [827, 135] width 3 height 1
click at [745, 101] on div "Cancel Invoice" at bounding box center [760, 101] width 92 height 17
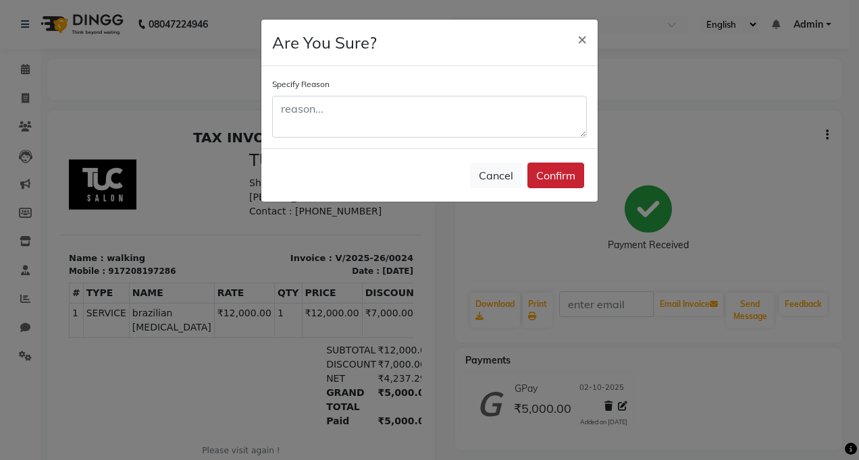
click at [545, 176] on button "Confirm" at bounding box center [555, 176] width 57 height 26
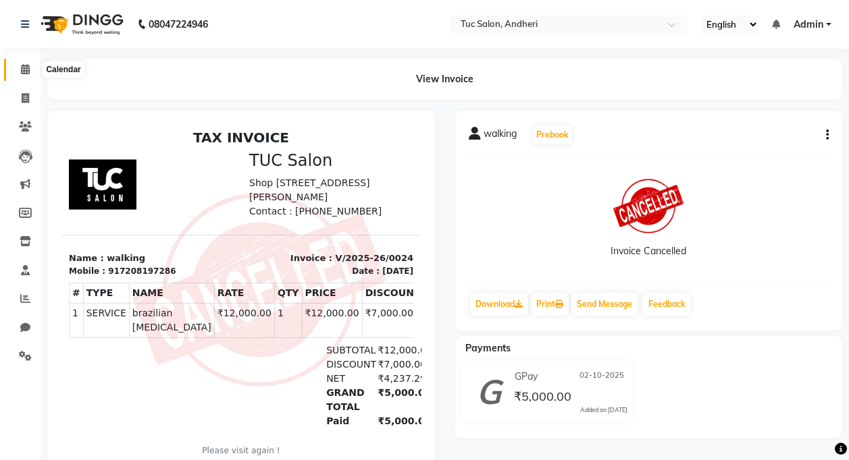
click at [34, 65] on span at bounding box center [26, 70] width 24 height 16
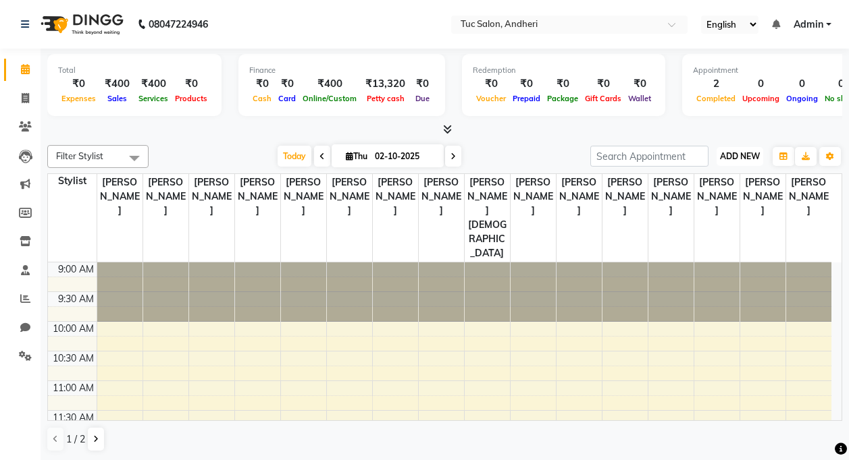
click at [742, 161] on span "ADD NEW" at bounding box center [740, 156] width 40 height 10
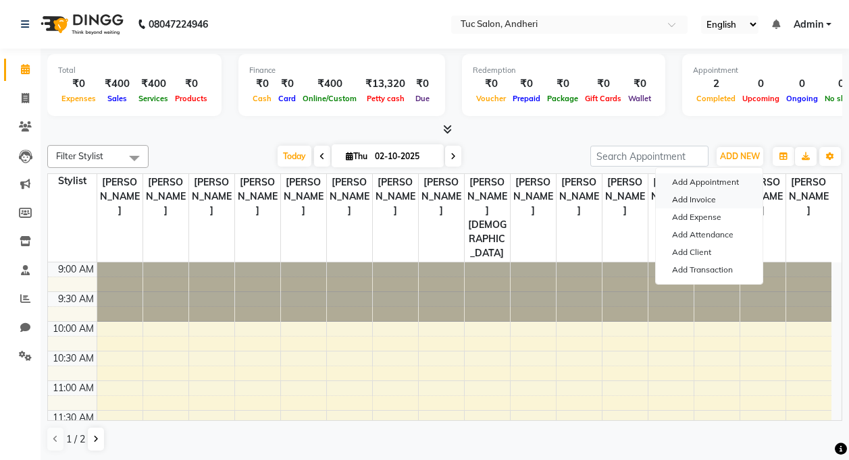
drag, startPoint x: 713, startPoint y: 183, endPoint x: 714, endPoint y: 191, distance: 8.2
click at [714, 191] on div "Add Appointment Add Invoice Add Expense Add Attendance Add Client Add Transacti…" at bounding box center [709, 225] width 108 height 117
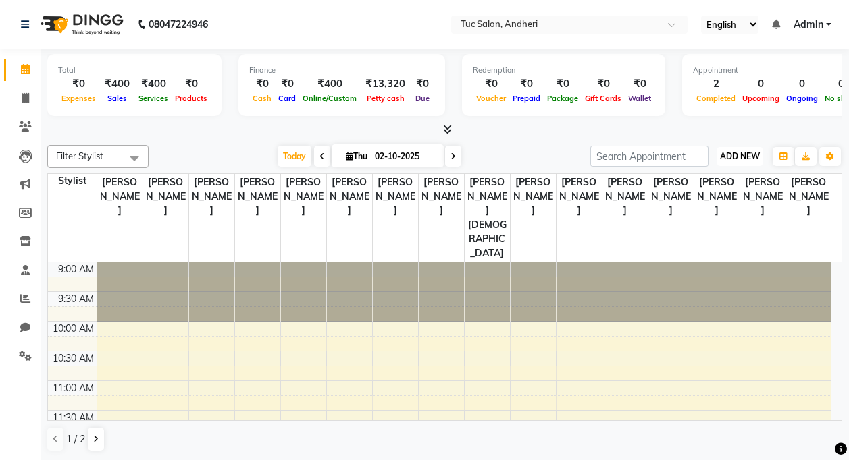
click at [720, 159] on span "ADD NEW" at bounding box center [740, 156] width 40 height 10
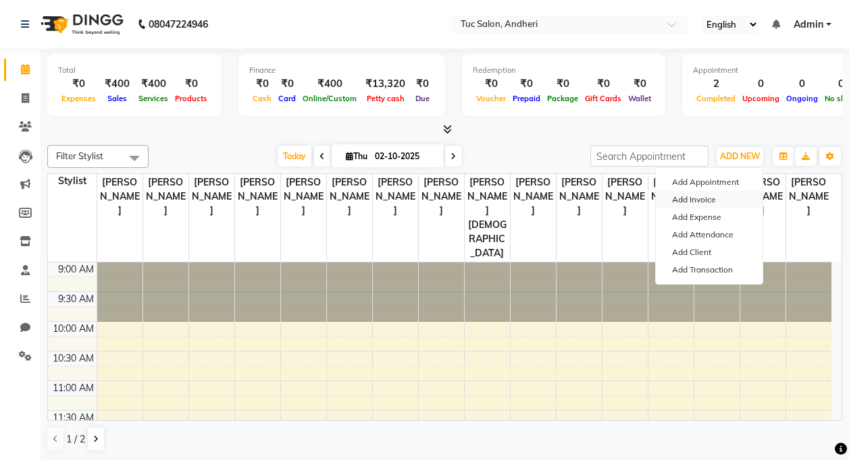
click at [690, 196] on link "Add Invoice" at bounding box center [709, 200] width 107 height 18
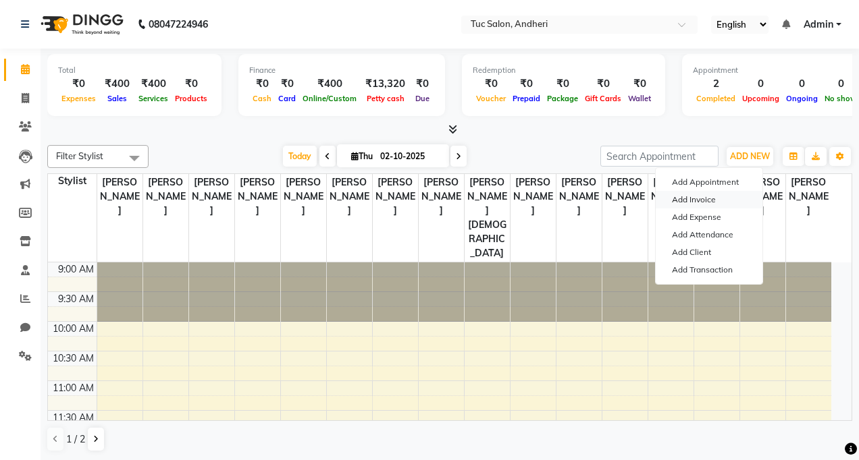
select select "9101"
select select "service"
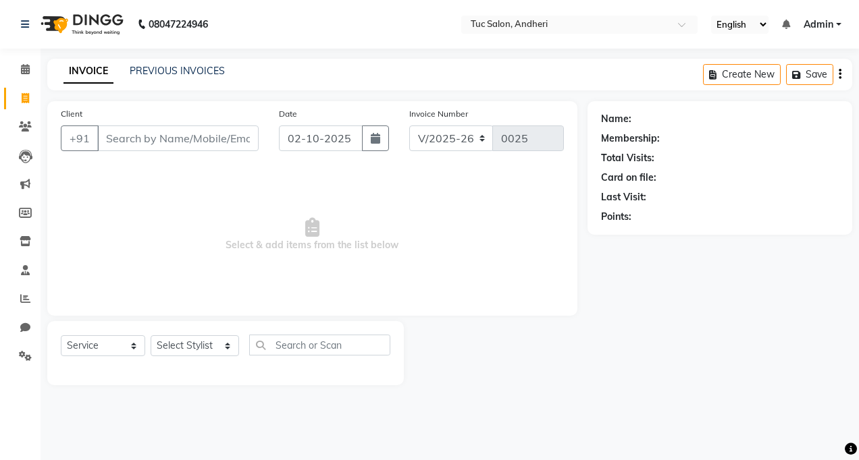
click at [234, 142] on input "Client" at bounding box center [177, 139] width 161 height 26
click at [159, 126] on input "Client" at bounding box center [177, 139] width 161 height 26
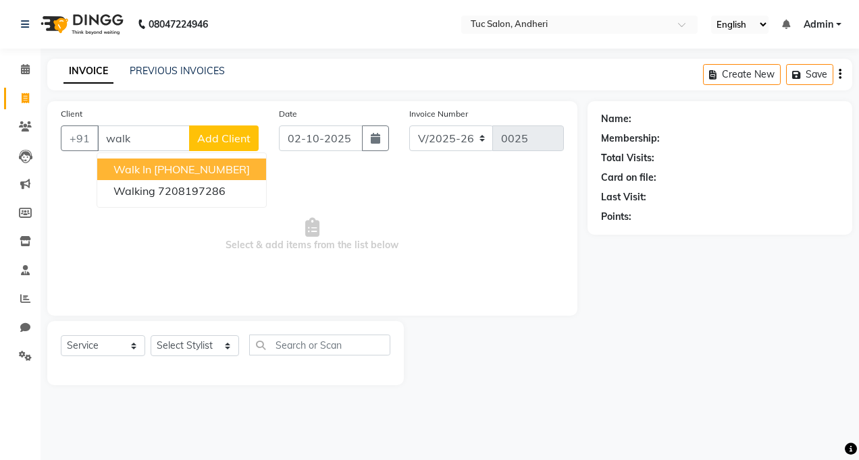
click at [212, 160] on button "Walk In +91 1398000000000" at bounding box center [181, 170] width 169 height 22
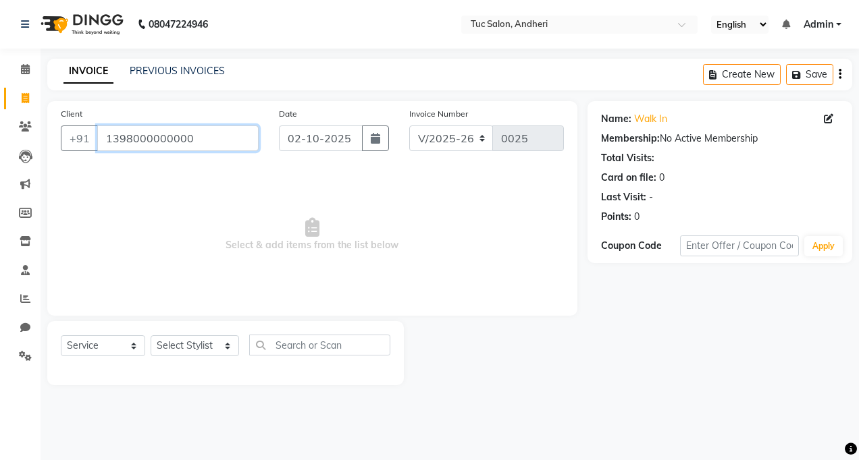
click at [192, 132] on input "1398000000000" at bounding box center [177, 139] width 161 height 26
click at [103, 143] on input "1398000000000" at bounding box center [177, 139] width 161 height 26
click at [185, 134] on input "1398000000000" at bounding box center [177, 139] width 161 height 26
click at [204, 142] on input "1398000000000" at bounding box center [177, 139] width 161 height 26
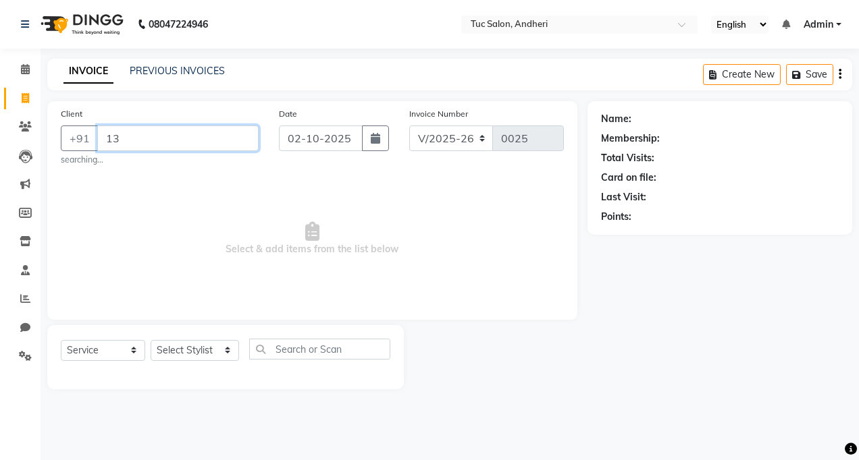
type input "1"
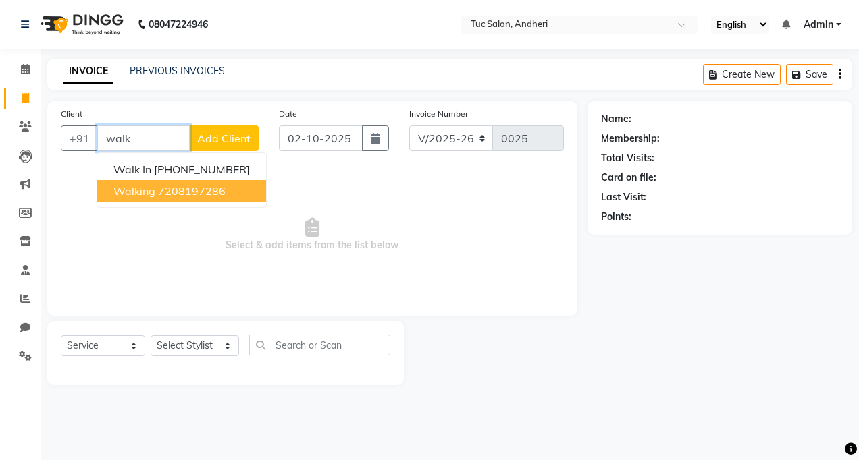
click at [171, 196] on ngb-highlight "7208197286" at bounding box center [192, 191] width 68 height 14
type input "7208197286"
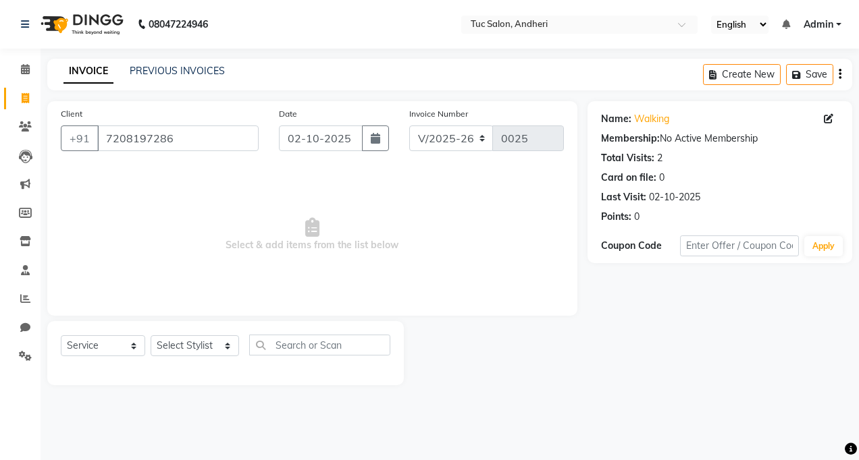
click at [92, 334] on div "Select Service Product Membership Package Voucher Prepaid Gift Card Select Styl…" at bounding box center [225, 353] width 356 height 64
click at [208, 365] on div "Select Service Product Membership Package Voucher Prepaid Gift Card Select Styl…" at bounding box center [225, 351] width 329 height 32
select select "93134"
click at [309, 348] on input "text" at bounding box center [319, 345] width 141 height 21
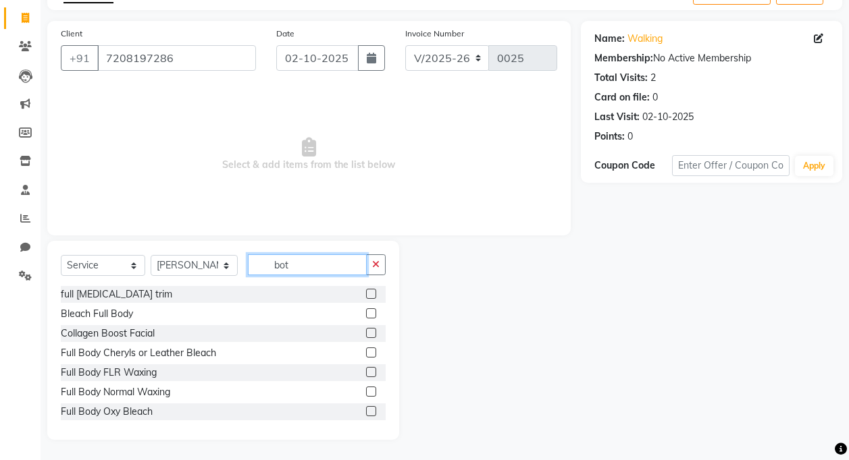
scroll to position [63, 0]
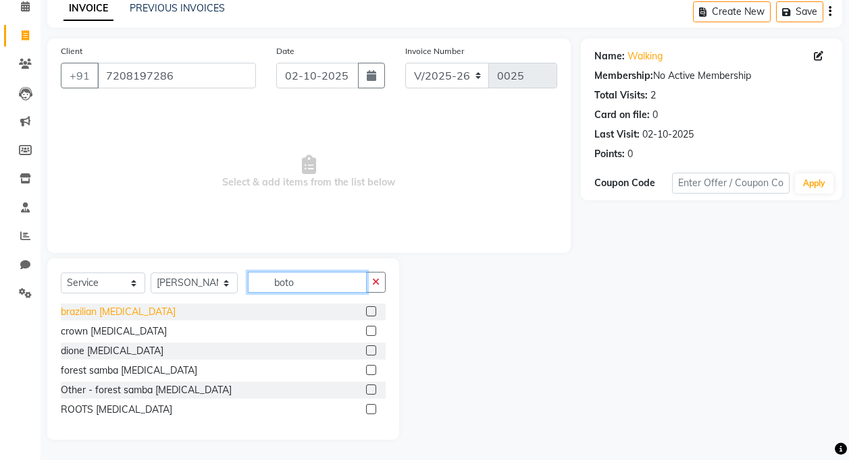
type input "boto"
click at [101, 308] on div "brazilian botox" at bounding box center [118, 312] width 115 height 14
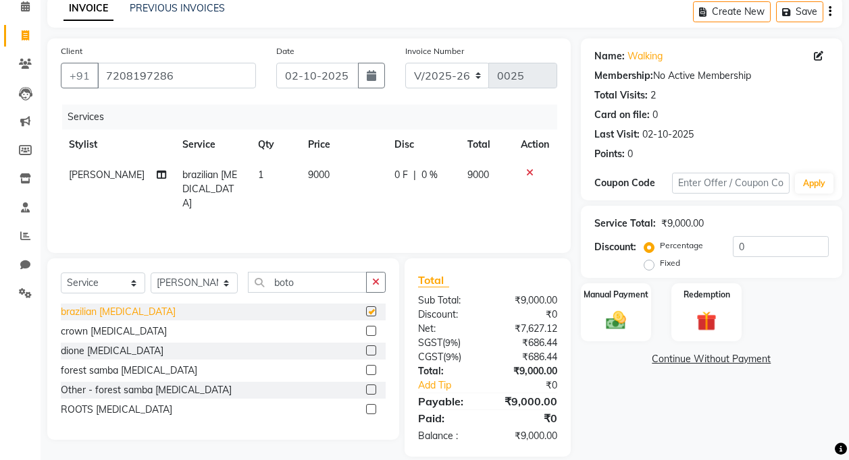
checkbox input "false"
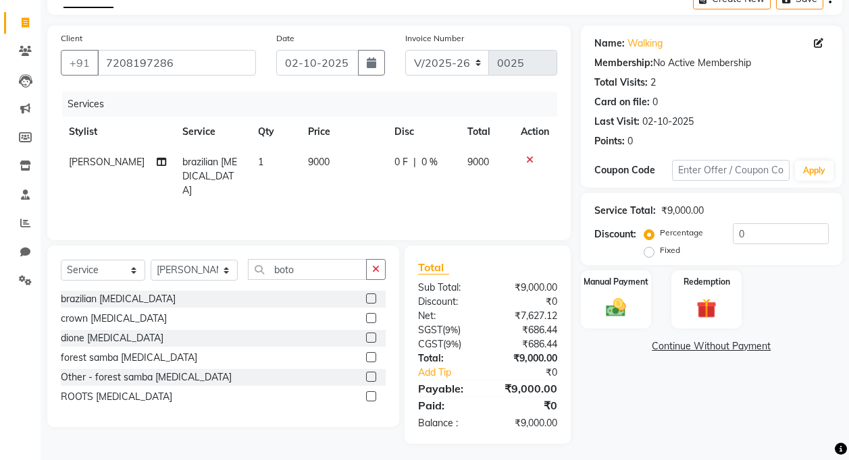
scroll to position [80, 0]
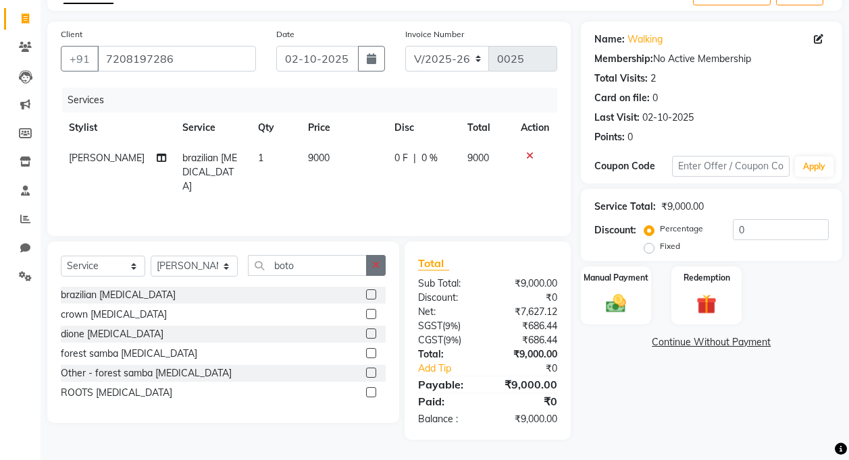
click at [377, 266] on icon "button" at bounding box center [375, 265] width 7 height 9
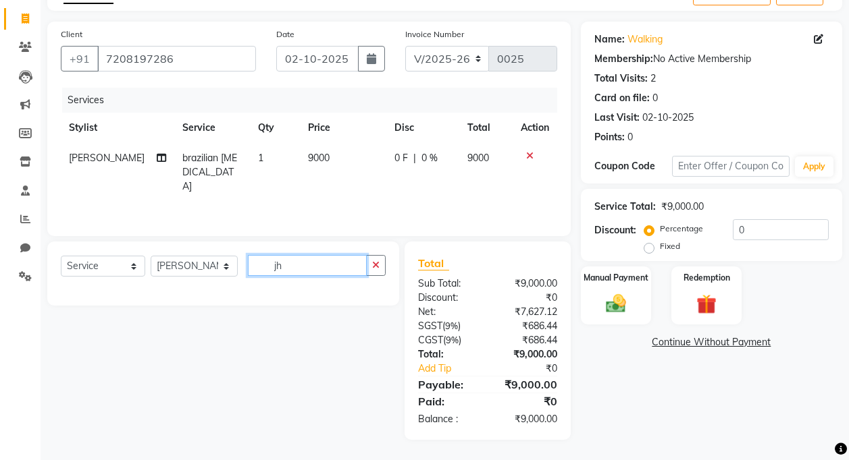
type input "j"
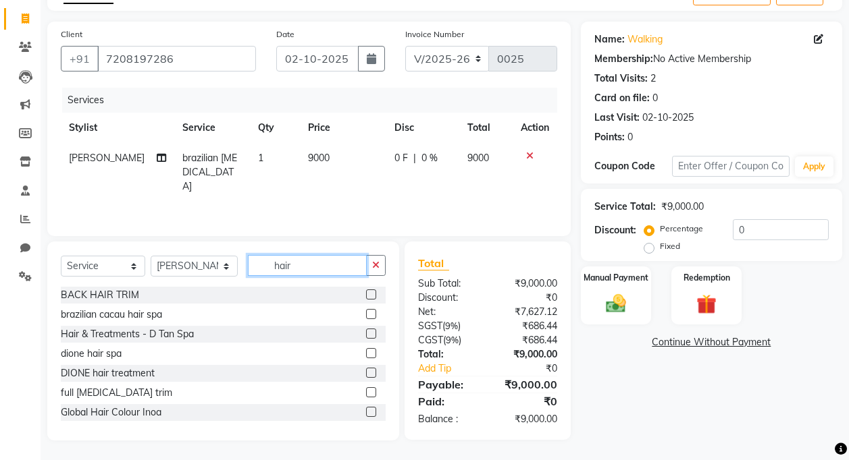
scroll to position [80, 0]
type input "hair"
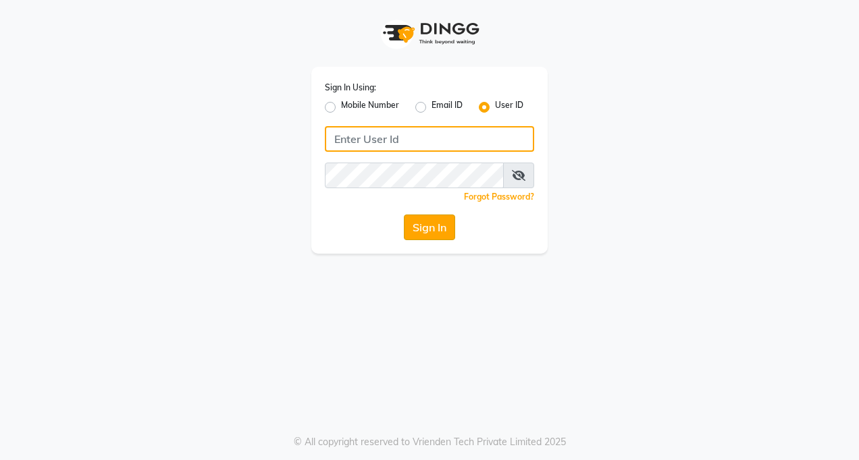
type input "tucsalon"
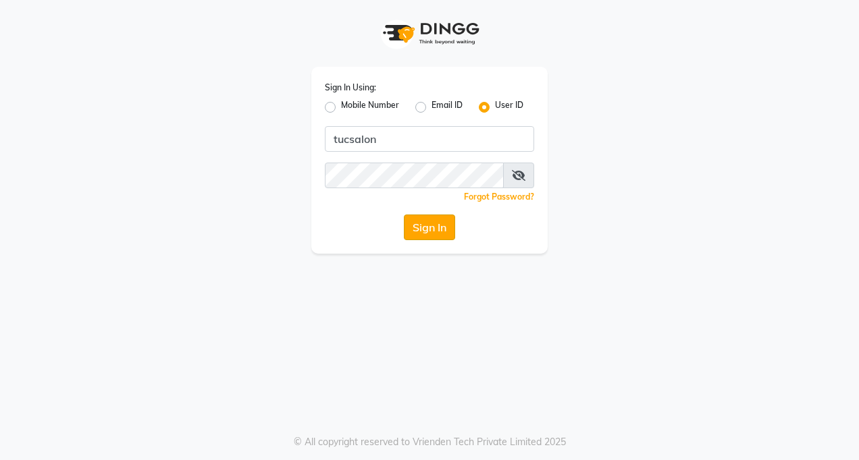
click at [432, 232] on button "Sign In" at bounding box center [429, 228] width 51 height 26
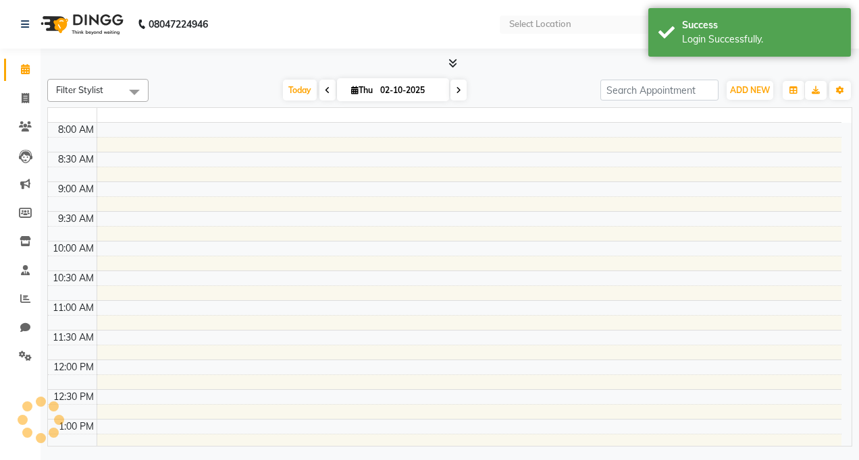
select select "en"
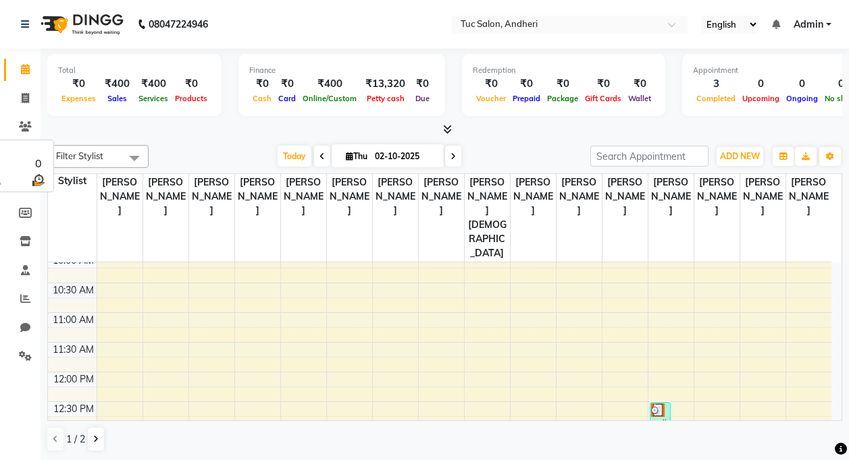
scroll to position [68, 0]
click at [42, 59] on div "Total ₹0 Expenses ₹400 Sales ₹400 Services ₹0 Products Finance ₹0 Cash ₹0 Card …" at bounding box center [445, 255] width 808 height 413
click at [21, 64] on icon at bounding box center [25, 69] width 9 height 10
click at [369, 97] on span "Petty cash" at bounding box center [385, 98] width 45 height 9
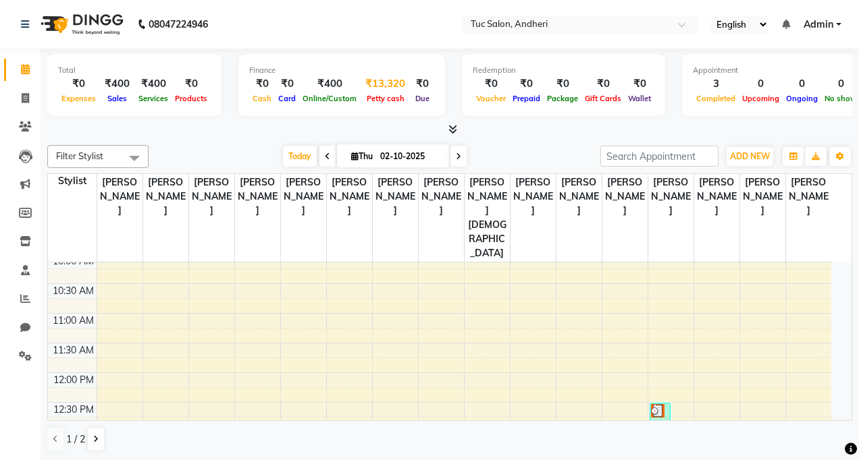
select select "8364"
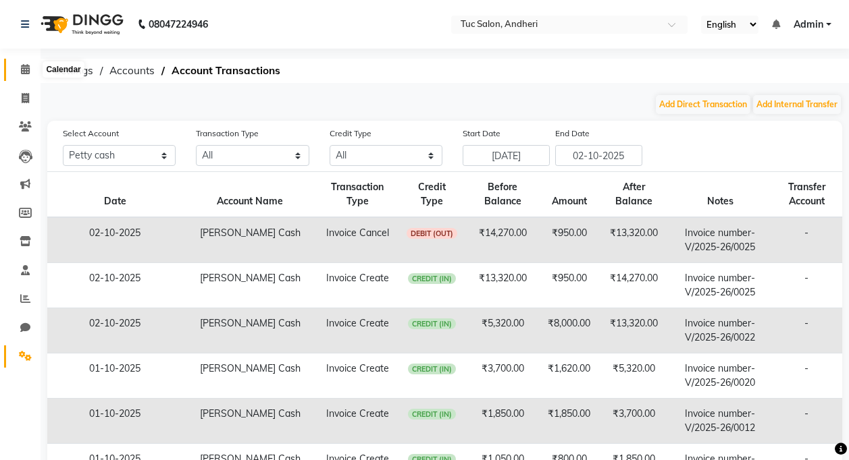
click at [28, 68] on icon at bounding box center [25, 69] width 9 height 10
